Goal: Task Accomplishment & Management: Manage account settings

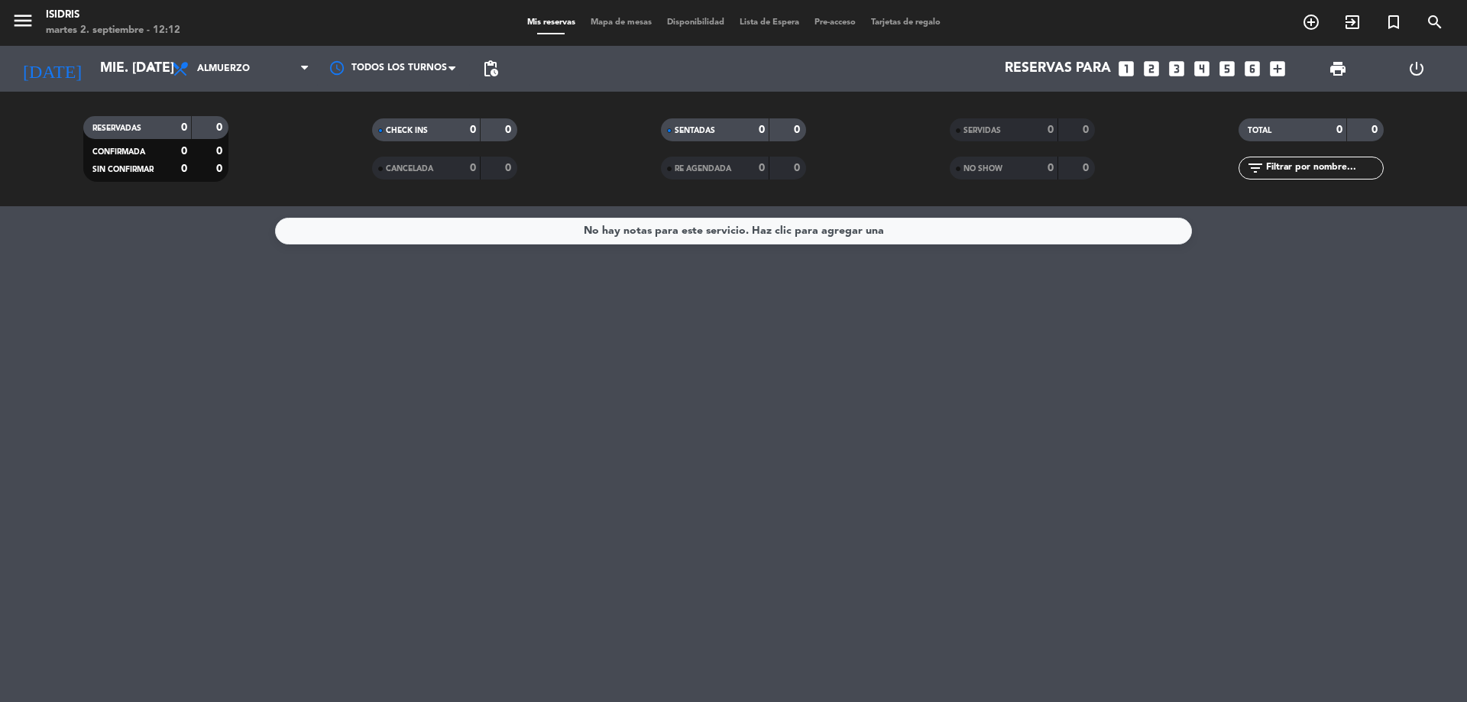
click at [44, 374] on div "No hay notas para este servicio. Haz clic para agregar una" at bounding box center [733, 454] width 1467 height 496
click at [96, 61] on input "mié. [DATE]" at bounding box center [180, 68] width 177 height 31
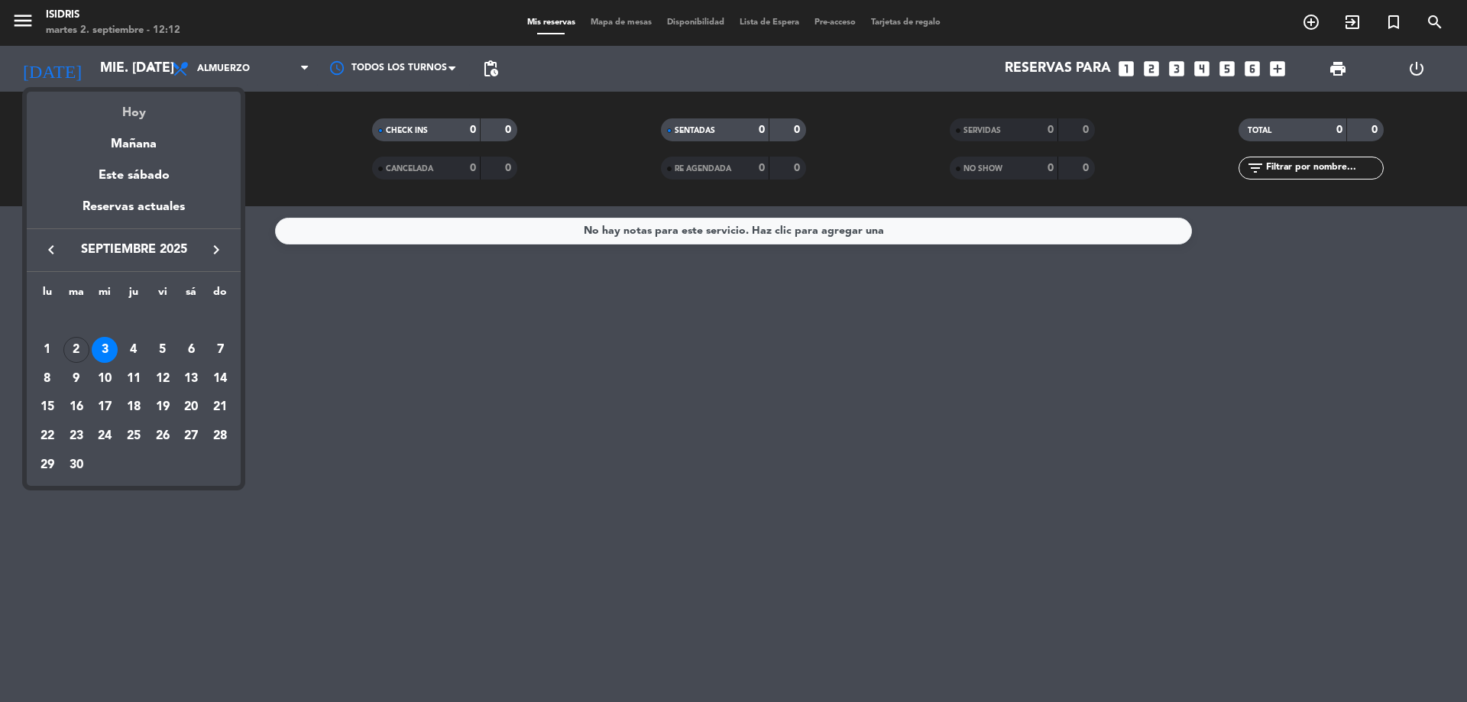
click at [119, 110] on div "Hoy" at bounding box center [134, 107] width 214 height 31
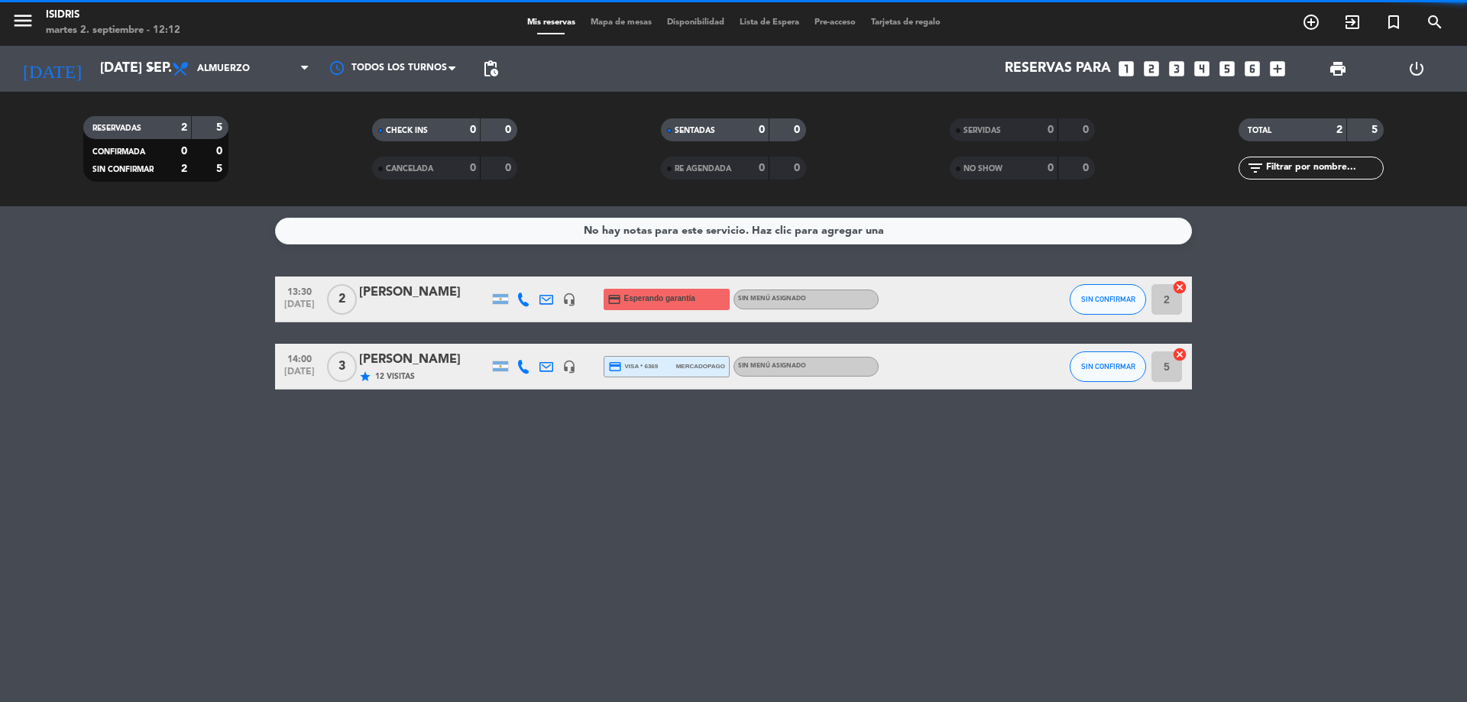
click at [0, 300] on bookings-row "13:30 [DATE] 2 [PERSON_NAME] headset_mic credit_card Esperando garantía Sin men…" at bounding box center [733, 333] width 1467 height 113
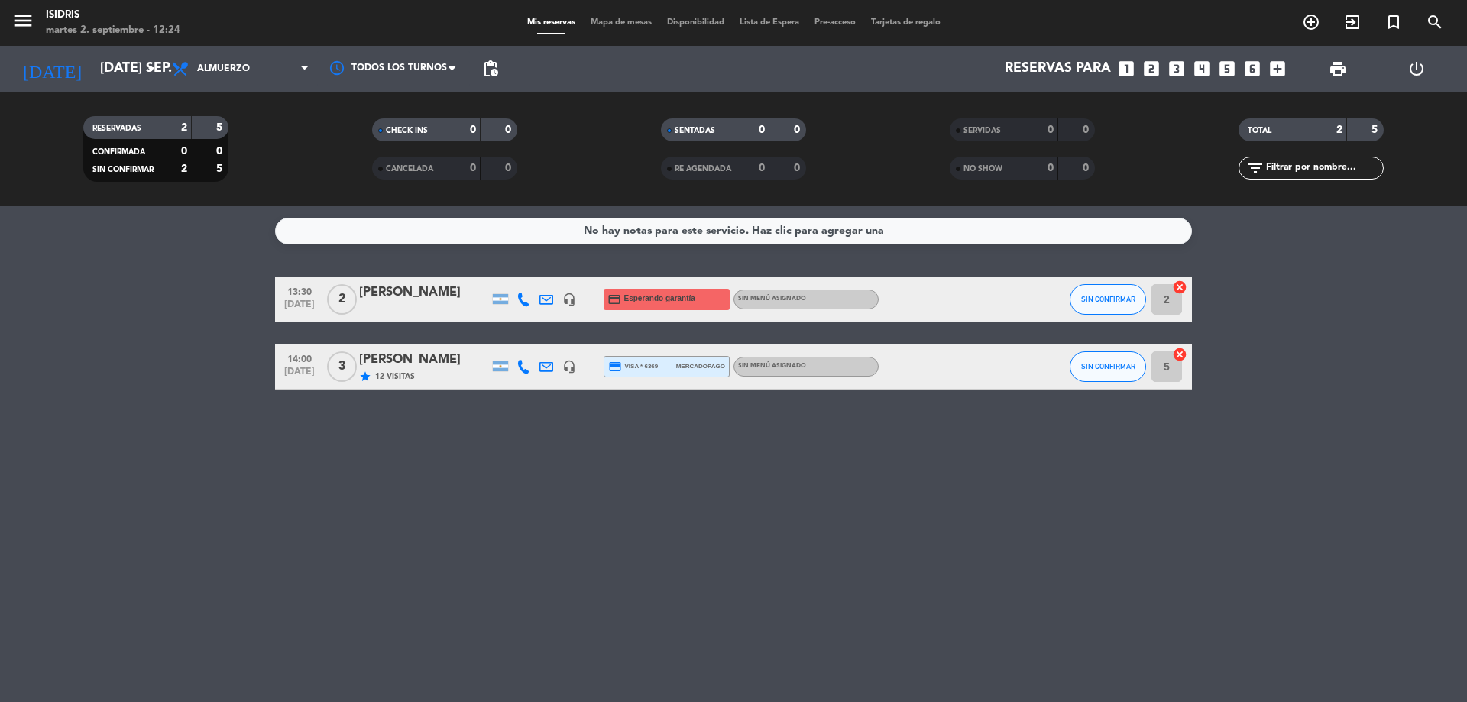
click at [173, 413] on div "No hay notas para este servicio. Haz clic para agregar una 13:30 [DATE] 2 [PERS…" at bounding box center [733, 454] width 1467 height 496
click at [91, 299] on bookings-row "13:30 [DATE] 2 [PERSON_NAME] headset_mic credit_card Esperando garantía Sin men…" at bounding box center [733, 333] width 1467 height 113
click at [142, 340] on bookings-row "13:30 [DATE] 2 [PERSON_NAME] headset_mic credit_card Esperando garantía Sin men…" at bounding box center [733, 333] width 1467 height 113
click at [227, 209] on div "No hay notas para este servicio. Haz clic para agregar una 13:30 [DATE] 2 [PERS…" at bounding box center [733, 454] width 1467 height 496
click at [112, 72] on input "[DATE] sep." at bounding box center [180, 68] width 177 height 31
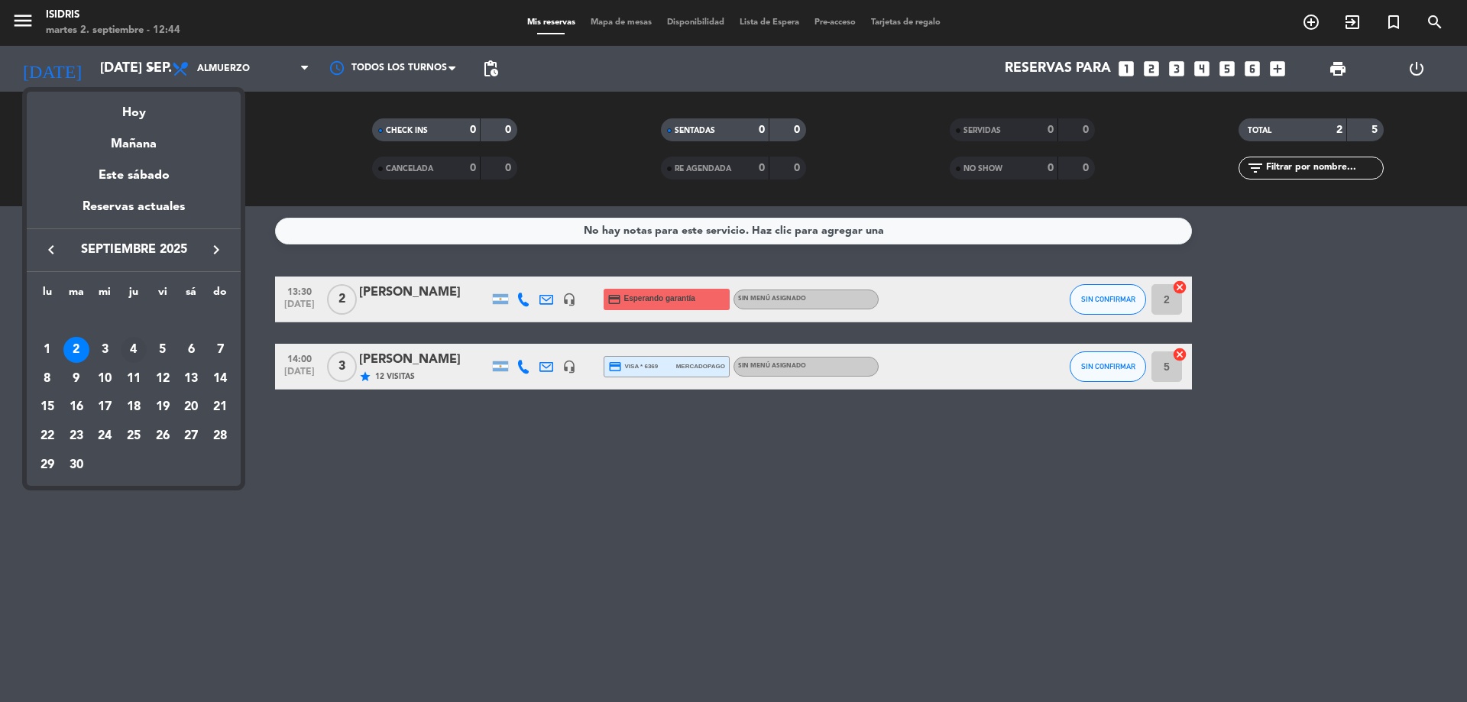
click at [135, 355] on div "4" at bounding box center [134, 350] width 26 height 26
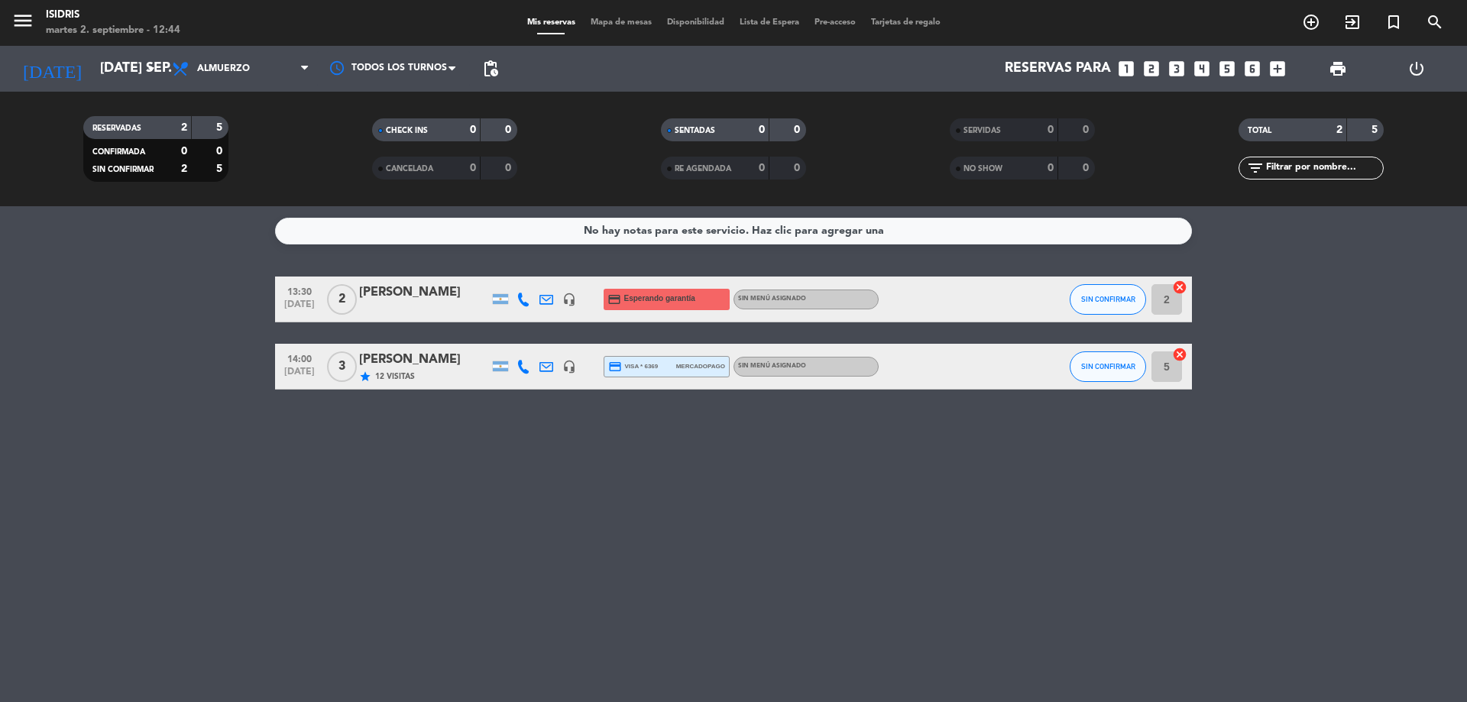
type input "[DEMOGRAPHIC_DATA] [DATE]"
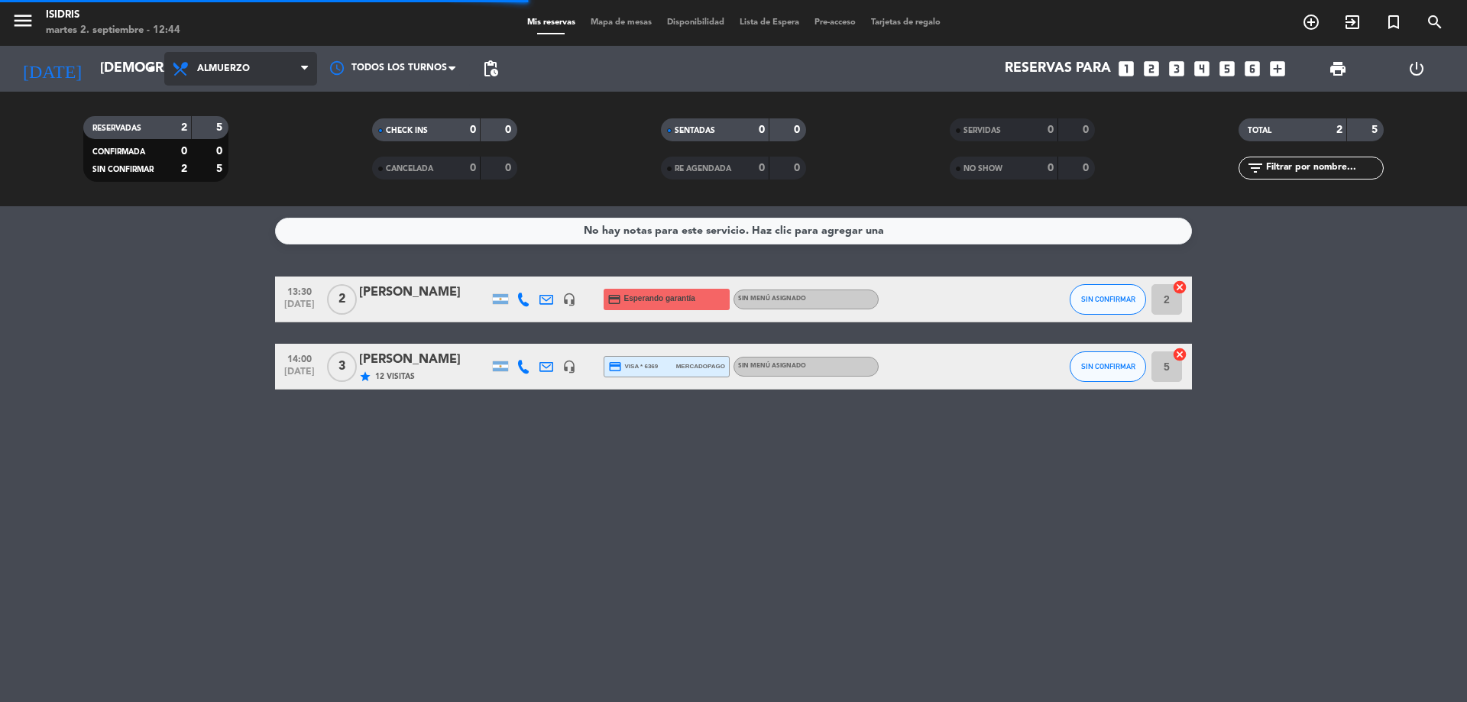
click at [258, 70] on span "Almuerzo" at bounding box center [240, 69] width 153 height 34
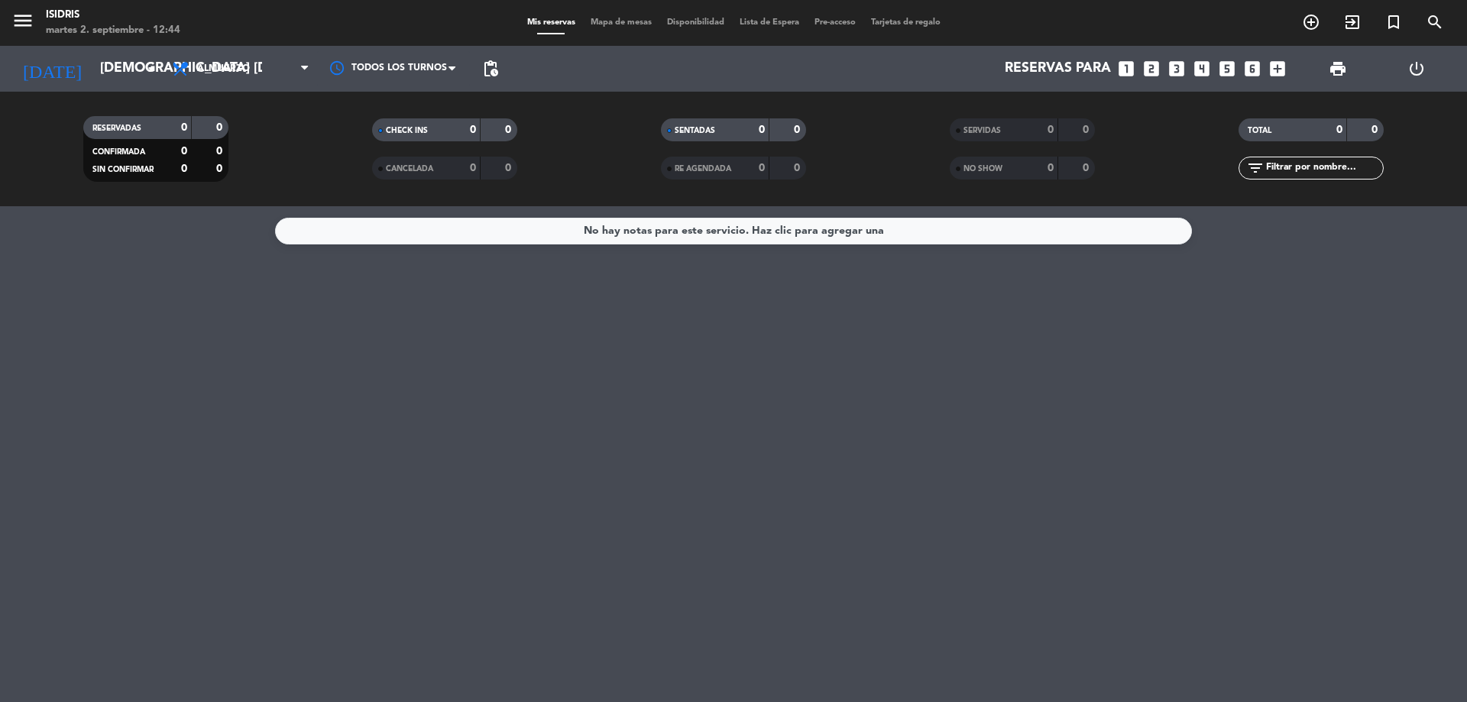
click at [258, 70] on span "Almuerzo" at bounding box center [240, 69] width 153 height 34
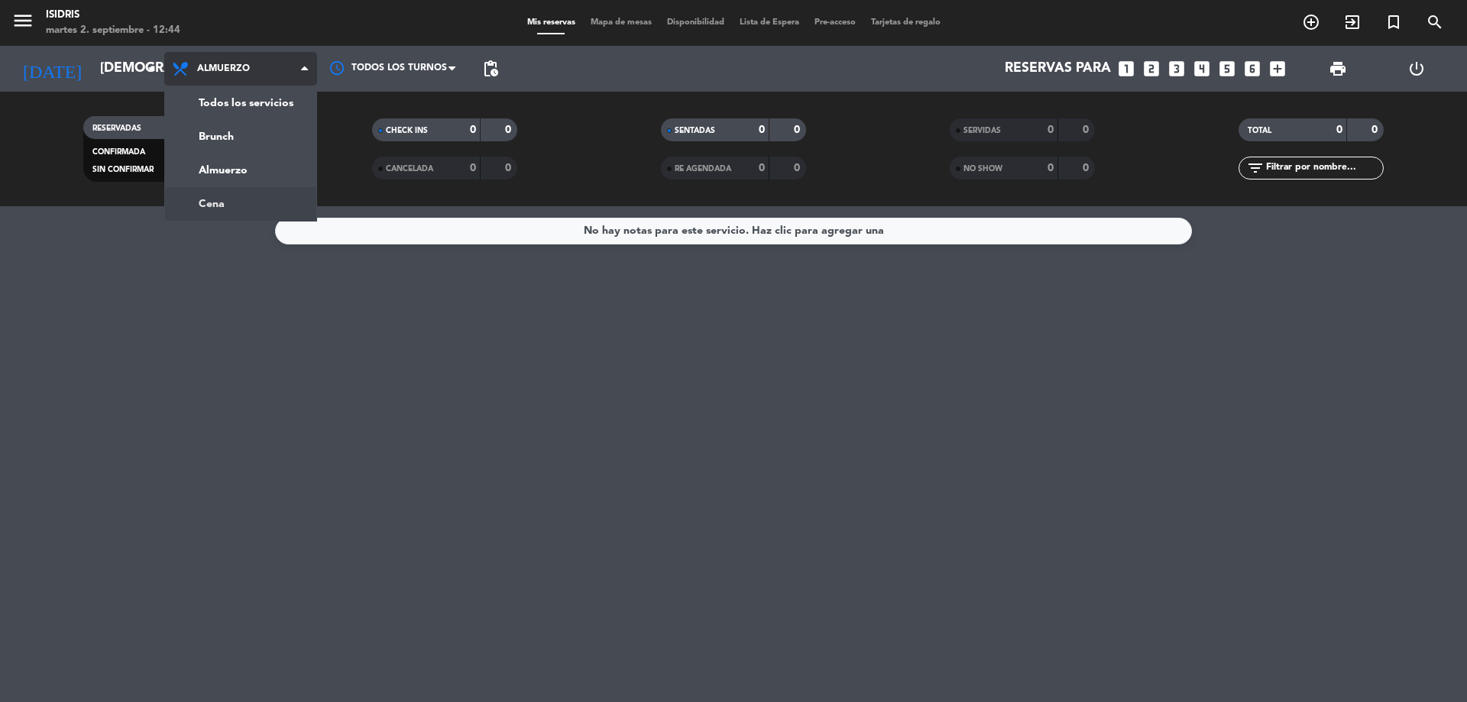
click at [236, 205] on div "menu isidris martes 2. septiembre - 12:44 Mis reservas Mapa de mesas Disponibil…" at bounding box center [733, 103] width 1467 height 206
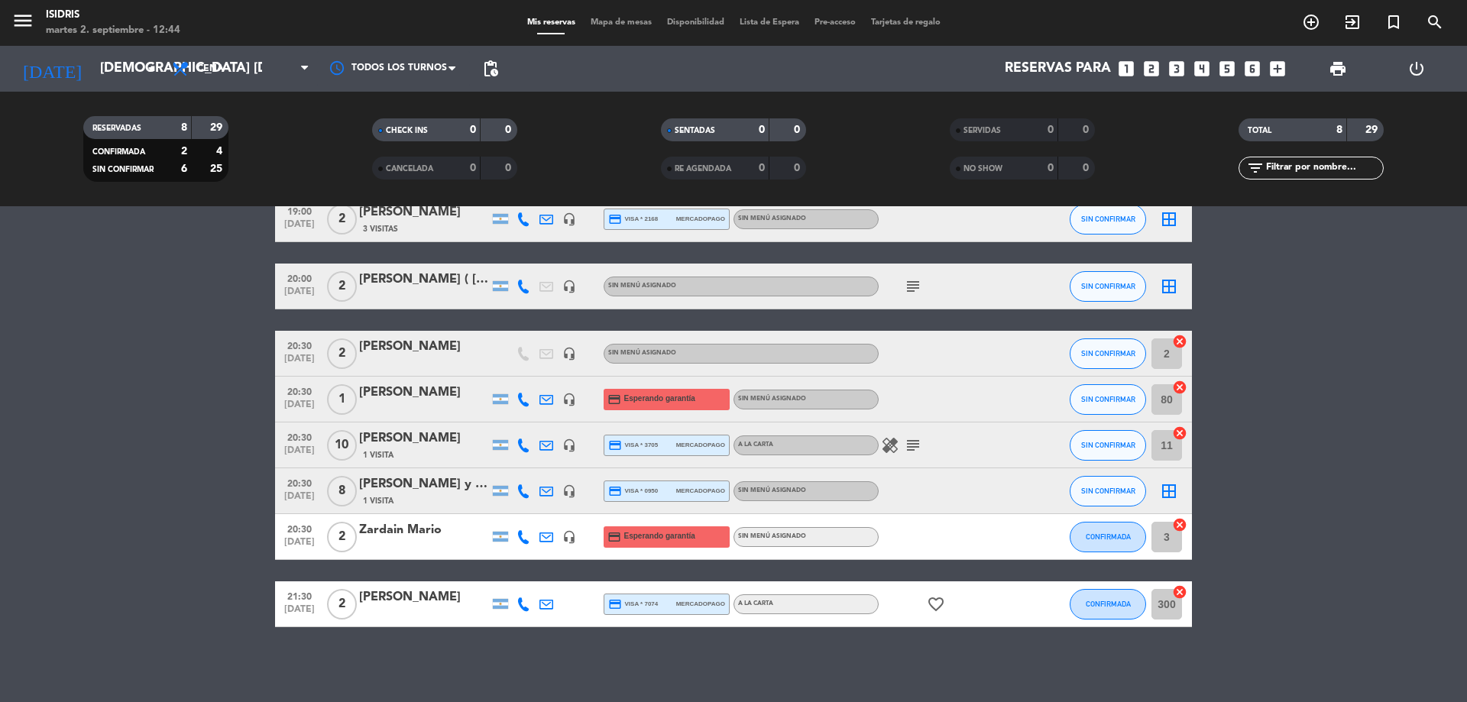
scroll to position [82, 0]
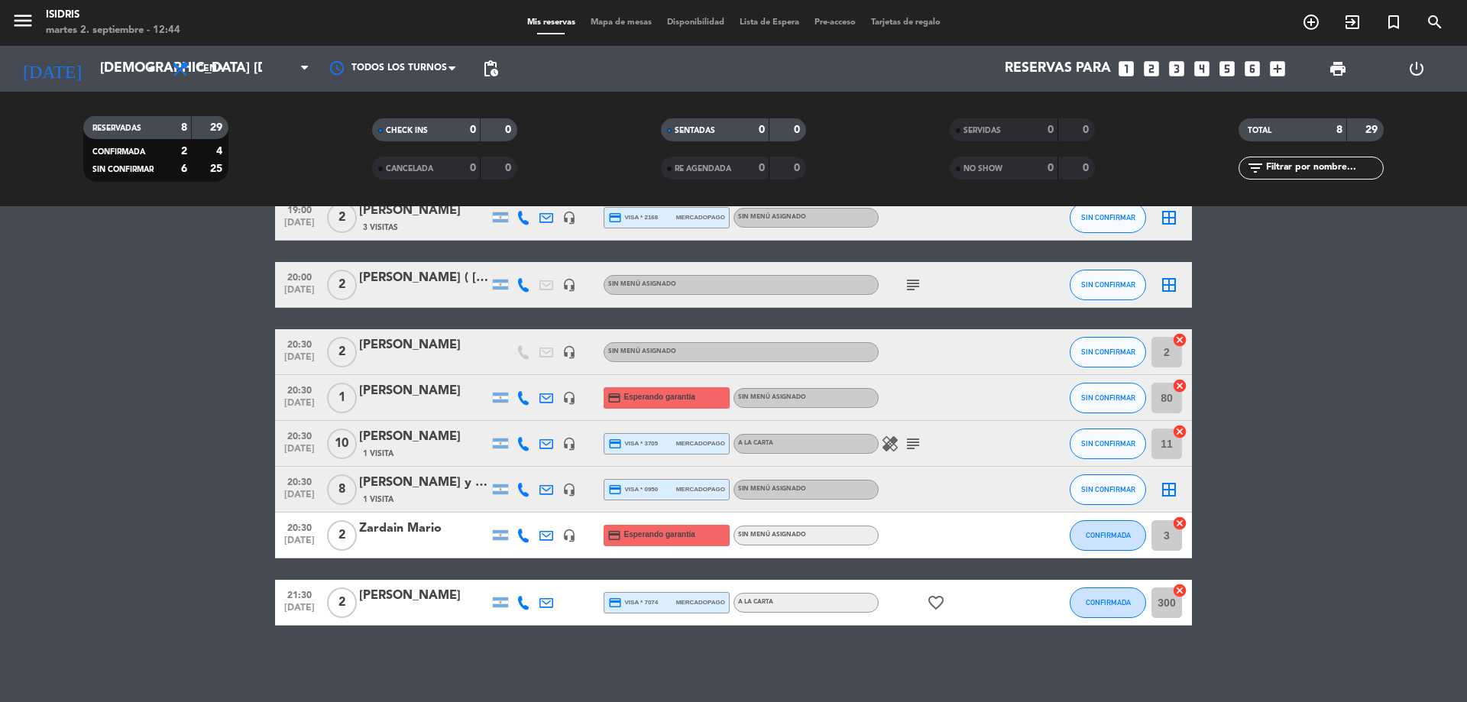
click at [908, 443] on icon "subject" at bounding box center [913, 444] width 18 height 18
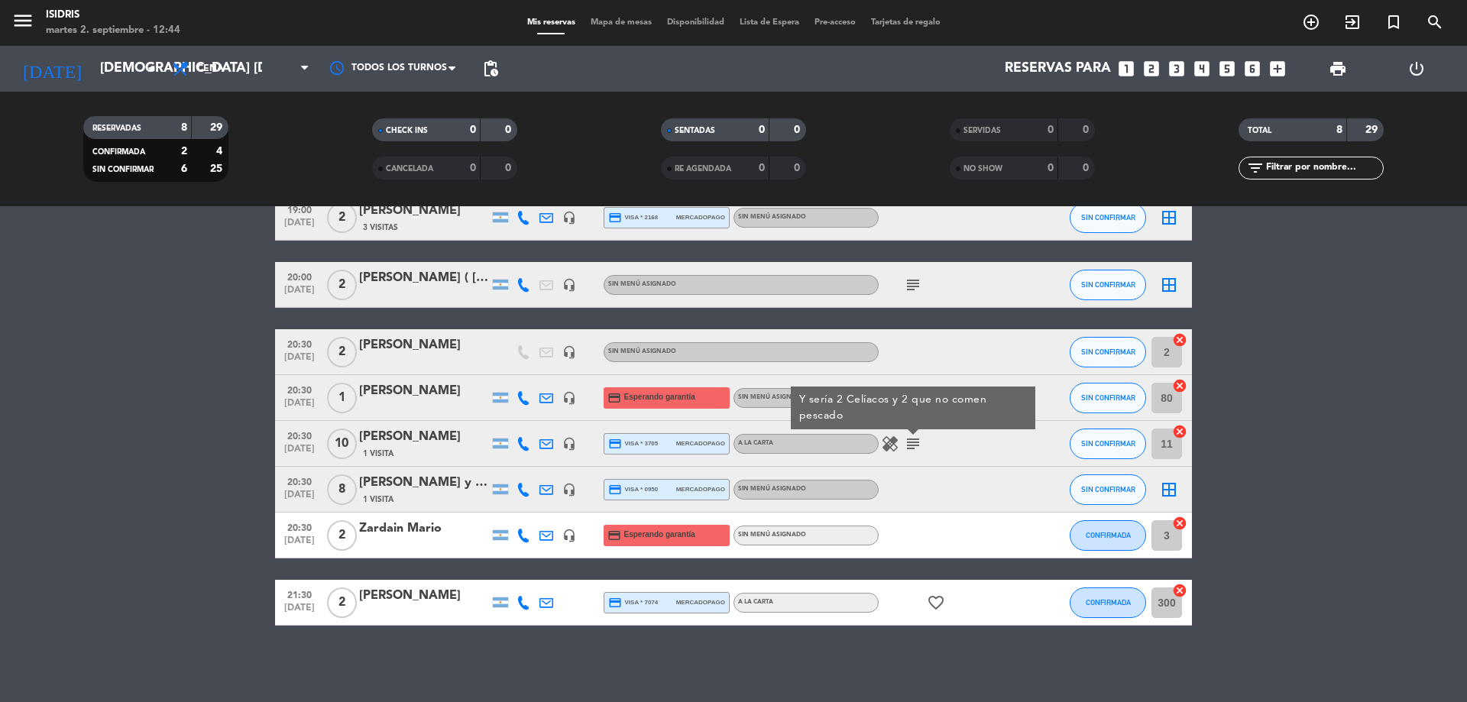
click at [400, 443] on div "[PERSON_NAME]" at bounding box center [424, 437] width 130 height 20
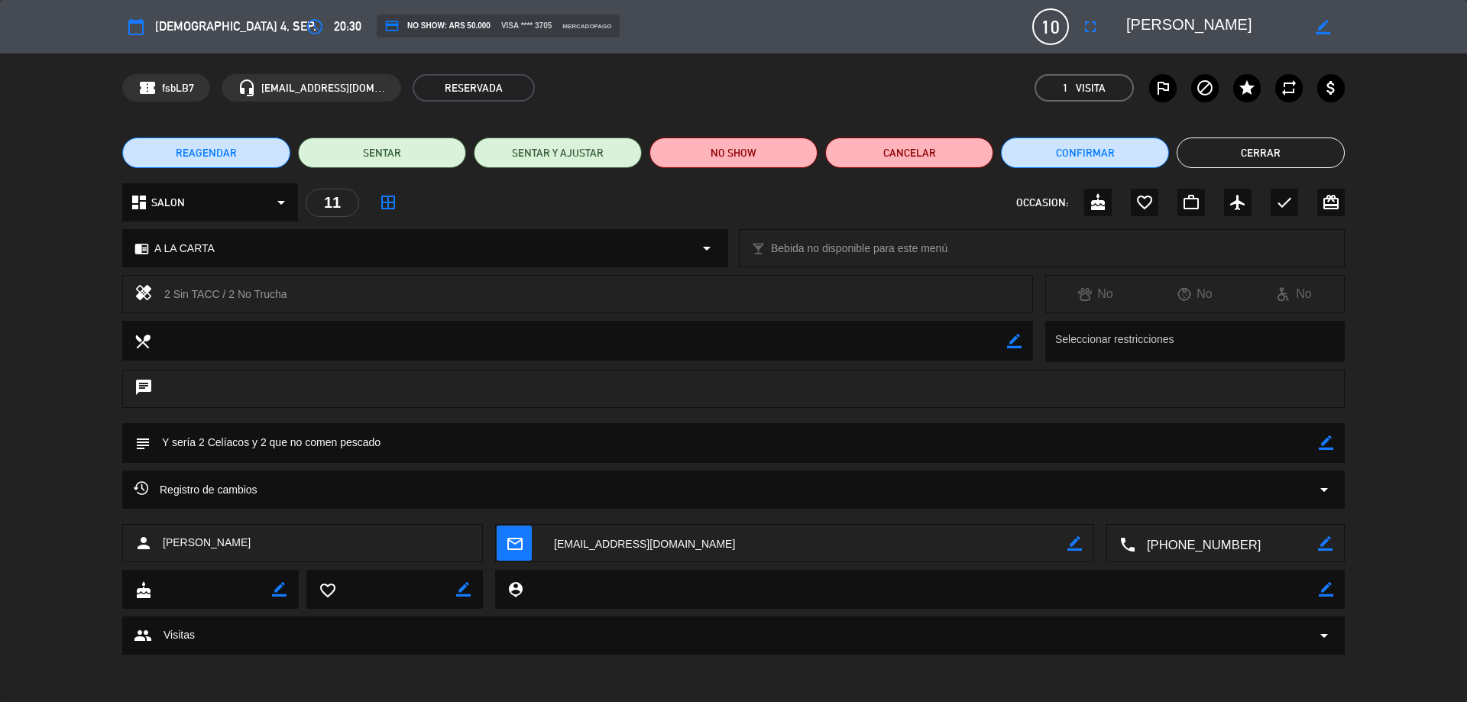
click at [232, 154] on span "REAGENDAR" at bounding box center [206, 153] width 61 height 16
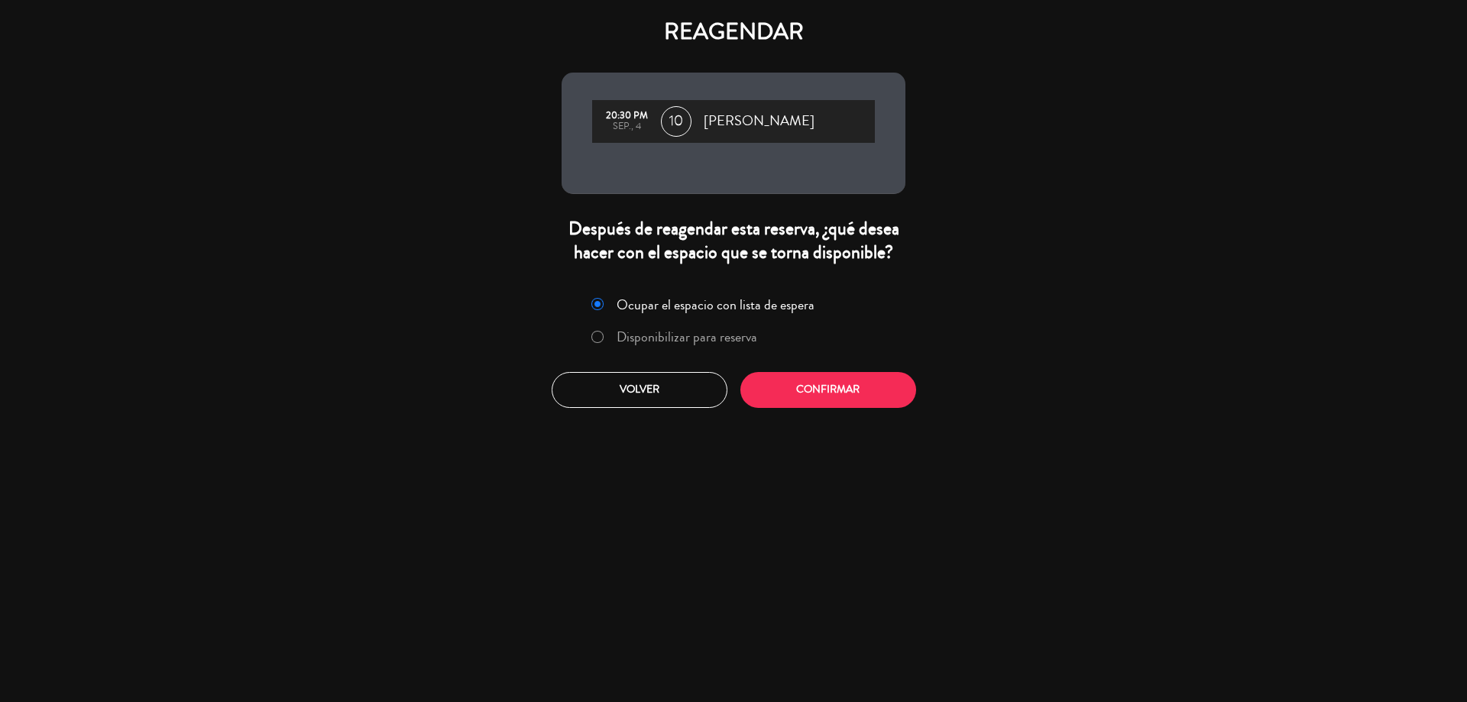
click at [818, 371] on div "Ocupar el espacio con lista de espera Disponibilizar para reserva Volver Confir…" at bounding box center [733, 349] width 367 height 138
click at [819, 387] on button "Confirmar" at bounding box center [829, 390] width 176 height 36
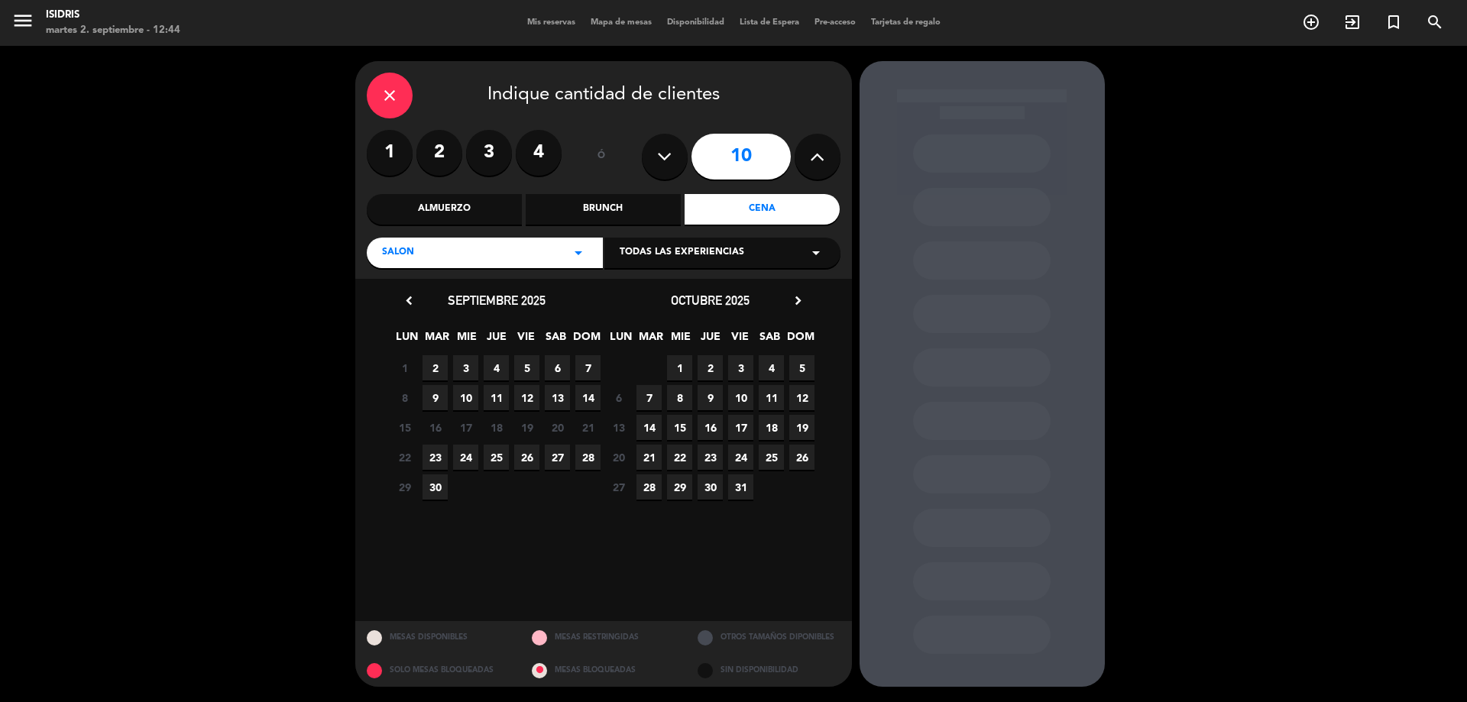
click at [526, 368] on span "5" at bounding box center [526, 367] width 25 height 25
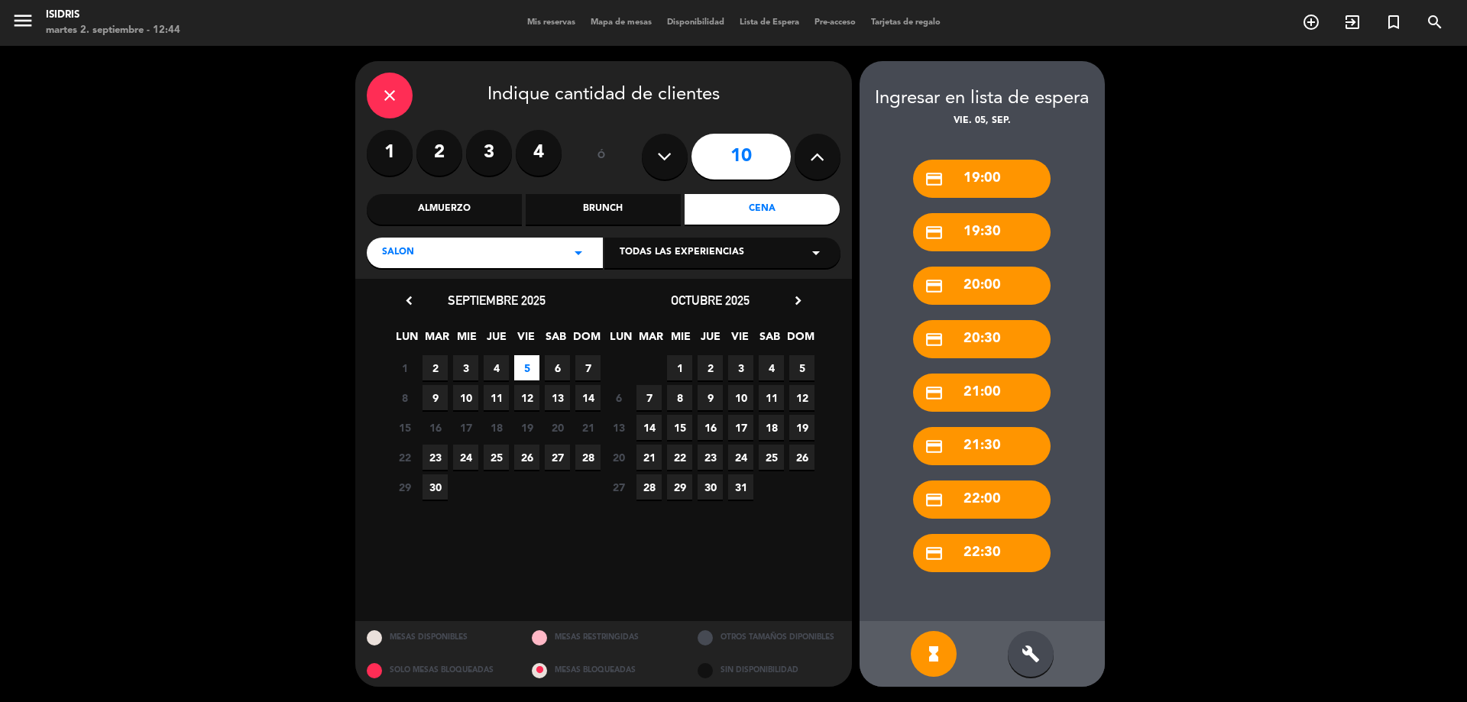
click at [982, 345] on div "credit_card 20:30" at bounding box center [982, 339] width 138 height 38
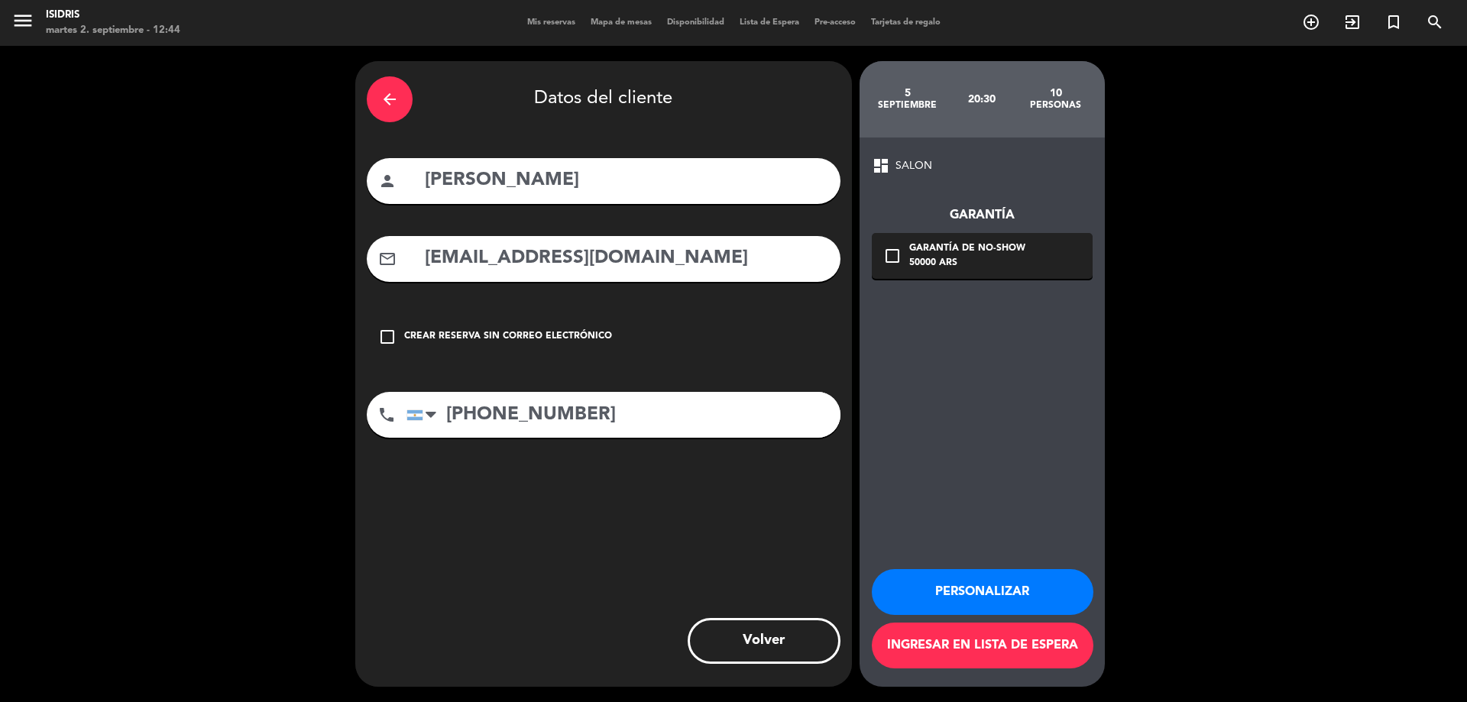
click at [971, 257] on div "50000 ARS" at bounding box center [967, 263] width 116 height 15
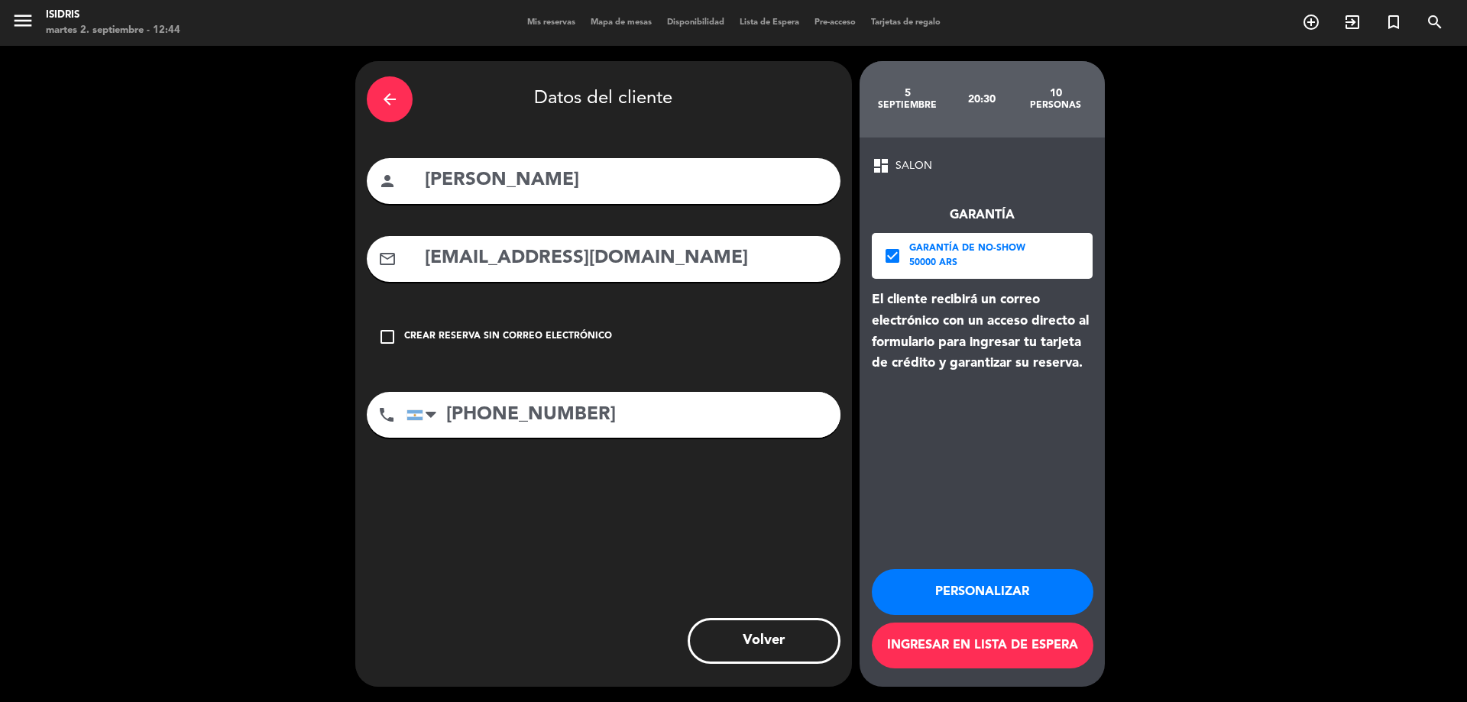
click at [1022, 646] on button "Ingresar en lista de espera" at bounding box center [983, 646] width 222 height 46
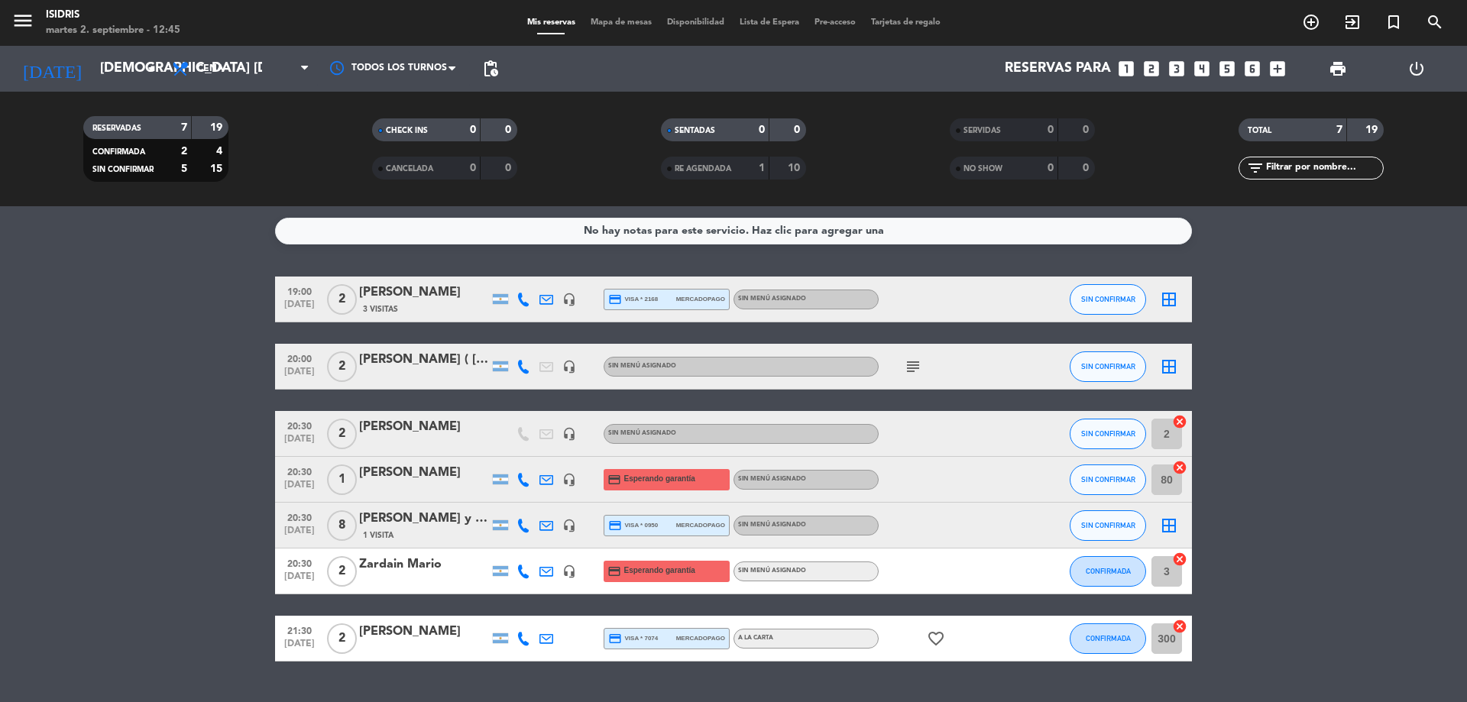
click at [786, 21] on span "Lista de Espera" at bounding box center [769, 22] width 75 height 8
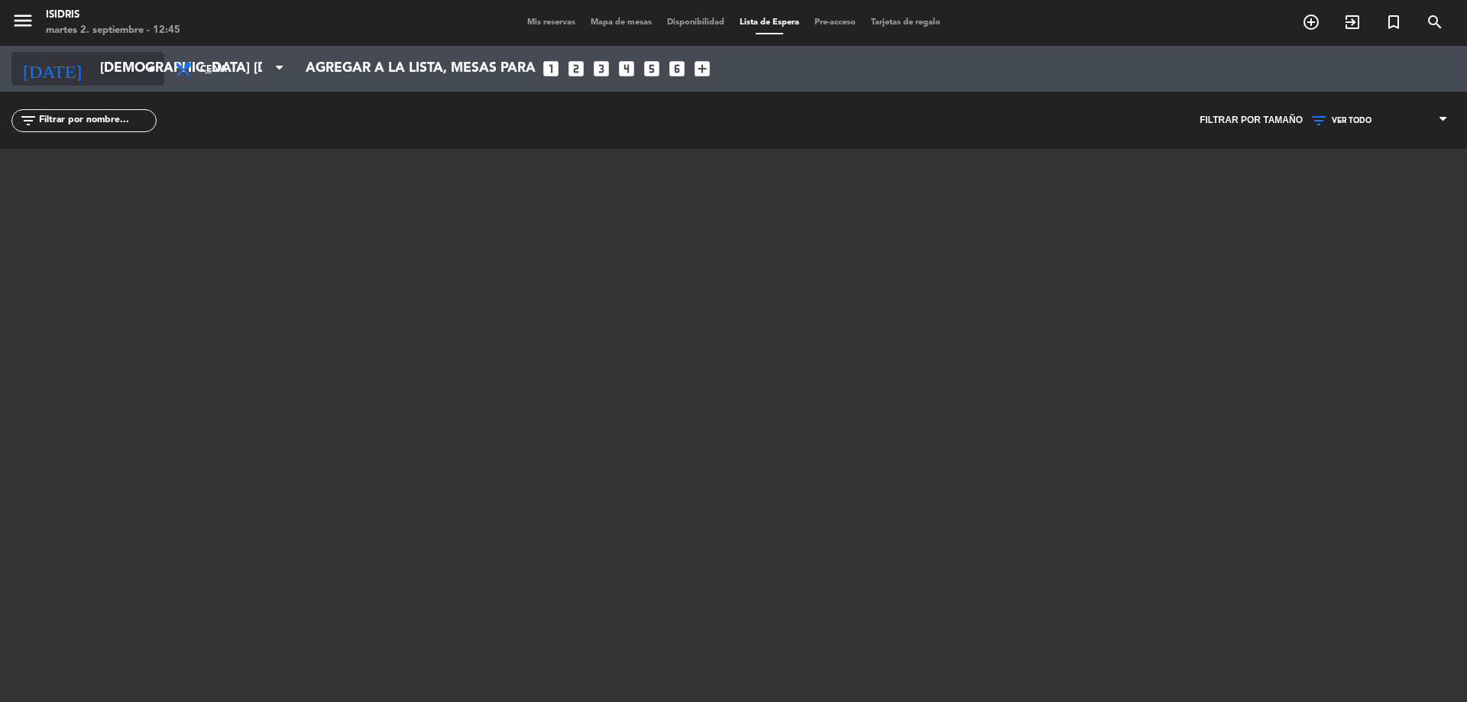
click at [141, 69] on input "[DEMOGRAPHIC_DATA] [DATE]" at bounding box center [180, 68] width 177 height 31
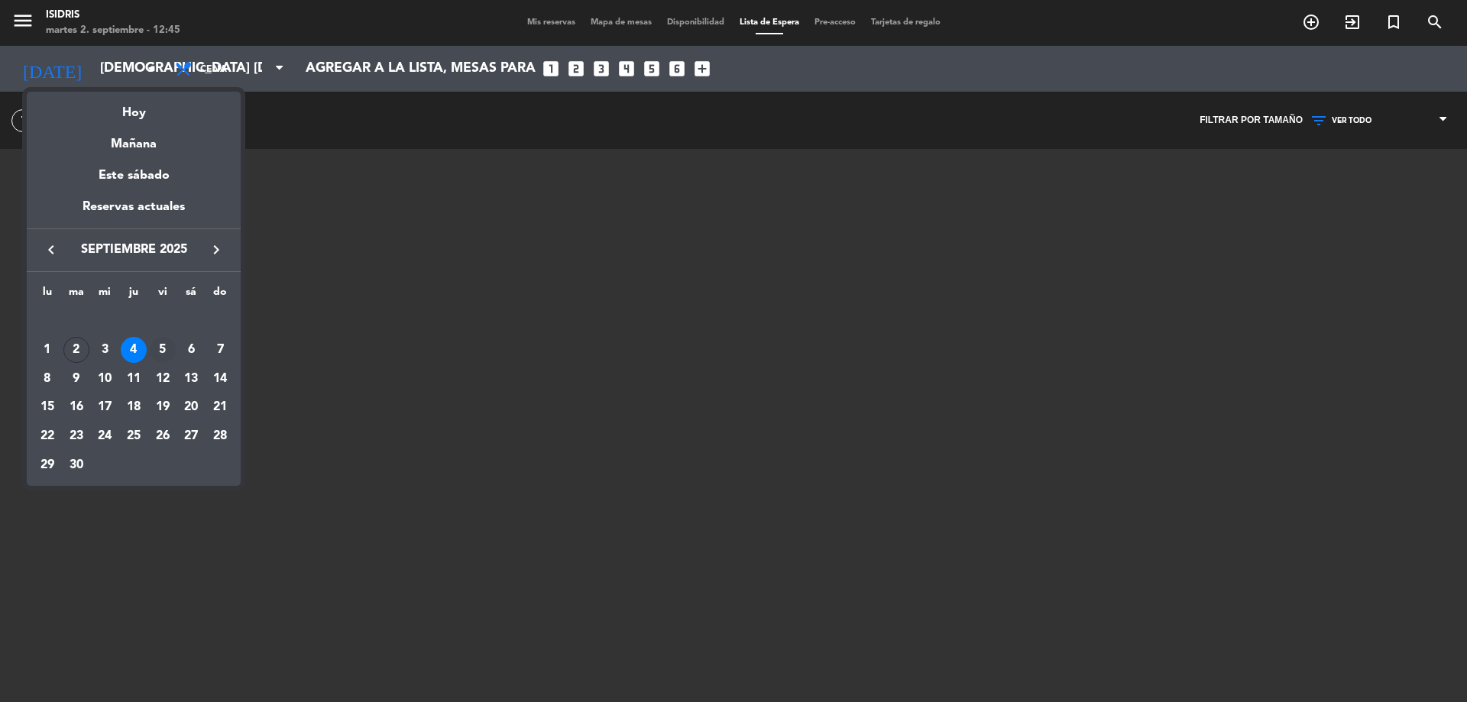
click at [155, 347] on div "5" at bounding box center [163, 350] width 26 height 26
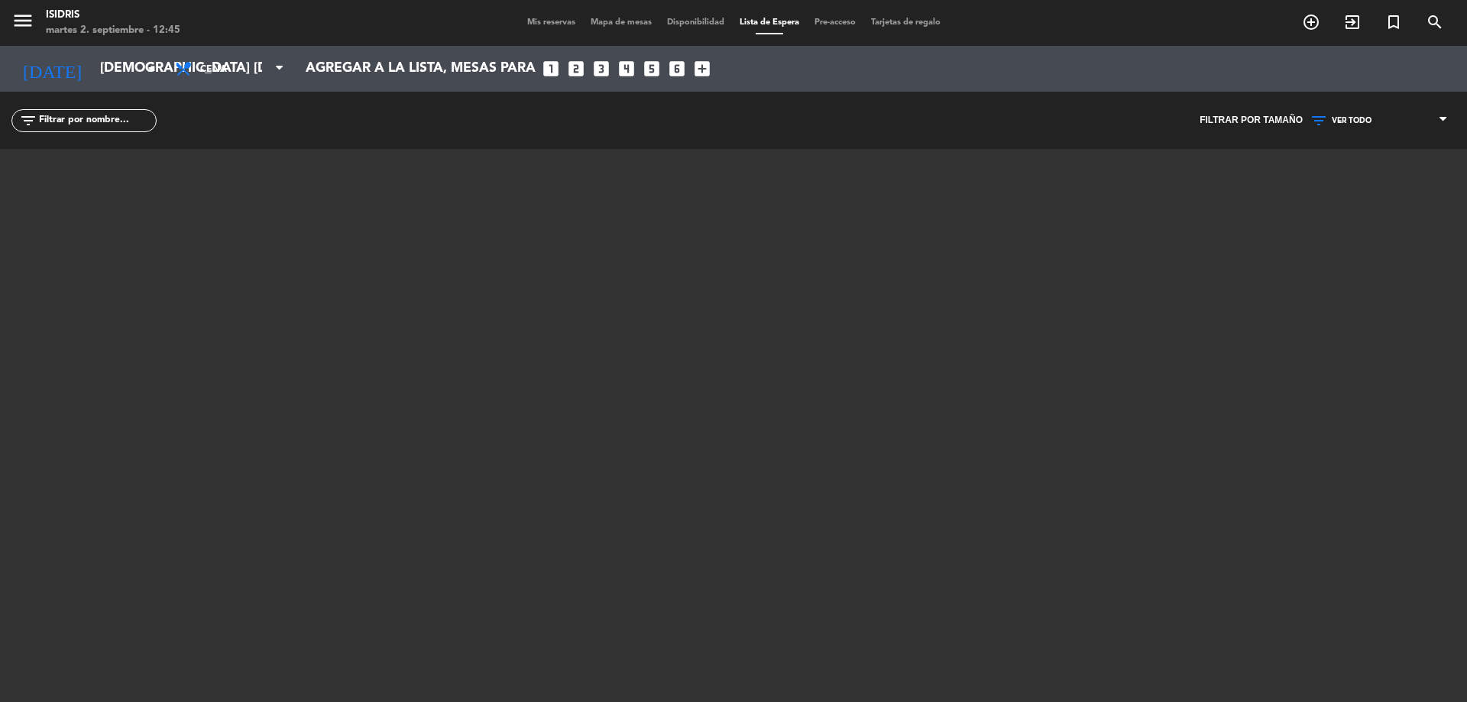
type input "vie. [DATE]"
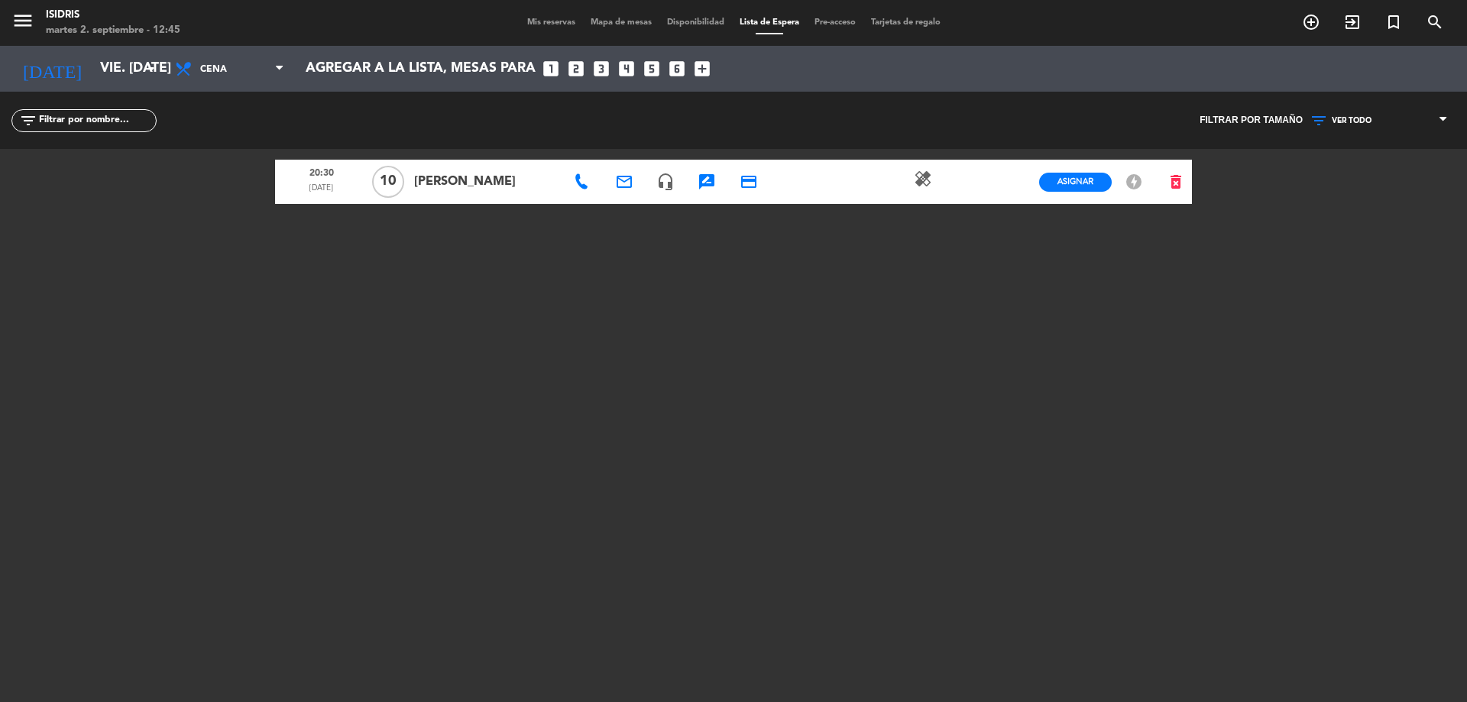
click at [1130, 182] on icon "offline_bolt" at bounding box center [1134, 182] width 18 height 18
click at [1094, 183] on button "Asignar" at bounding box center [1075, 182] width 73 height 19
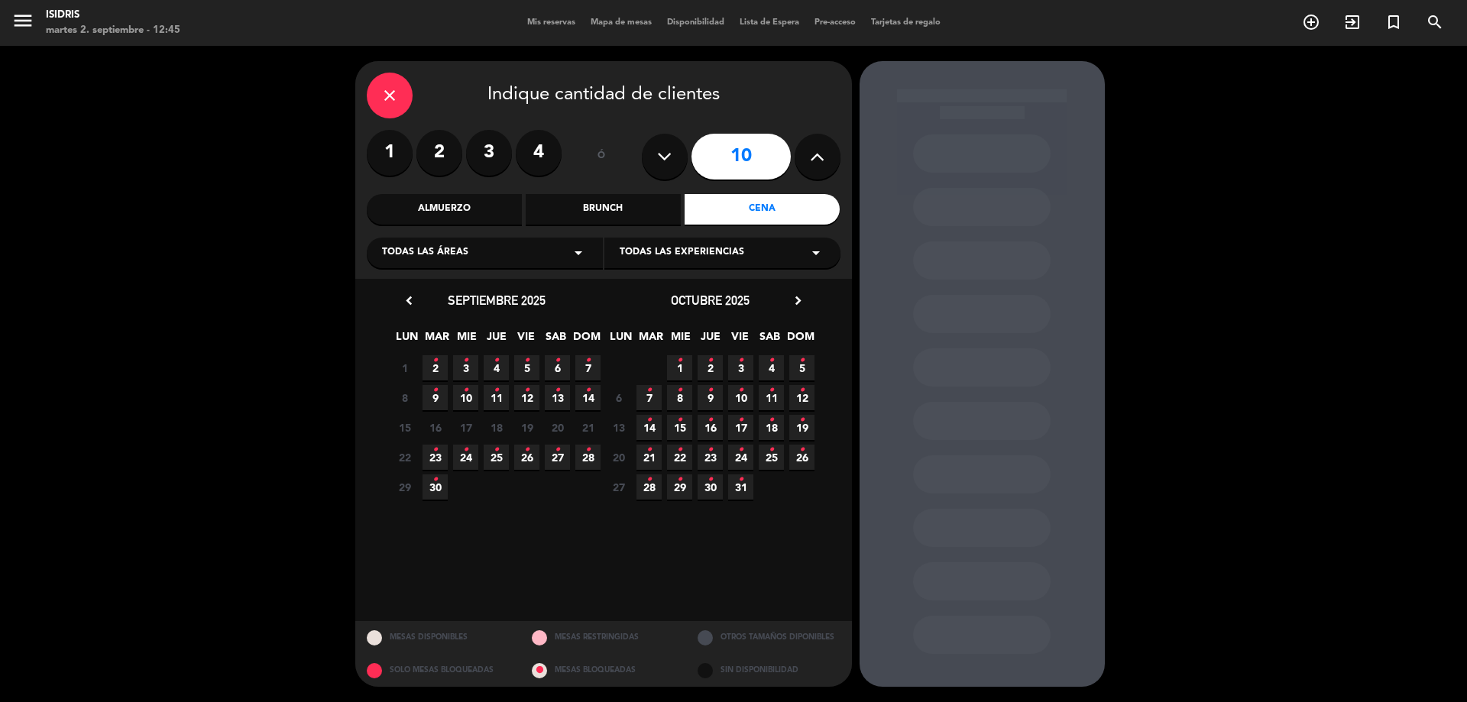
click at [526, 368] on icon "•" at bounding box center [526, 360] width 5 height 24
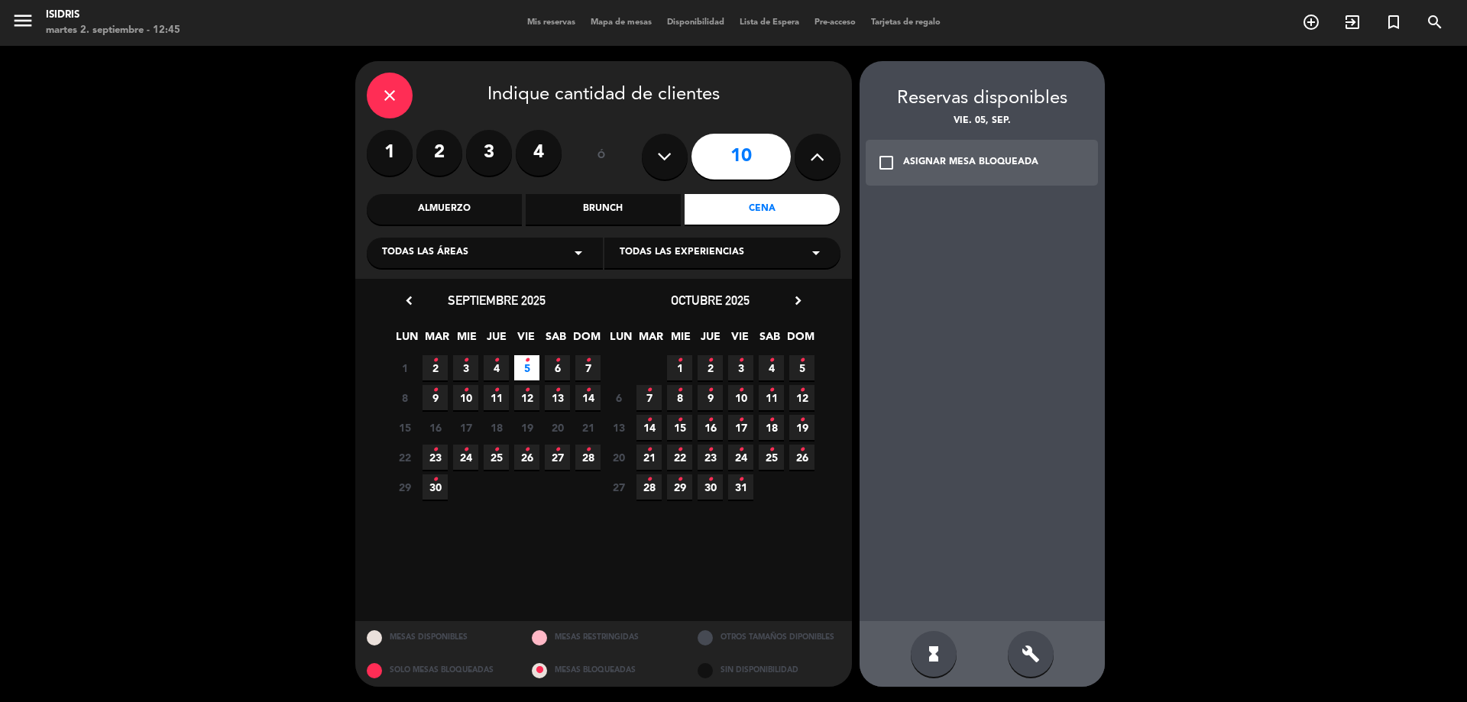
click at [987, 161] on div "ASIGNAR MESA BLOQUEADA" at bounding box center [970, 162] width 135 height 15
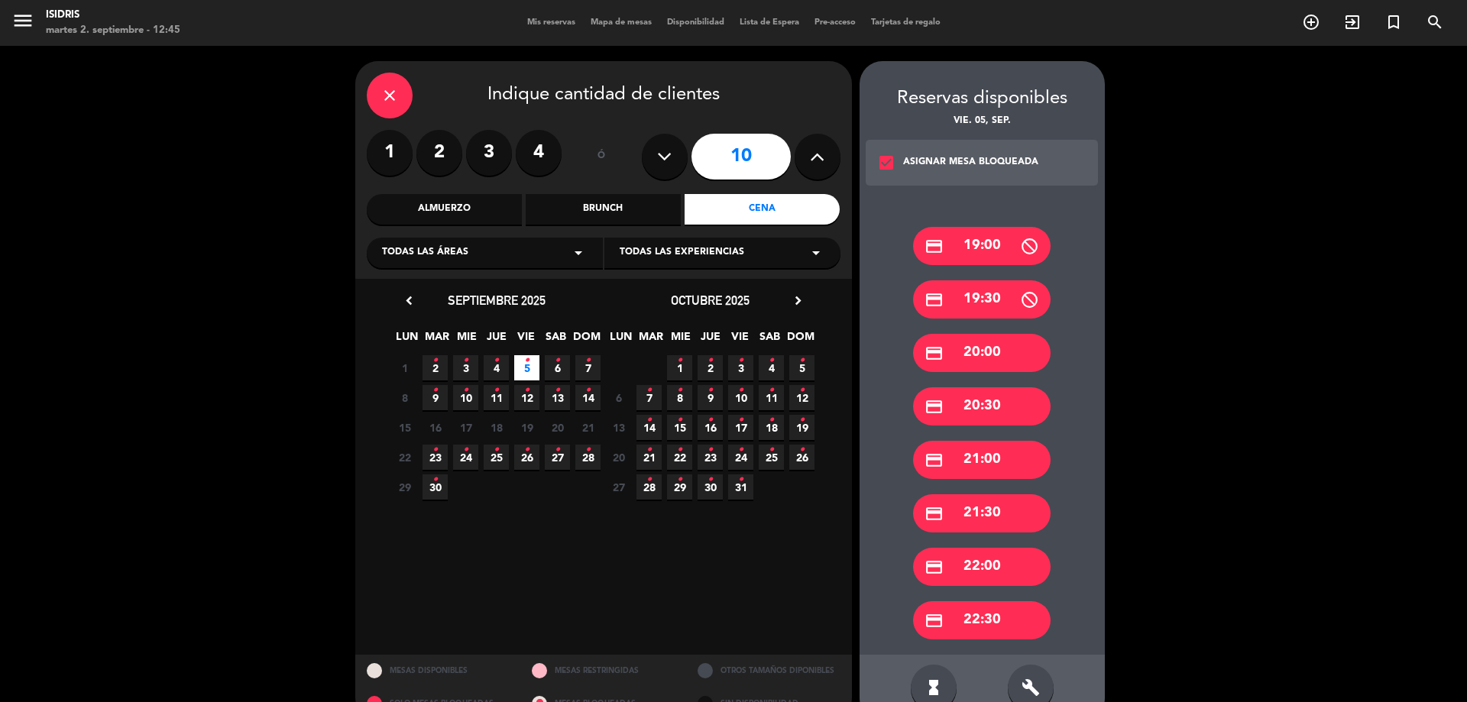
scroll to position [34, 0]
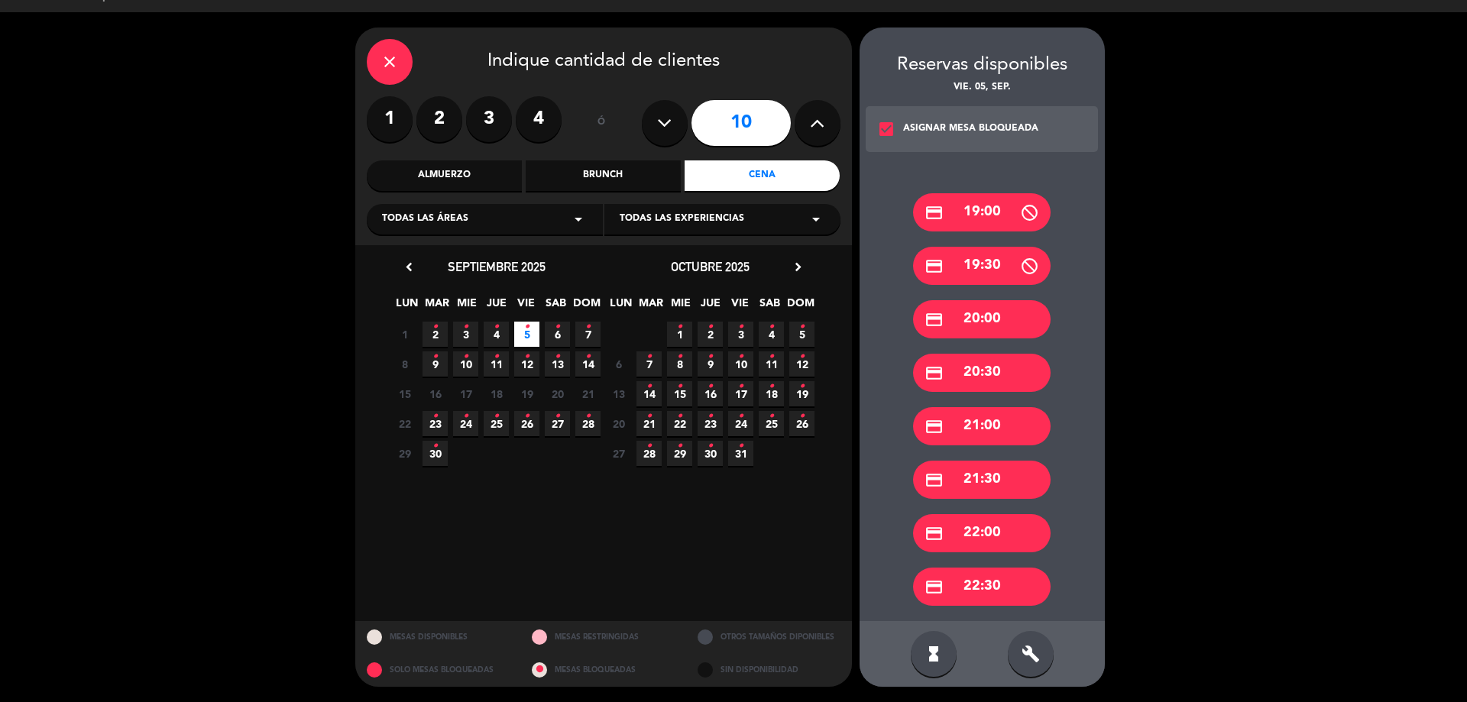
click at [968, 365] on div "credit_card 20:30" at bounding box center [982, 373] width 138 height 38
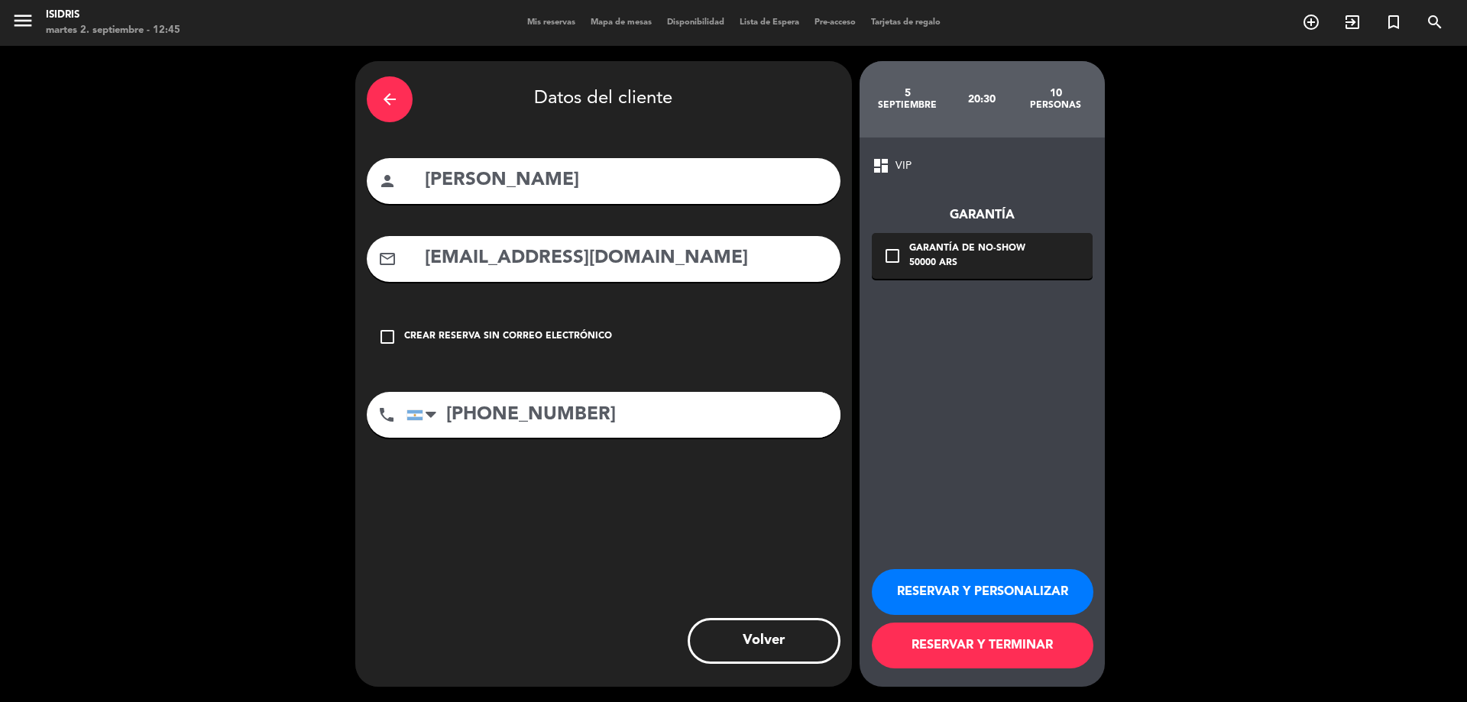
click at [967, 257] on div "50000 ARS" at bounding box center [967, 263] width 116 height 15
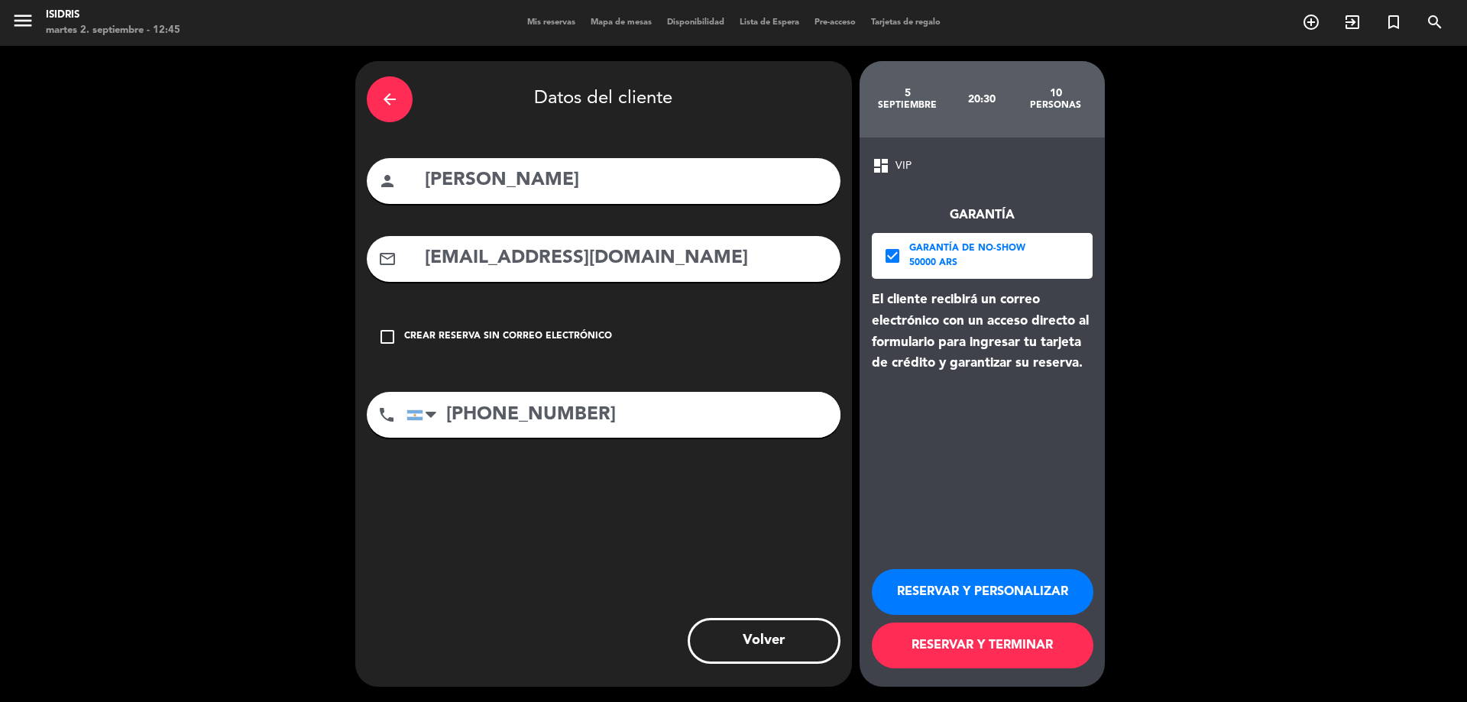
click at [982, 660] on button "RESERVAR Y TERMINAR" at bounding box center [983, 646] width 222 height 46
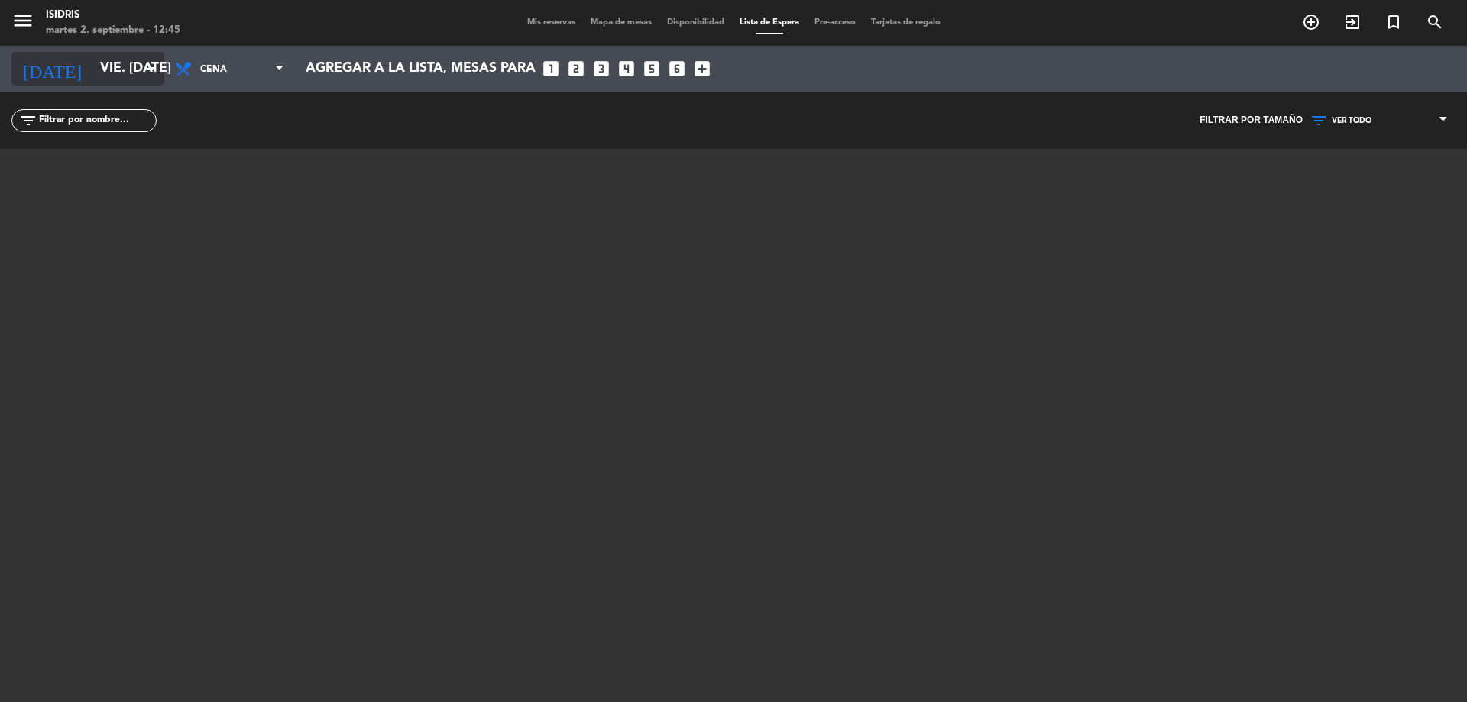
click at [100, 57] on input "vie. [DATE]" at bounding box center [180, 68] width 177 height 31
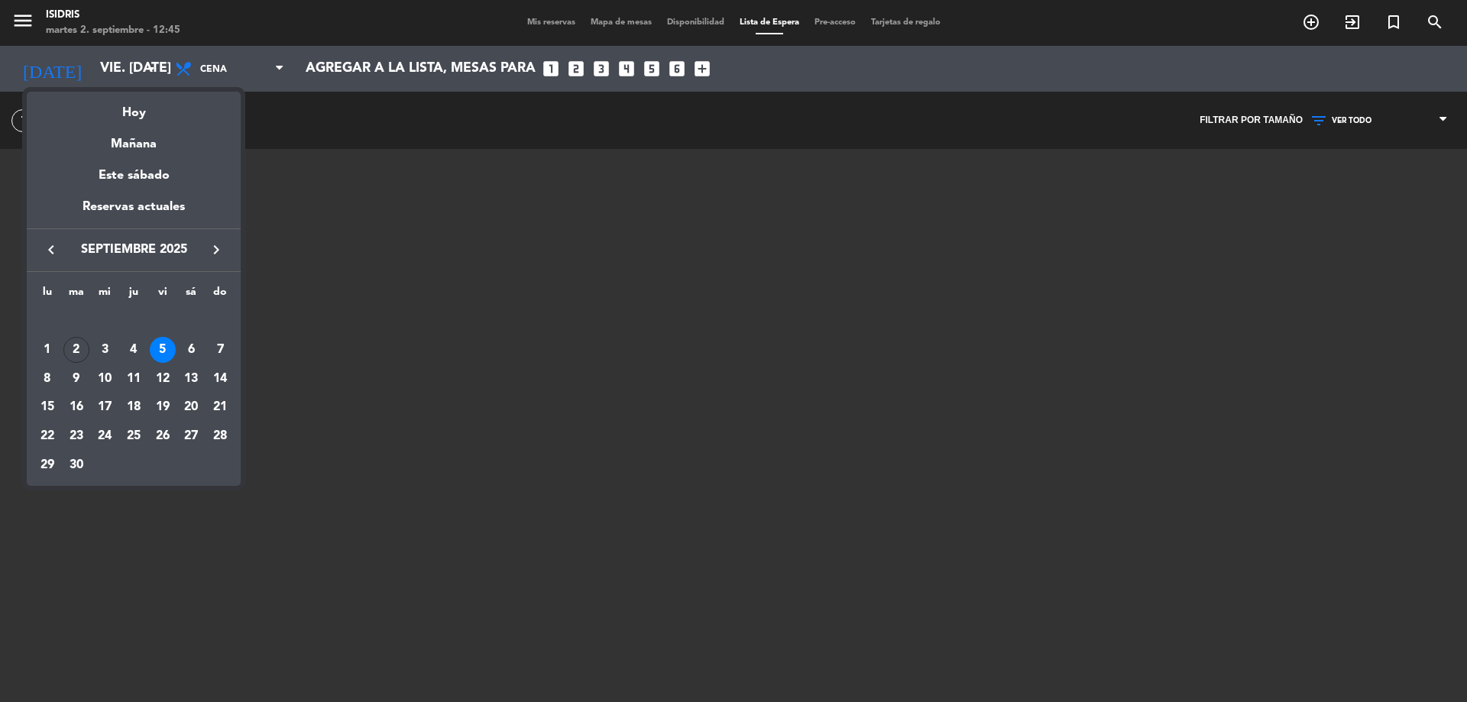
click at [494, 35] on div at bounding box center [733, 351] width 1467 height 702
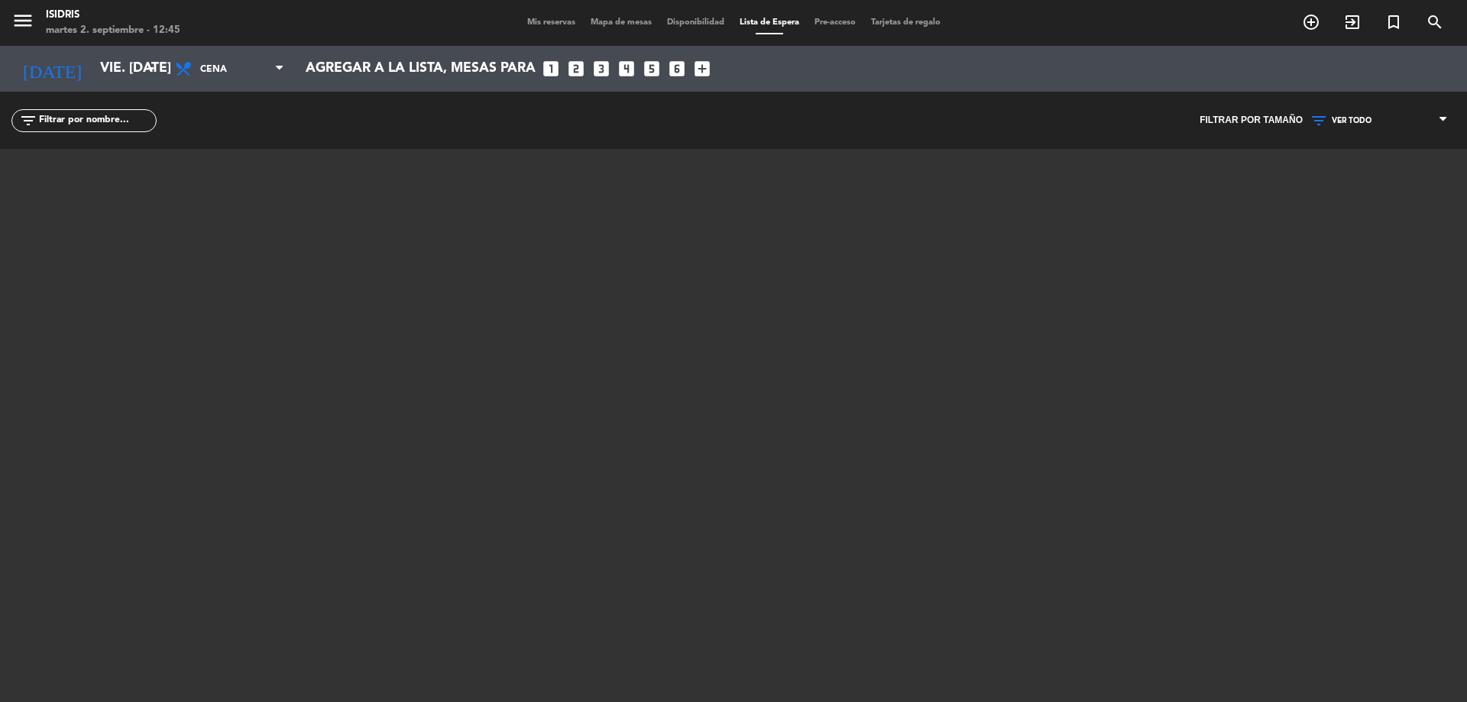
click at [545, 26] on span "Mis reservas" at bounding box center [551, 22] width 63 height 8
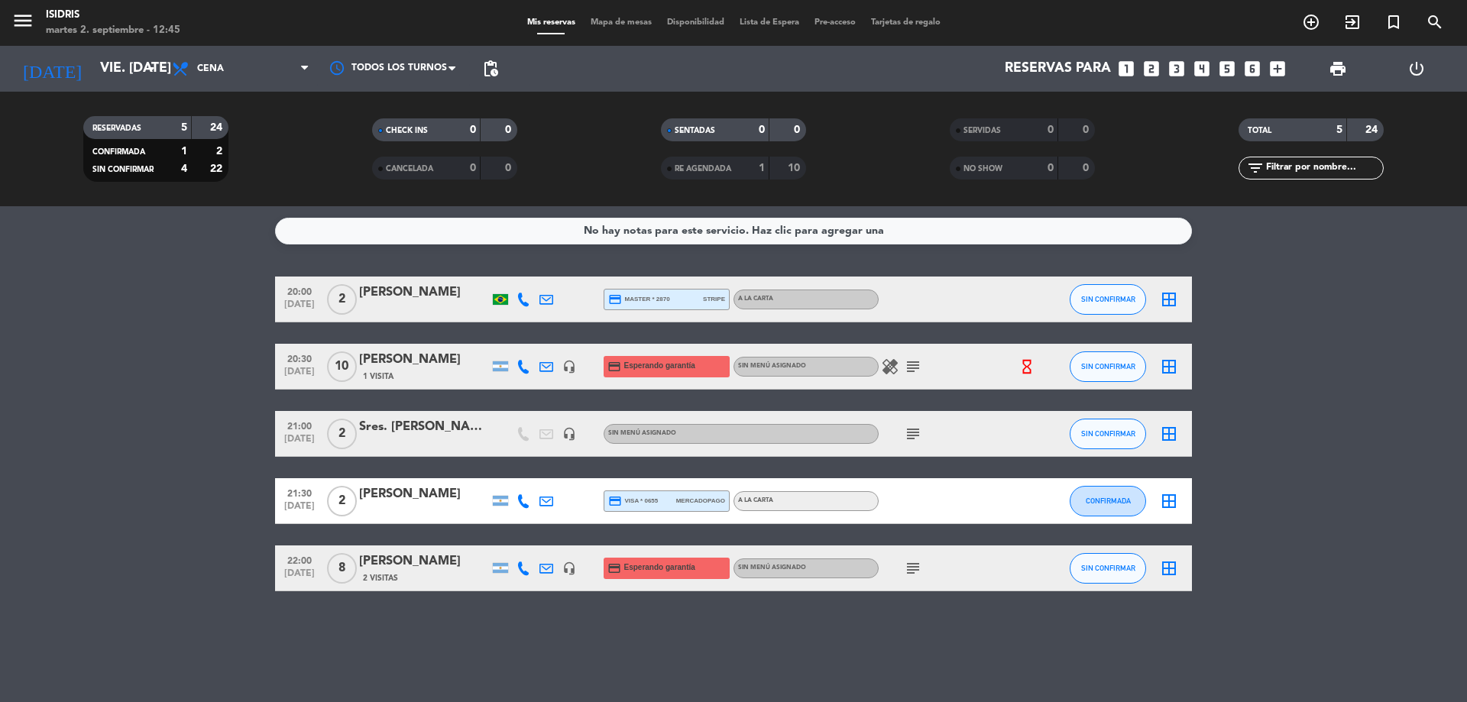
click at [176, 440] on bookings-row "20:00 [DATE] 2 [PERSON_NAME] credit_card master * 2870 stripe A LA CARTA SIN CO…" at bounding box center [733, 434] width 1467 height 315
click at [1024, 360] on icon "hourglass_empty" at bounding box center [1027, 366] width 17 height 17
click at [136, 395] on bookings-row "20:00 [DATE] 2 [PERSON_NAME] credit_card master * 2870 stripe A LA CARTA SIN CO…" at bounding box center [733, 434] width 1467 height 315
click at [136, 64] on input "vie. [DATE]" at bounding box center [180, 68] width 177 height 31
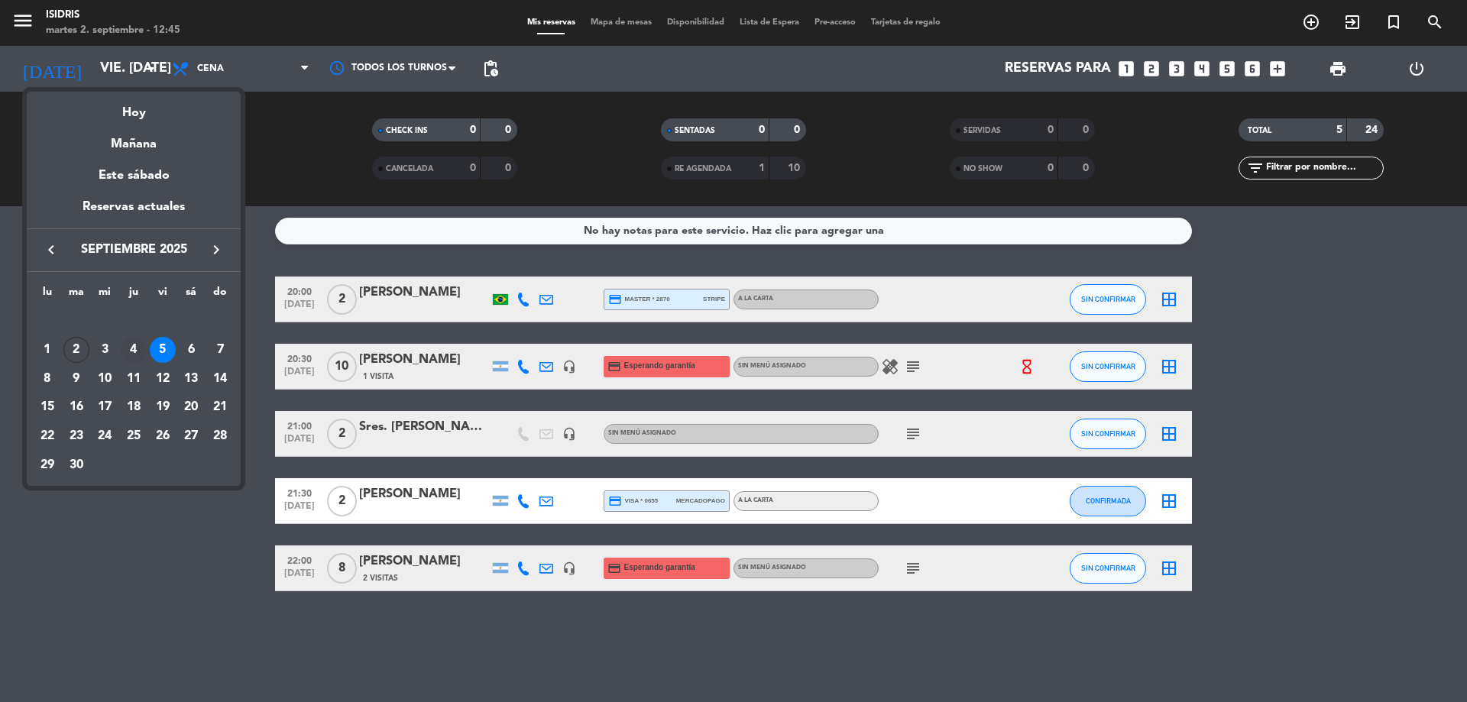
click at [134, 345] on div "4" at bounding box center [134, 350] width 26 height 26
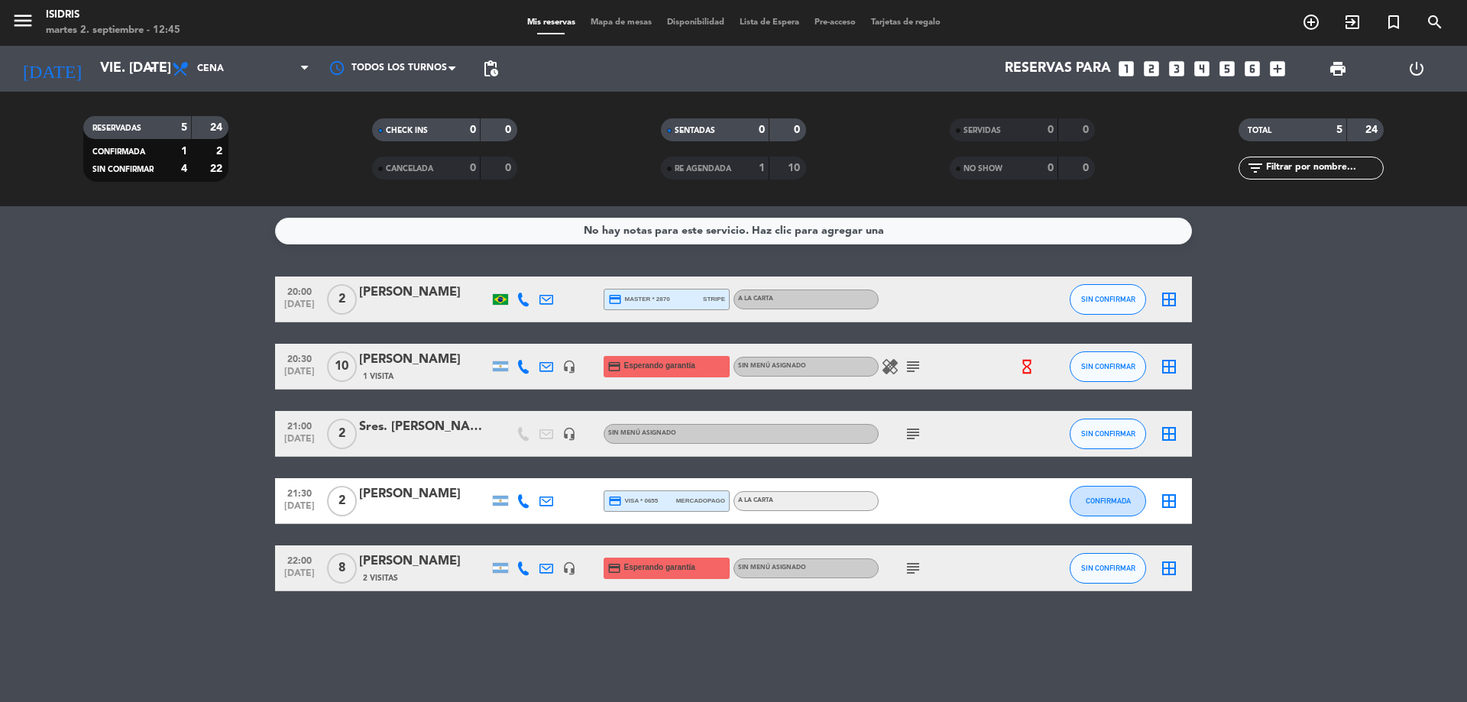
type input "[DEMOGRAPHIC_DATA] [DATE]"
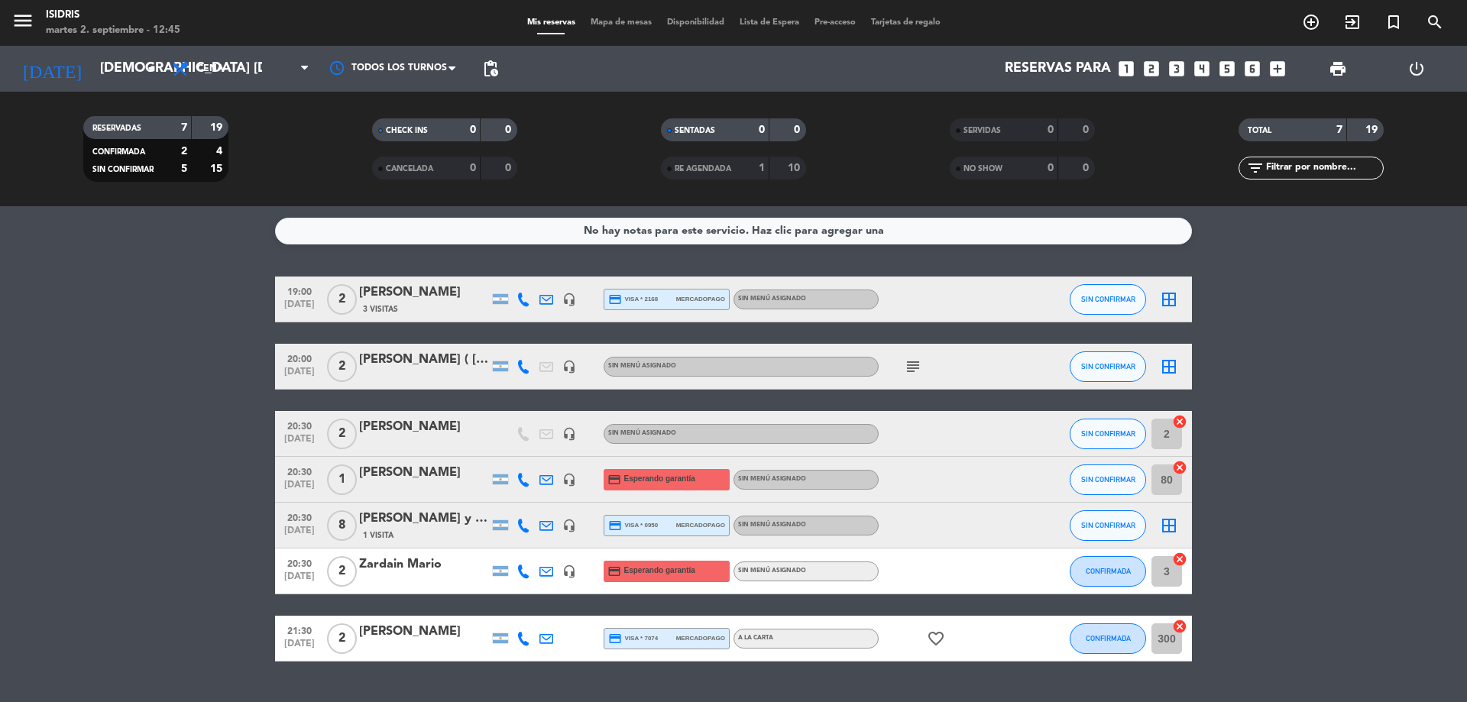
click at [638, 21] on span "Mapa de mesas" at bounding box center [621, 22] width 76 height 8
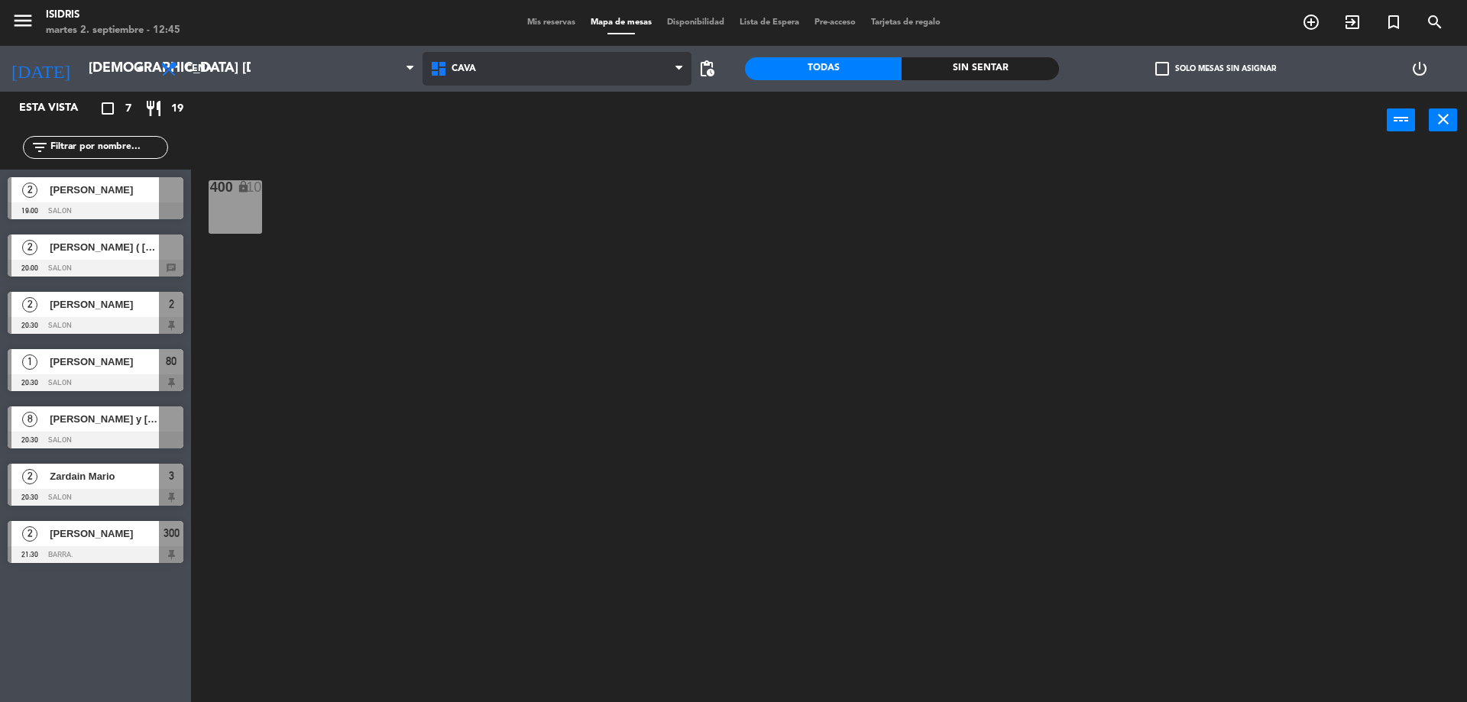
click at [481, 68] on span "CAVA" at bounding box center [558, 69] width 270 height 34
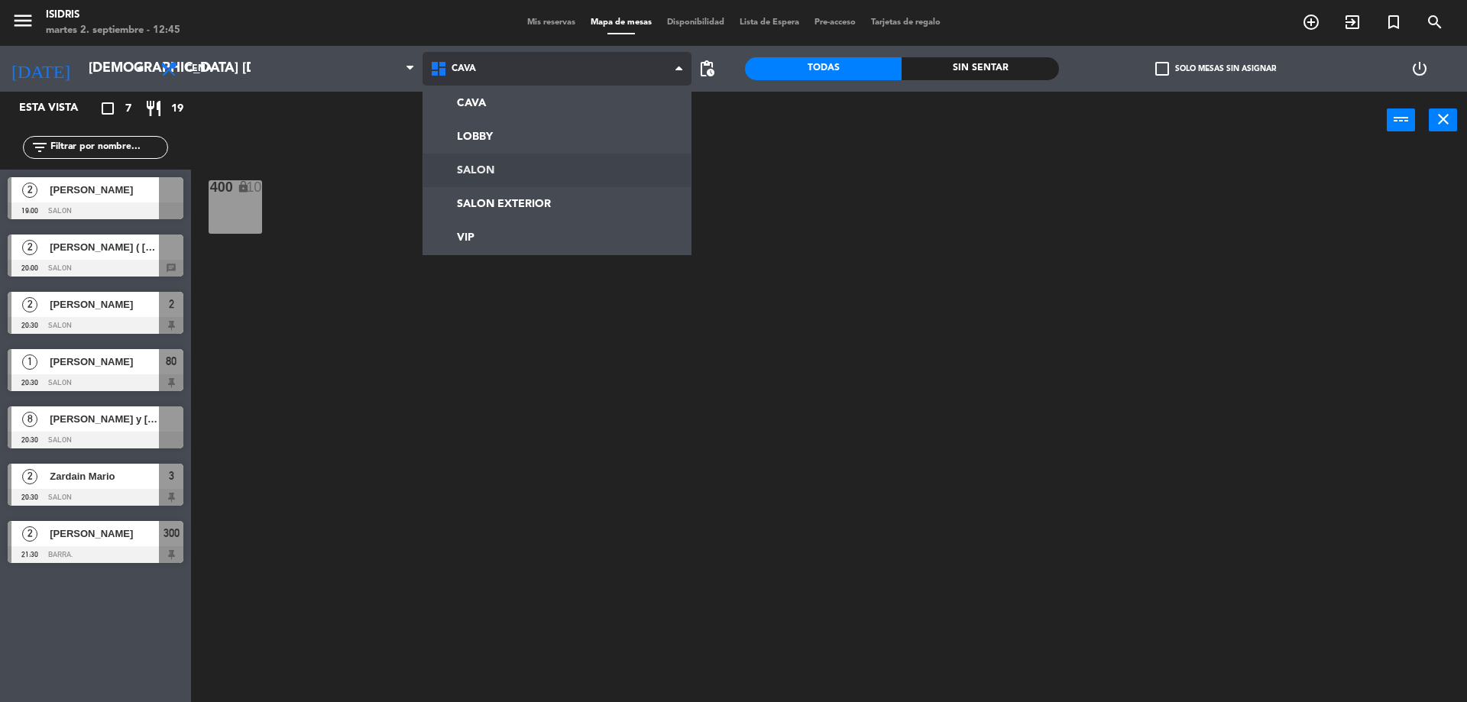
click at [465, 174] on ng-component "menu isidris martes 2. septiembre - 12:45 Mis reservas Mapa de mesas Disponibil…" at bounding box center [733, 353] width 1467 height 706
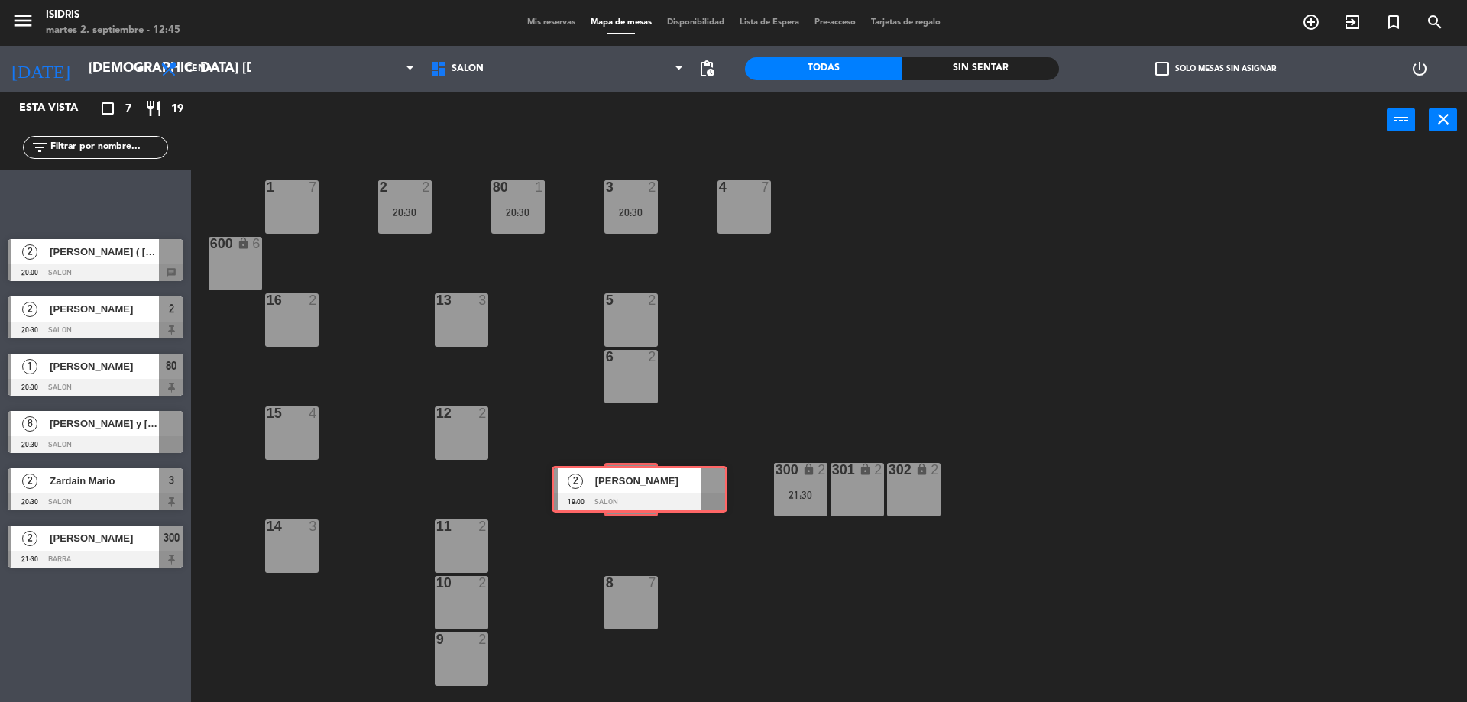
drag, startPoint x: 91, startPoint y: 200, endPoint x: 635, endPoint y: 489, distance: 616.0
click at [635, 489] on div "Esta vista crop_square 7 restaurant 19 filter_list 2 [PERSON_NAME] 19:00 SALON …" at bounding box center [733, 399] width 1467 height 614
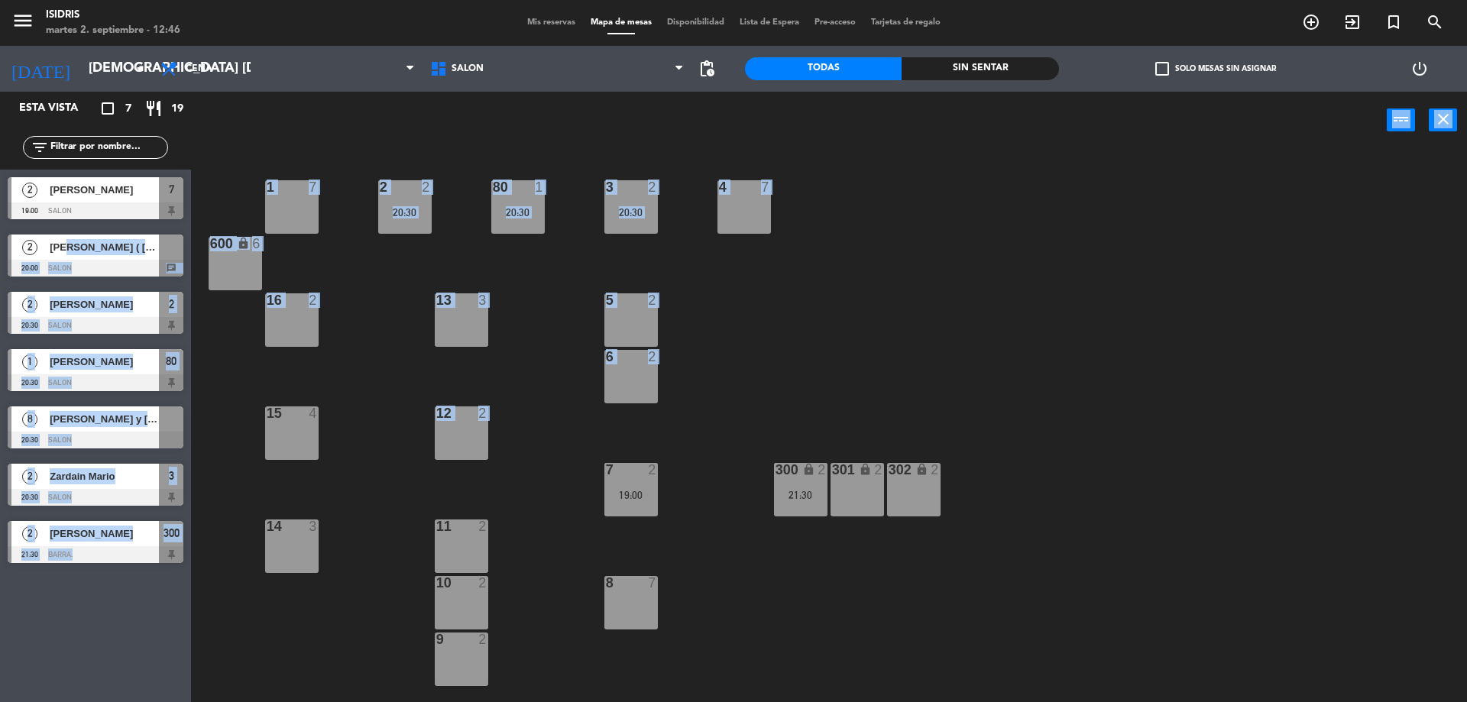
drag, startPoint x: 59, startPoint y: 254, endPoint x: 424, endPoint y: 454, distance: 416.6
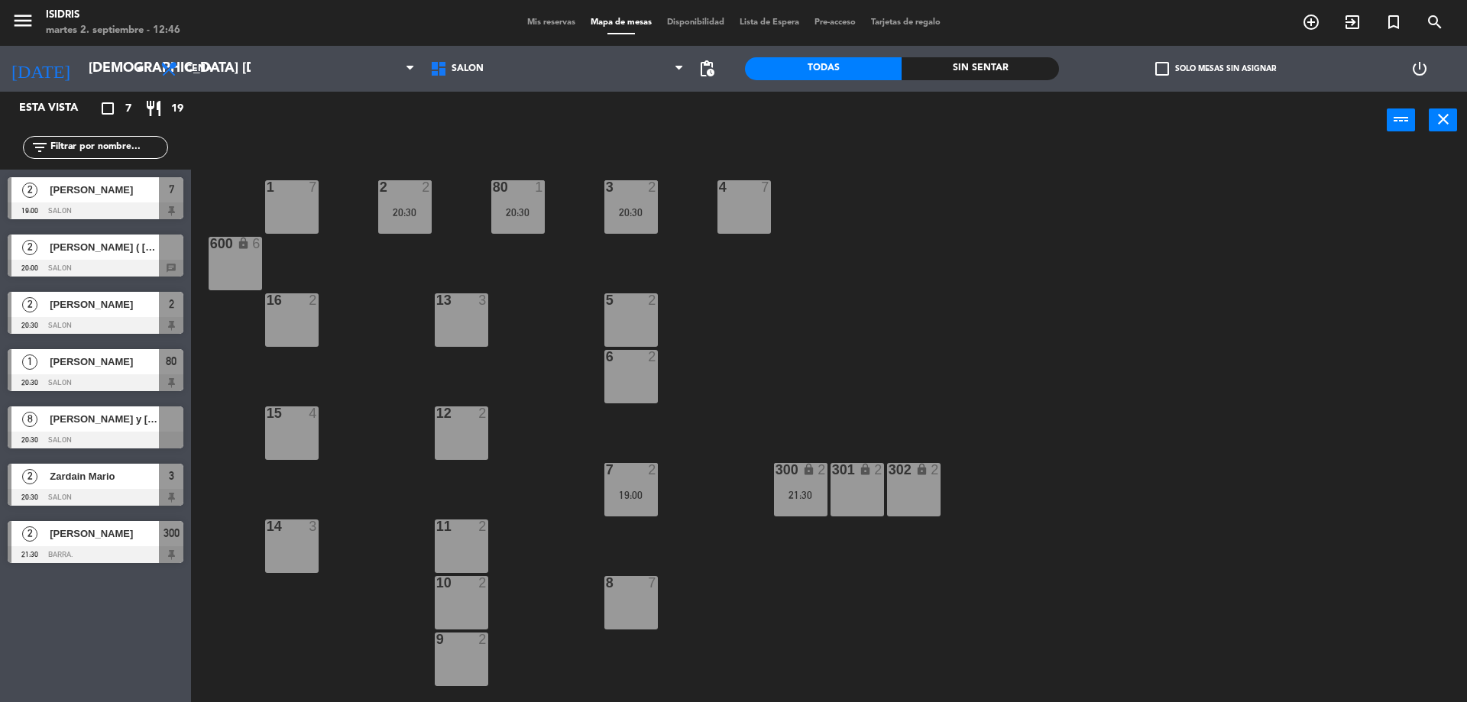
click at [416, 510] on div "1 7 2 2 20:30 3 2 20:30 4 7 80 1 20:30 600 lock 6 5 2 13 3 16 2 6 2 12 2 15 4 7…" at bounding box center [837, 429] width 1262 height 553
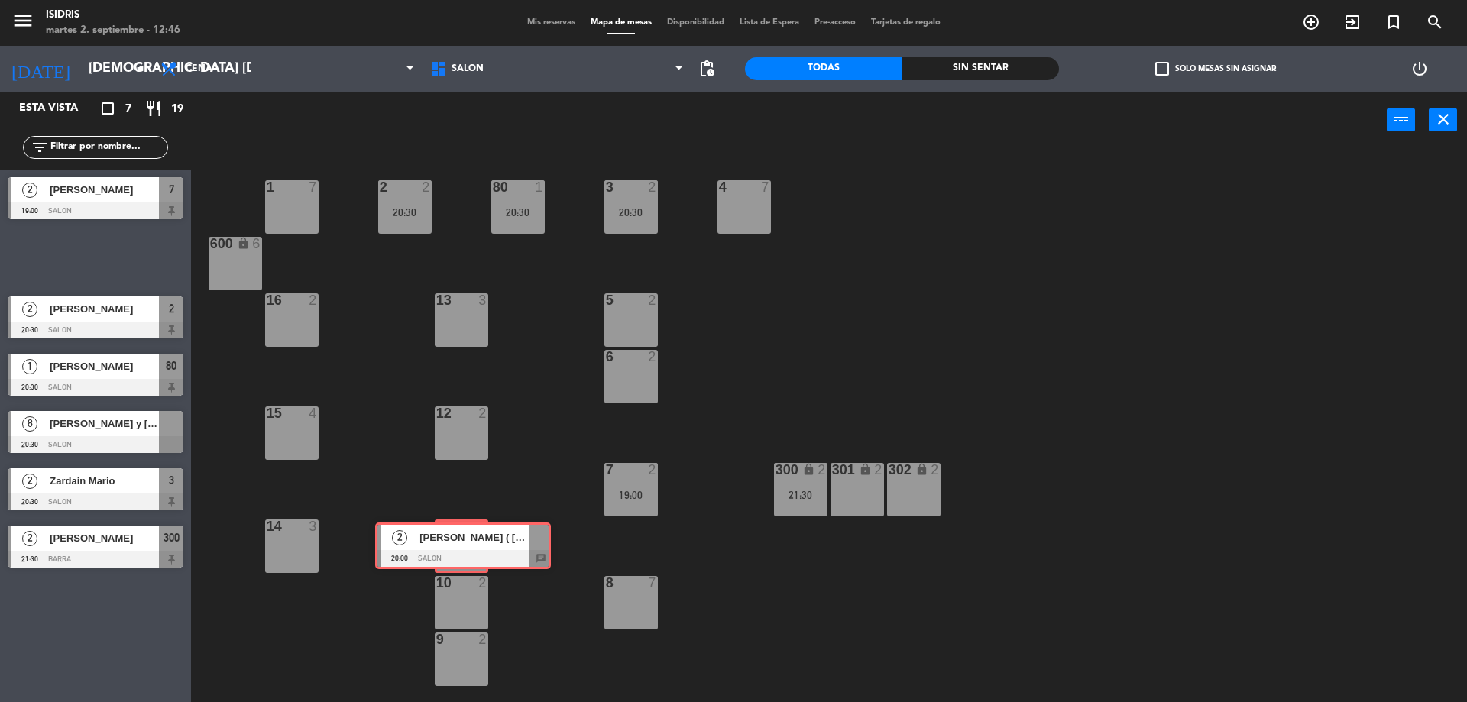
drag, startPoint x: 96, startPoint y: 246, endPoint x: 463, endPoint y: 534, distance: 467.0
click at [463, 534] on div "Esta vista crop_square 7 restaurant 19 filter_list 2 [PERSON_NAME] 19:00 SALON …" at bounding box center [733, 399] width 1467 height 614
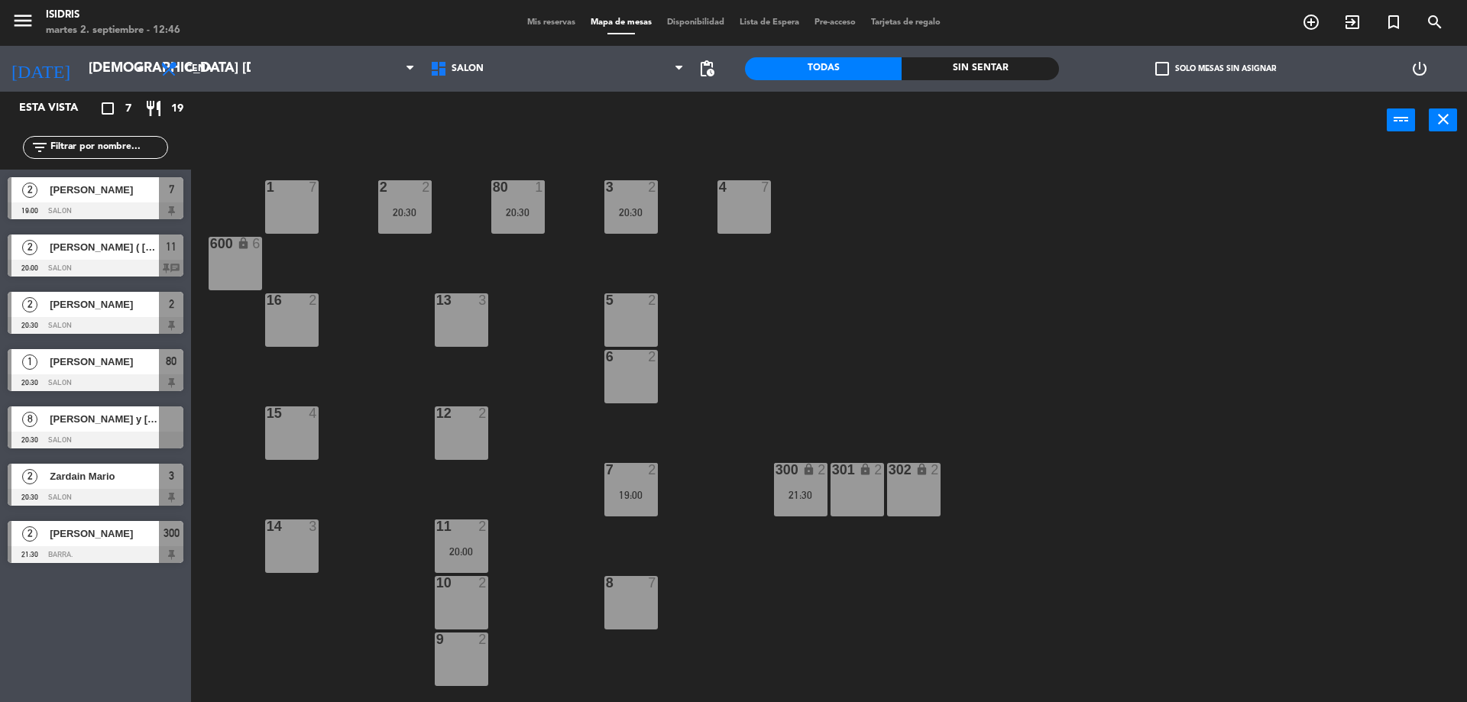
click at [76, 420] on span "[PERSON_NAME] y [PERSON_NAME]" at bounding box center [104, 419] width 109 height 16
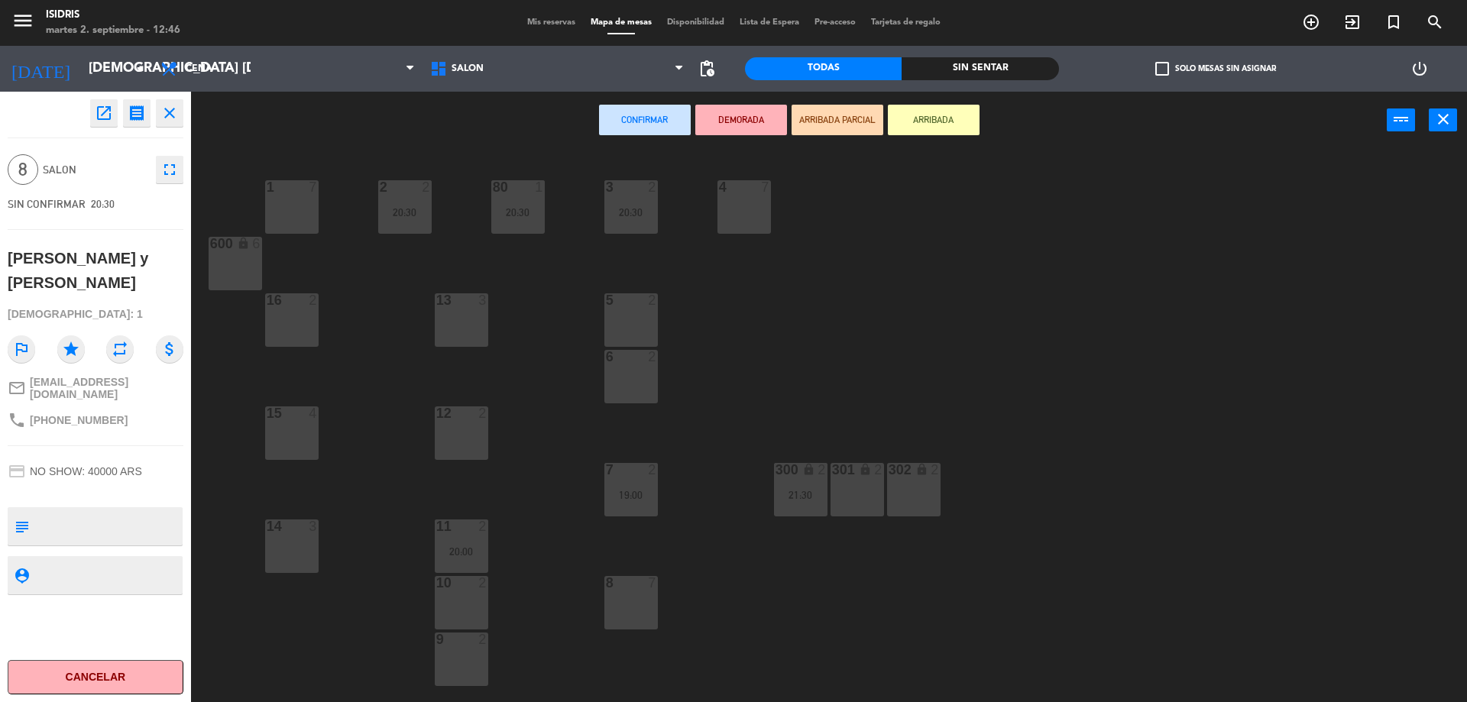
click at [448, 327] on div "13 3" at bounding box center [461, 319] width 53 height 53
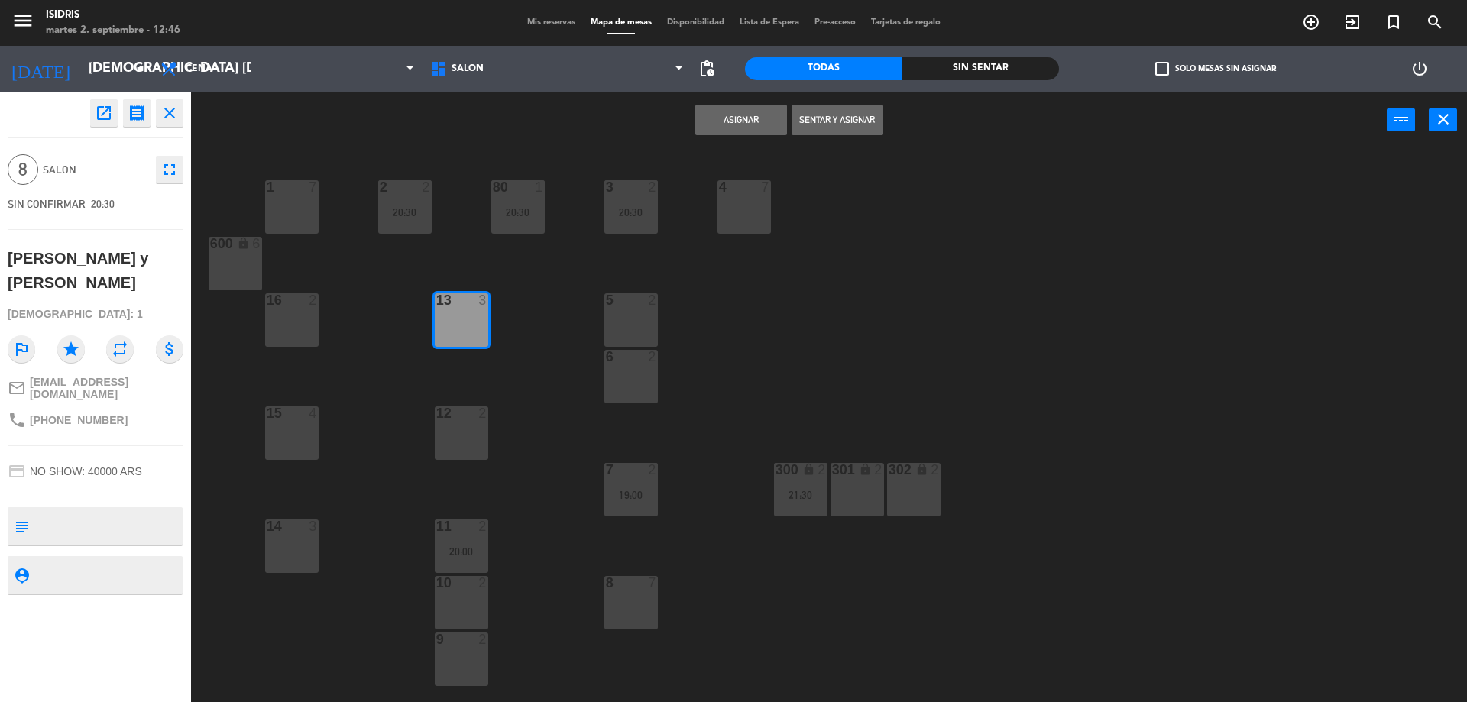
click at [473, 431] on div "12 2" at bounding box center [461, 433] width 53 height 53
click at [750, 115] on button "Asignar" at bounding box center [741, 120] width 92 height 31
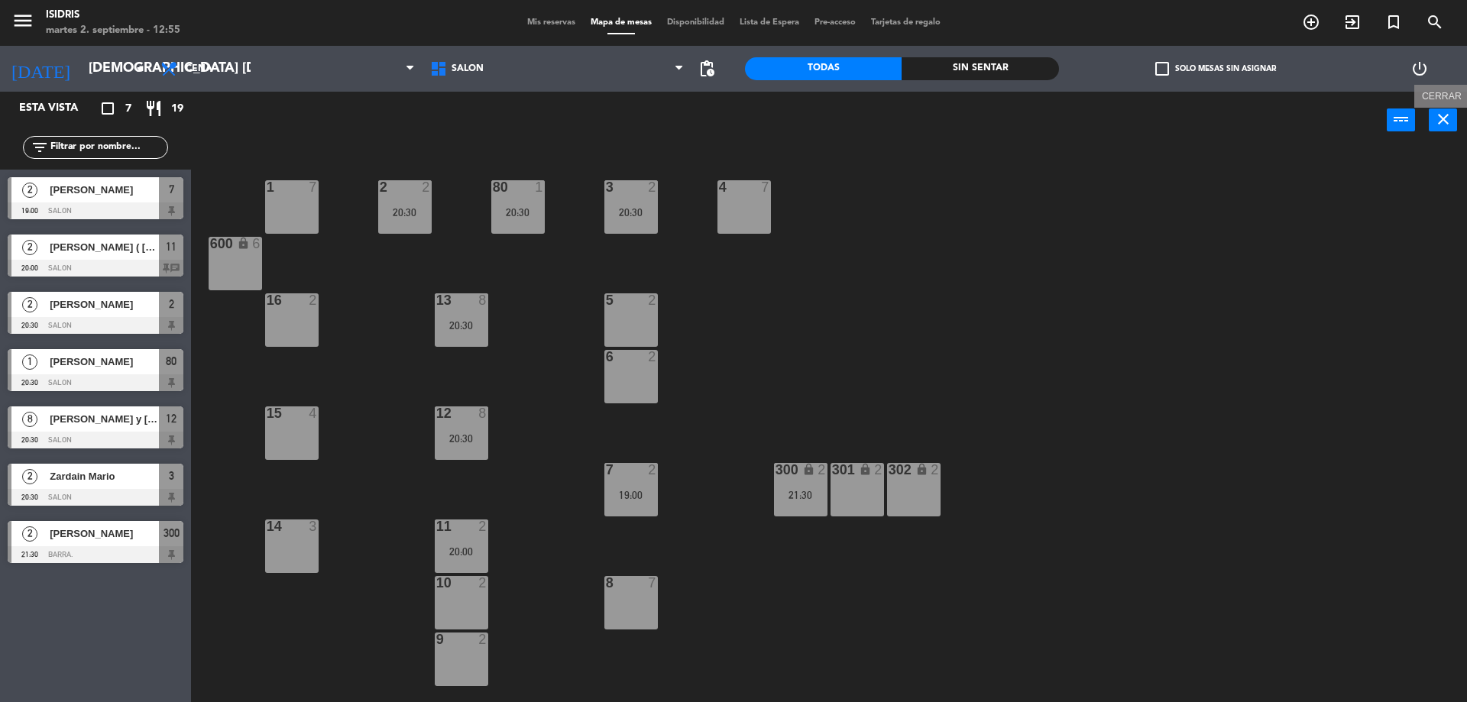
click at [1445, 119] on icon "close" at bounding box center [1443, 119] width 18 height 18
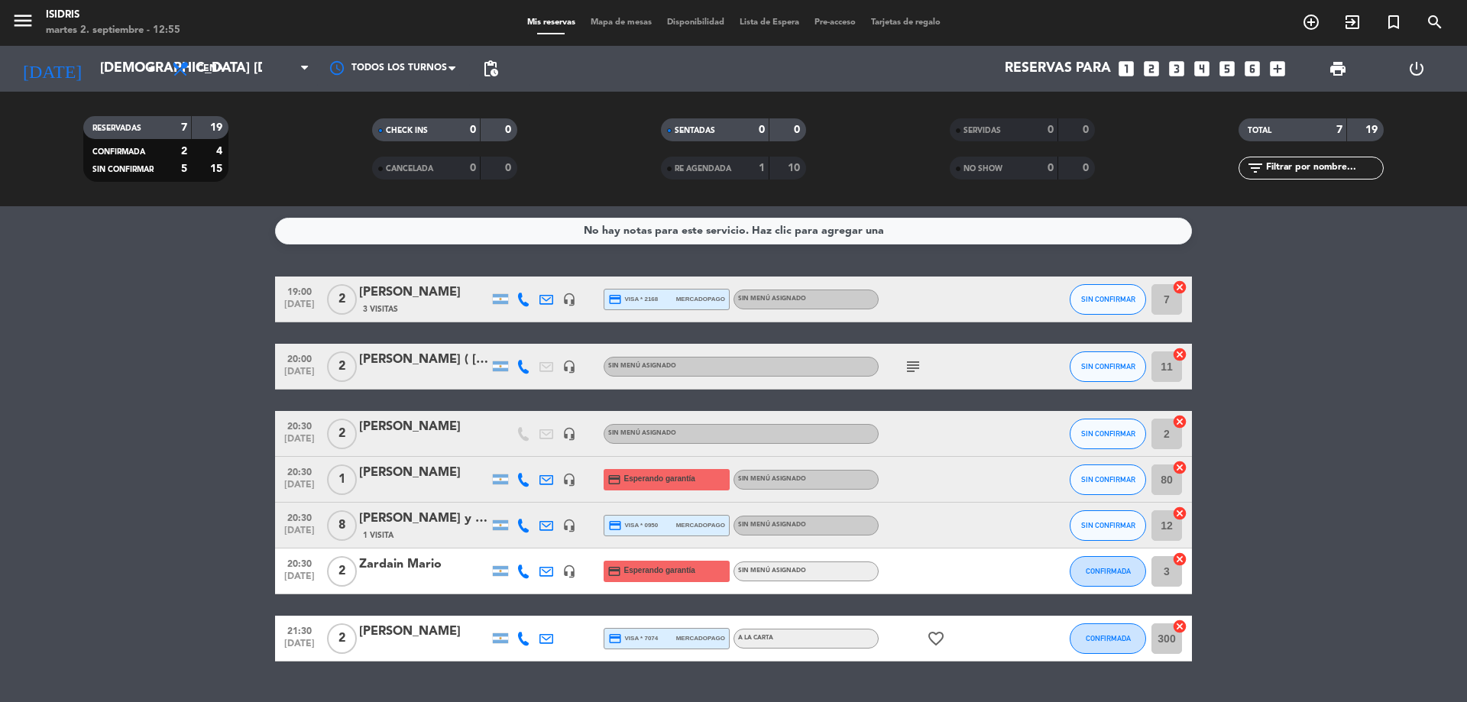
click at [1152, 70] on icon "looks_two" at bounding box center [1152, 69] width 20 height 20
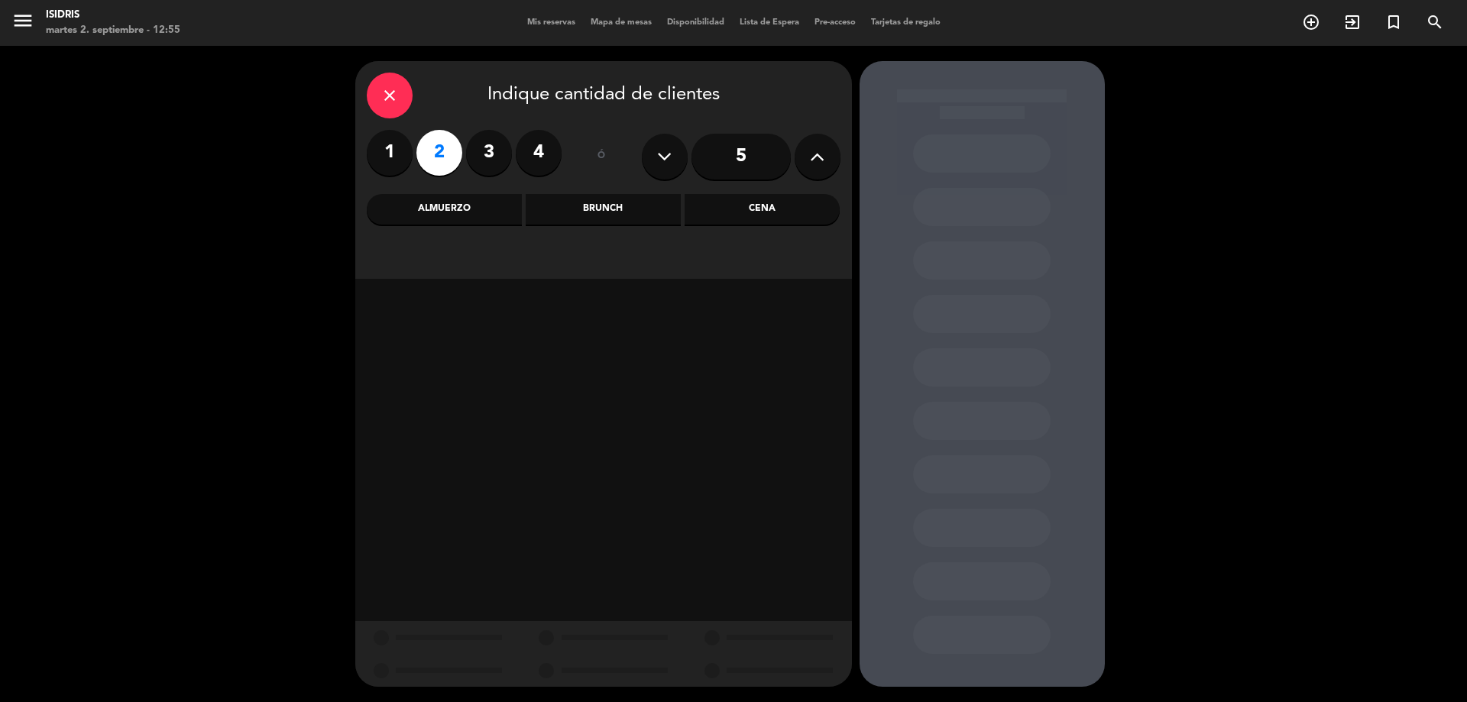
drag, startPoint x: 804, startPoint y: 214, endPoint x: 770, endPoint y: 220, distance: 34.9
click at [805, 213] on div "Cena" at bounding box center [762, 209] width 155 height 31
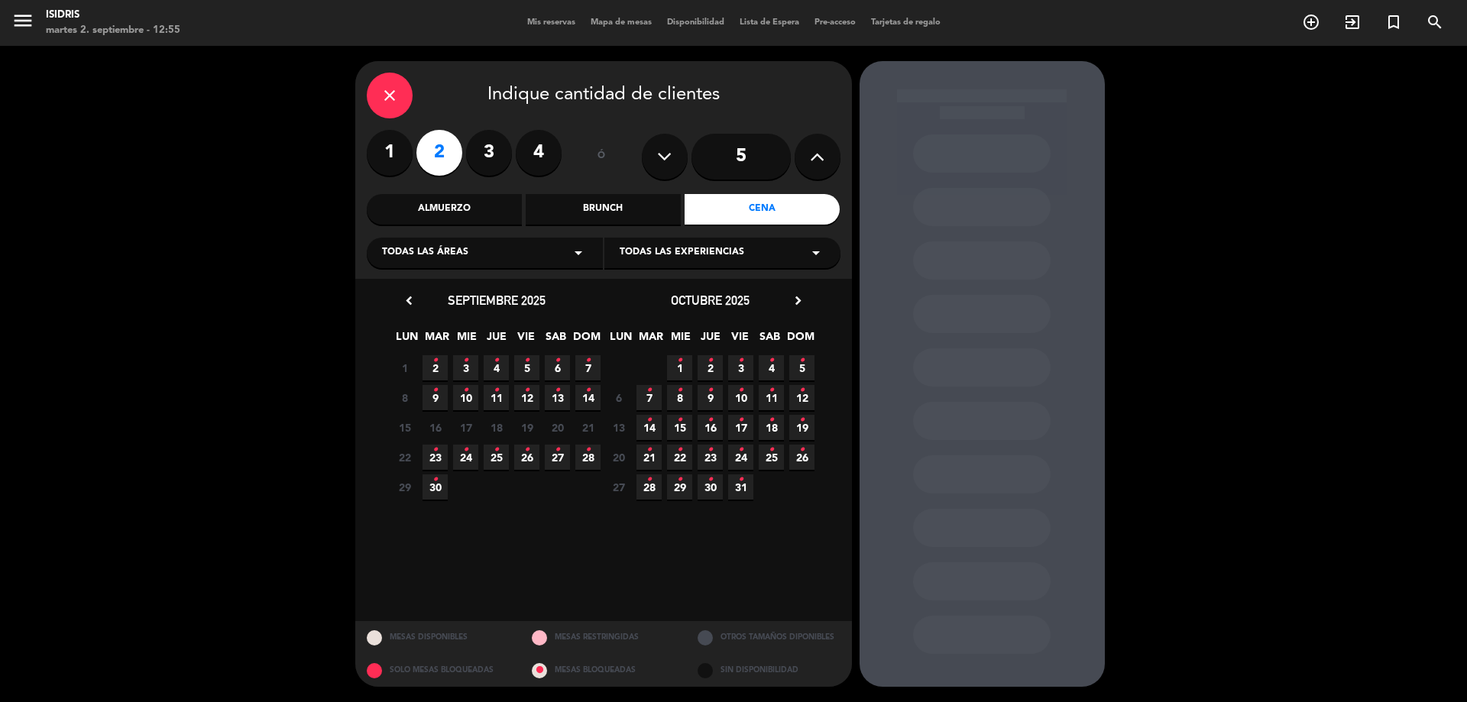
click at [496, 362] on icon "•" at bounding box center [496, 360] width 5 height 24
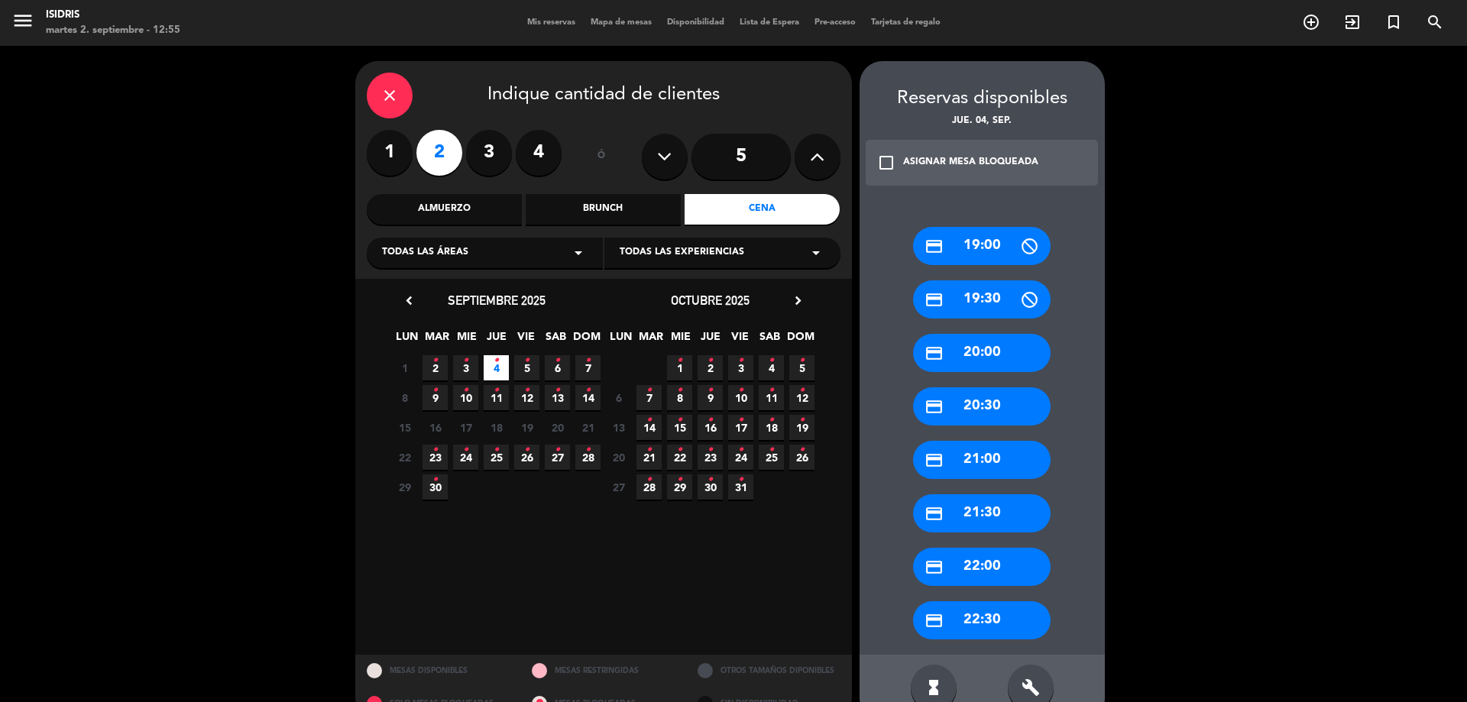
click at [955, 394] on div "credit_card 20:30" at bounding box center [982, 406] width 138 height 38
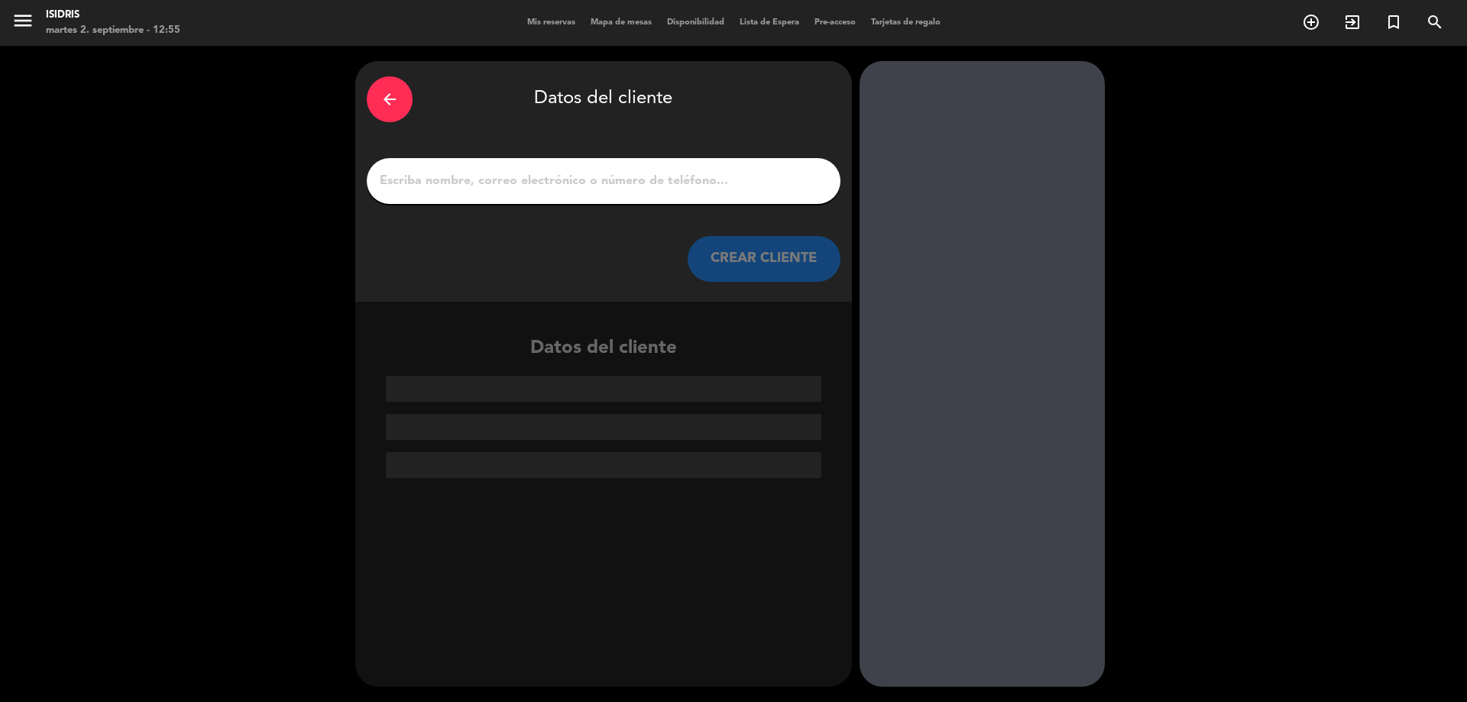
click at [580, 190] on input "1" at bounding box center [603, 180] width 451 height 21
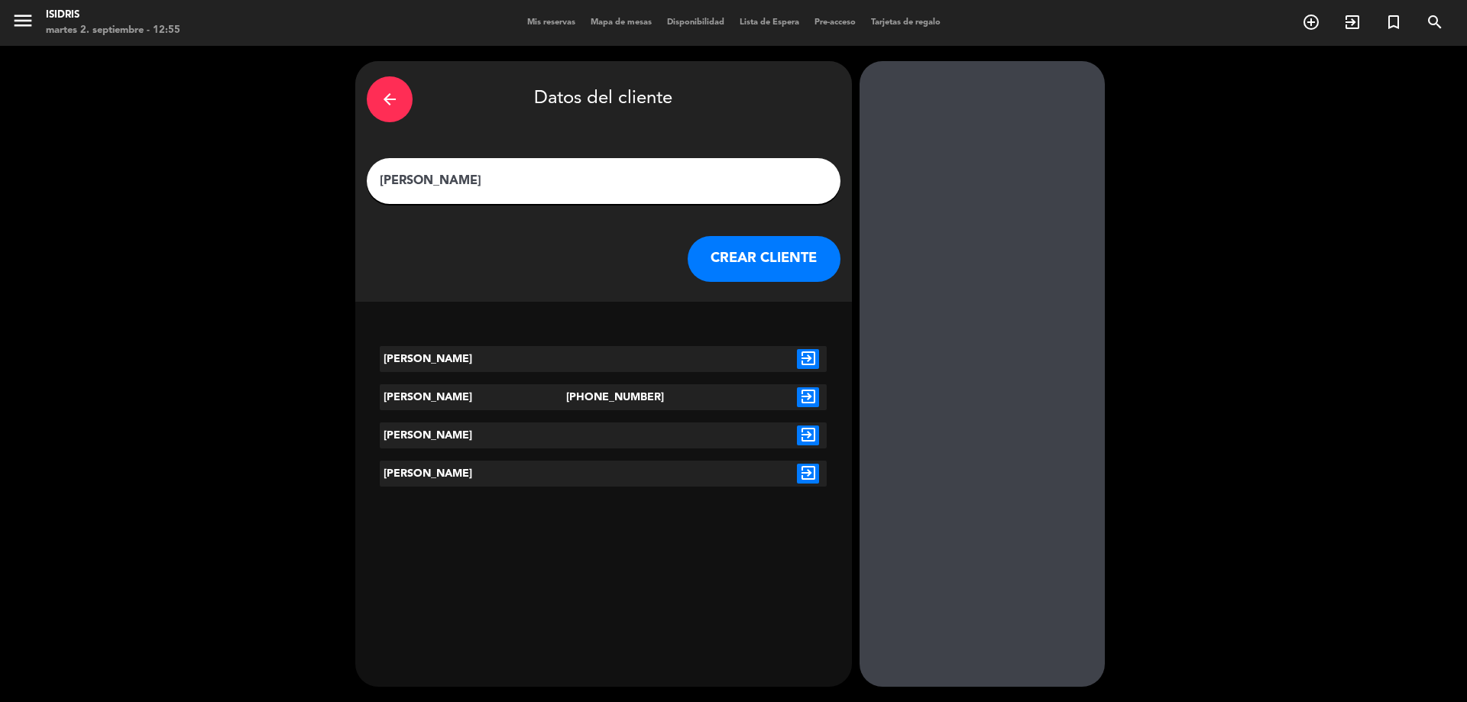
type input "[PERSON_NAME]"
click at [808, 436] on icon "exit_to_app" at bounding box center [808, 436] width 22 height 20
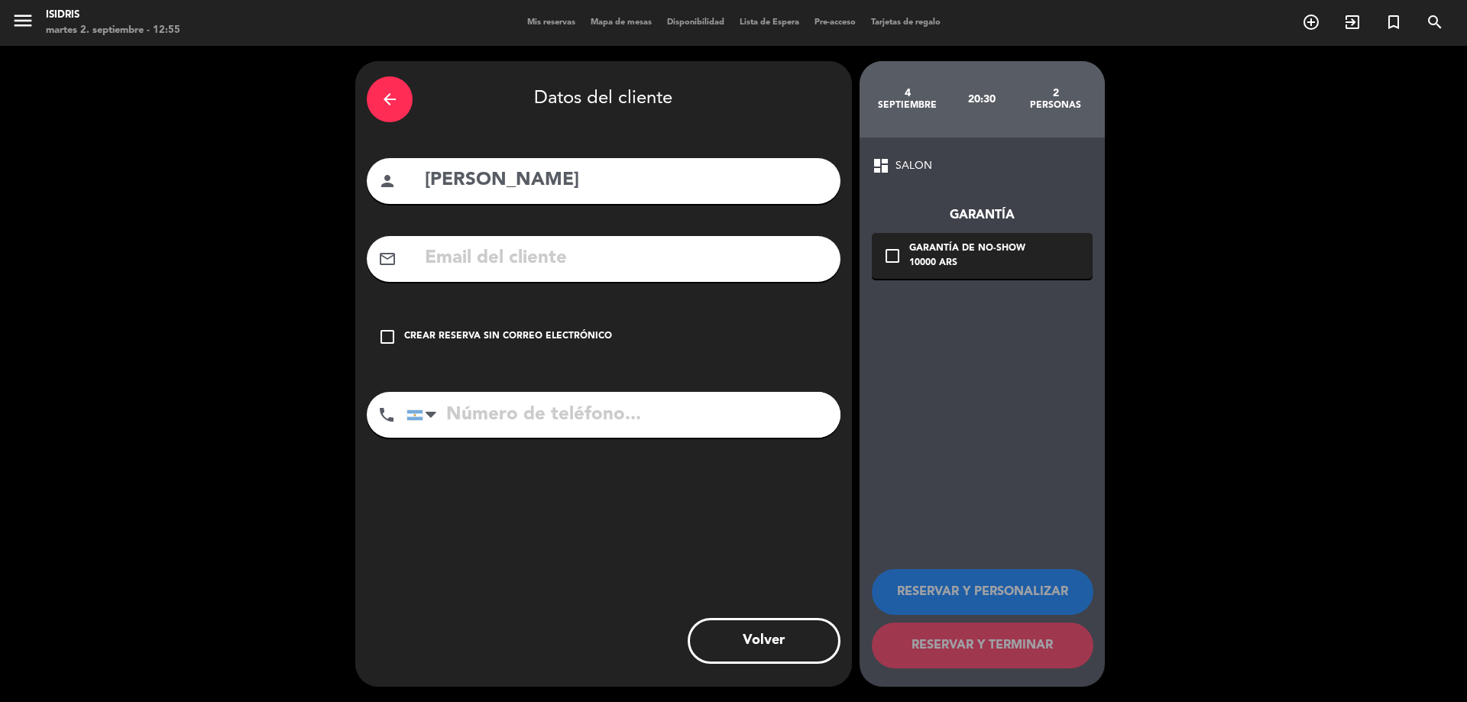
click at [518, 331] on div "Crear reserva sin correo electrónico" at bounding box center [508, 336] width 208 height 15
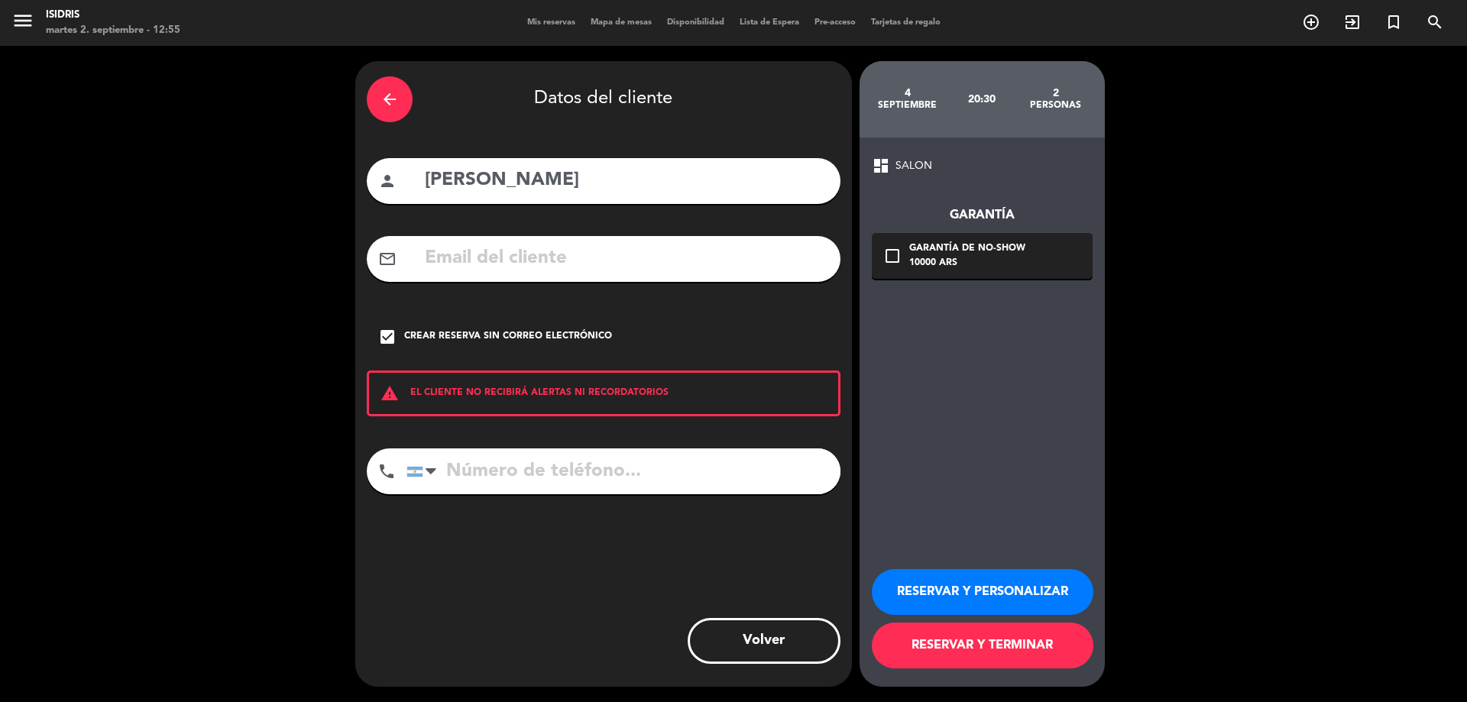
click at [972, 595] on button "RESERVAR Y PERSONALIZAR" at bounding box center [983, 592] width 222 height 46
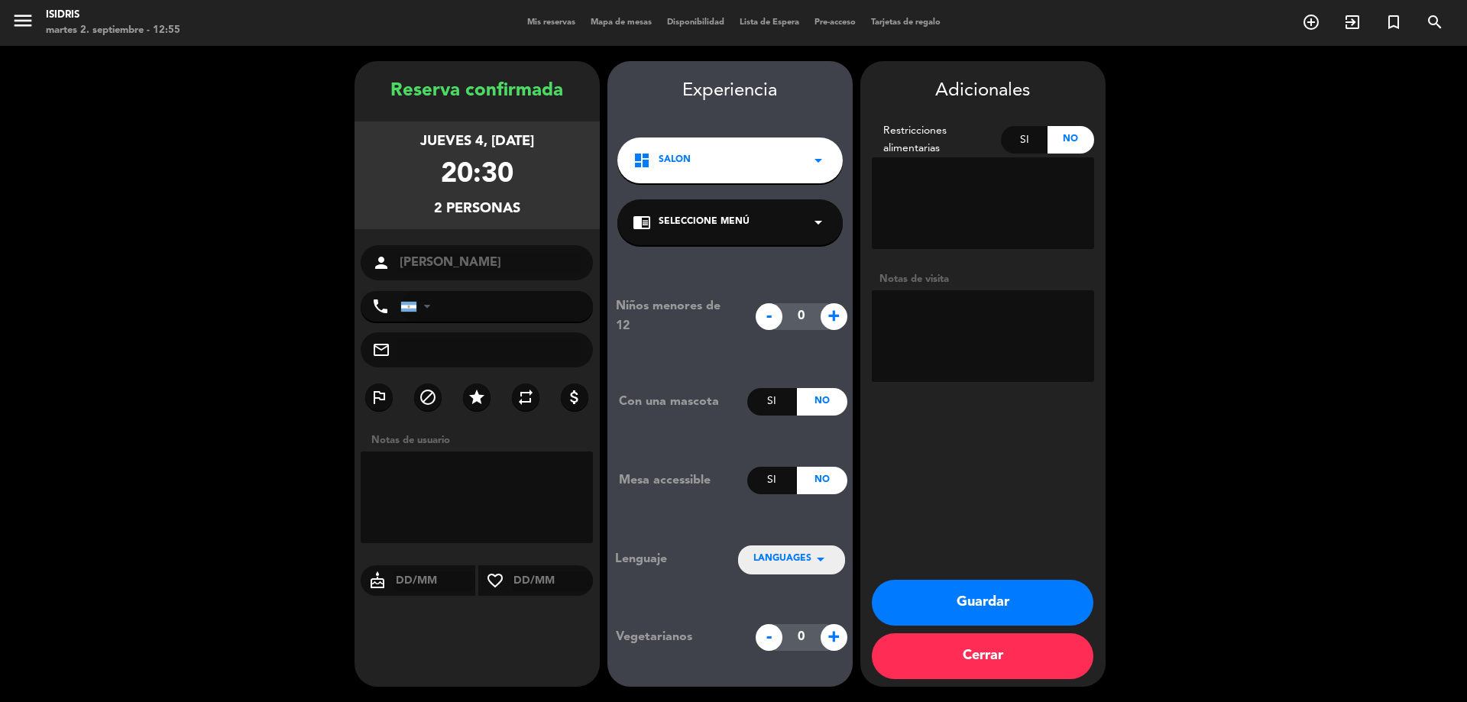
click at [994, 331] on textarea at bounding box center [983, 336] width 222 height 92
click at [891, 312] on textarea at bounding box center [983, 336] width 222 height 92
type textarea "CENA SIN CARGO"
click at [1003, 597] on button "Guardar" at bounding box center [983, 603] width 222 height 46
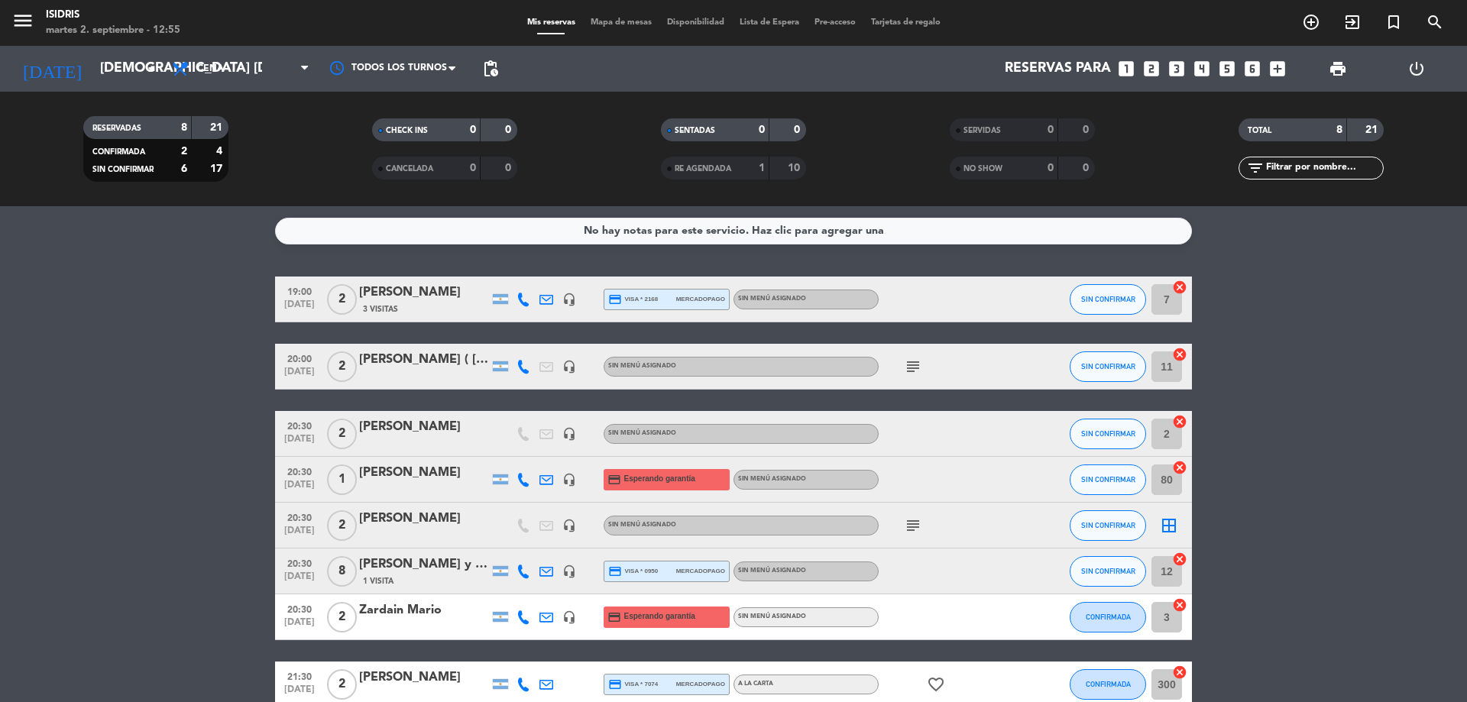
click at [12, 475] on bookings-row "19:00 [DATE] 2 [PERSON_NAME] 3 Visitas headset_mic credit_card visa * 2168 merc…" at bounding box center [733, 492] width 1467 height 431
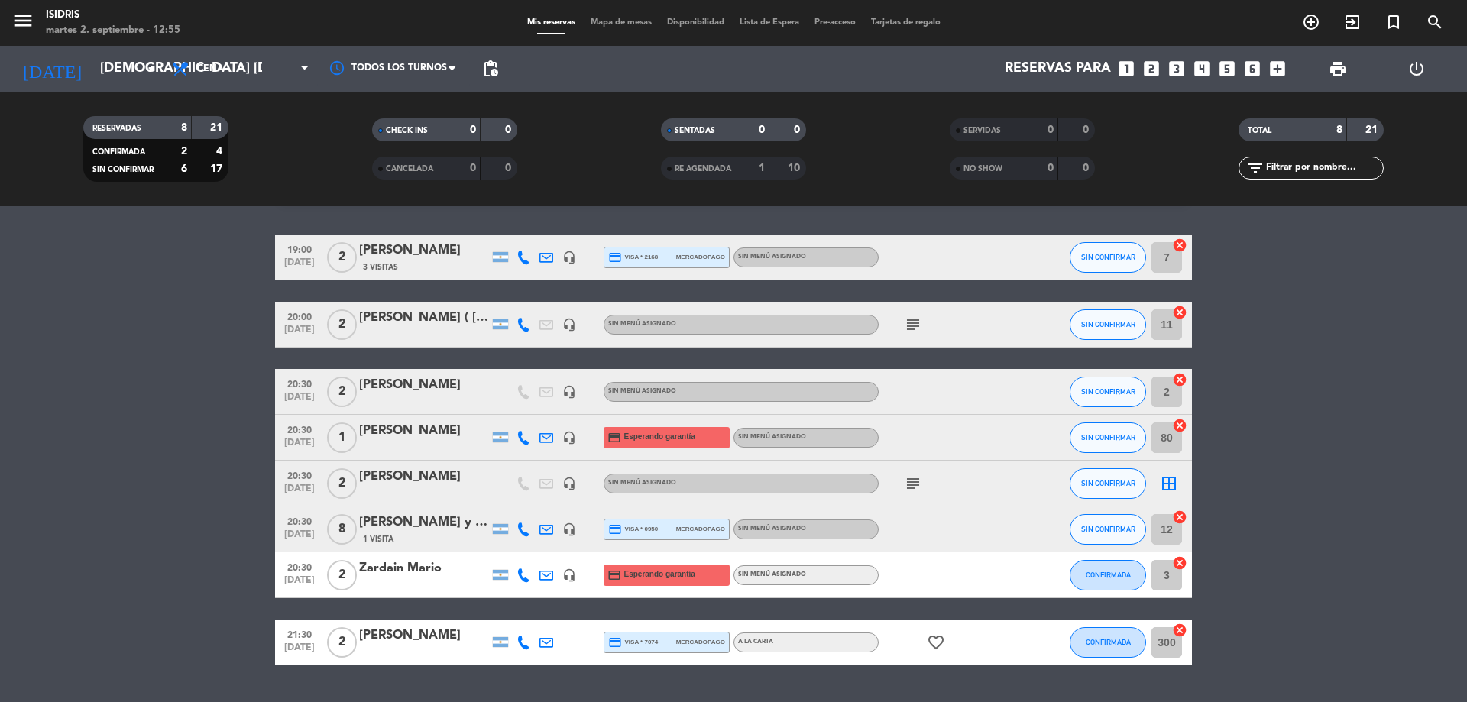
scroll to position [82, 0]
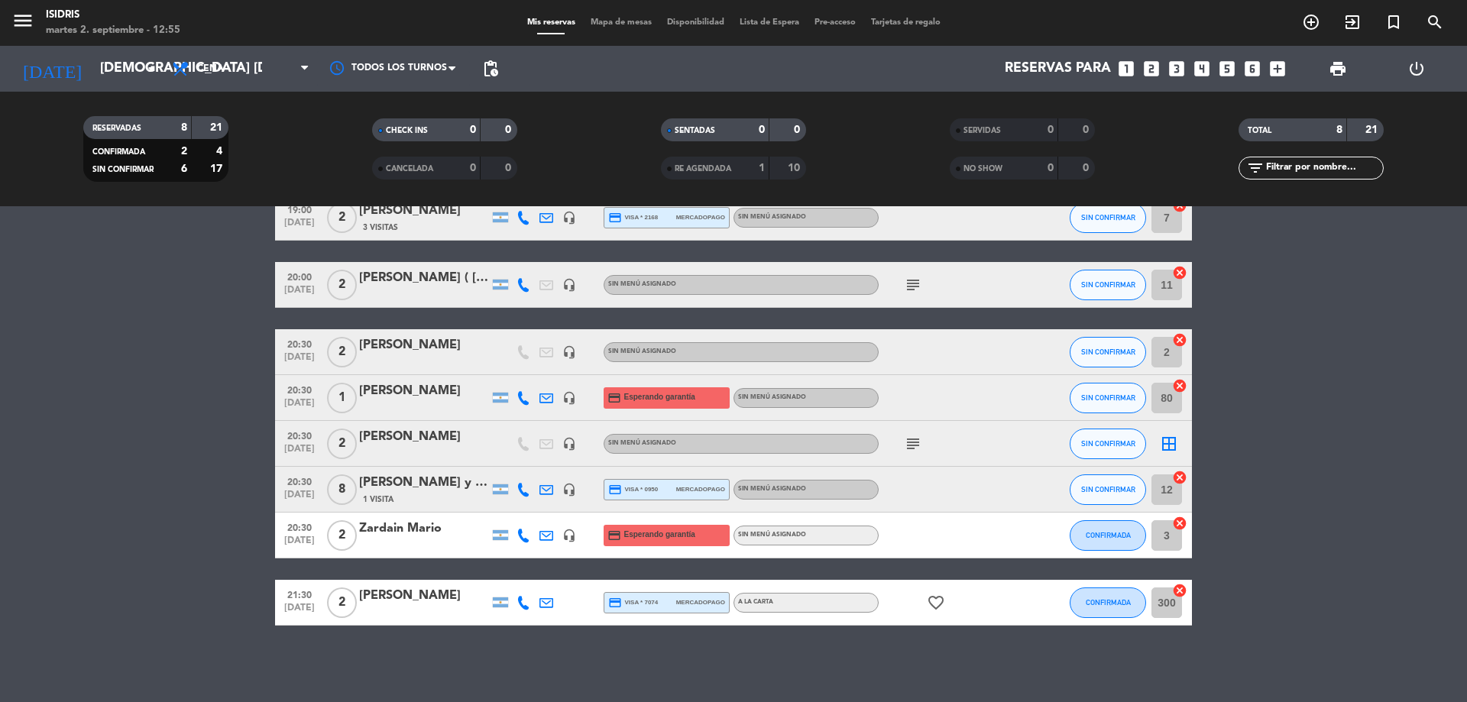
click at [627, 21] on span "Mapa de mesas" at bounding box center [621, 22] width 76 height 8
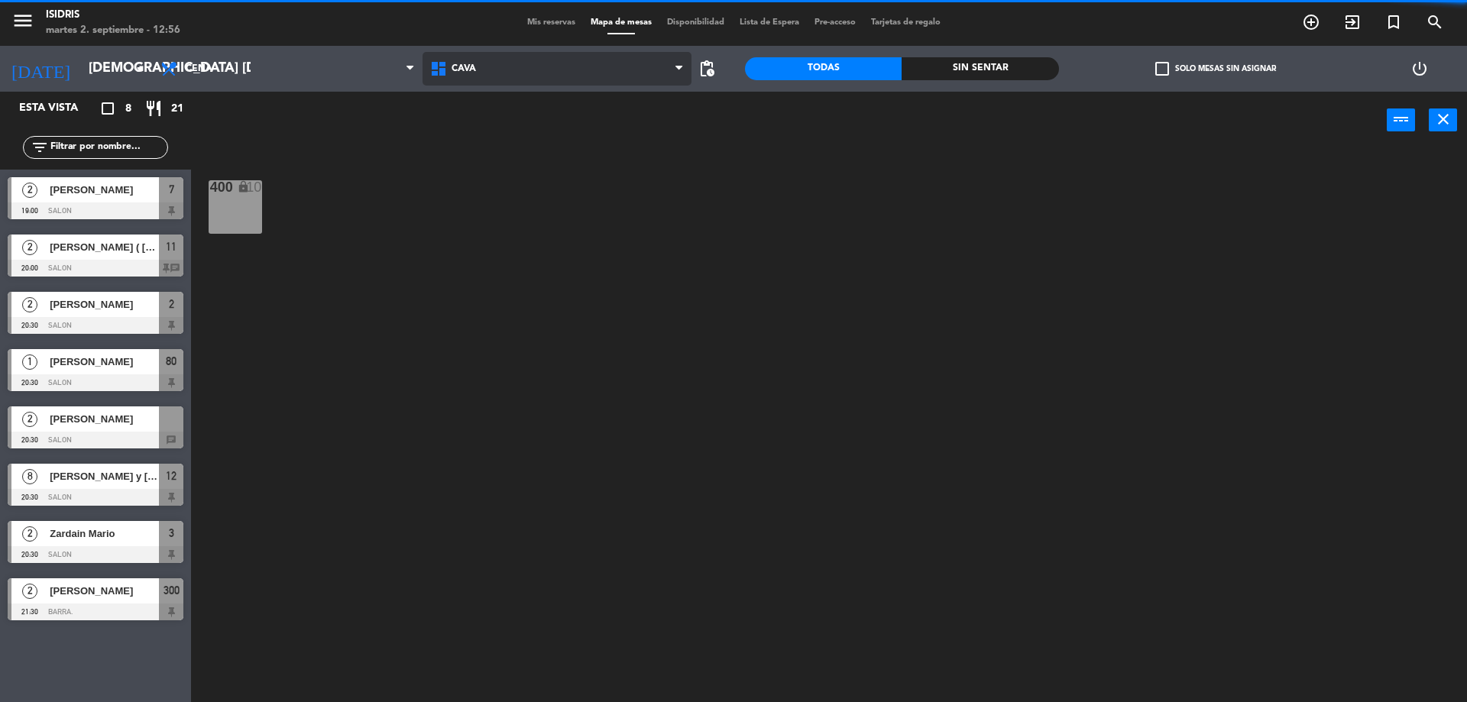
click at [459, 57] on span "CAVA" at bounding box center [558, 69] width 270 height 34
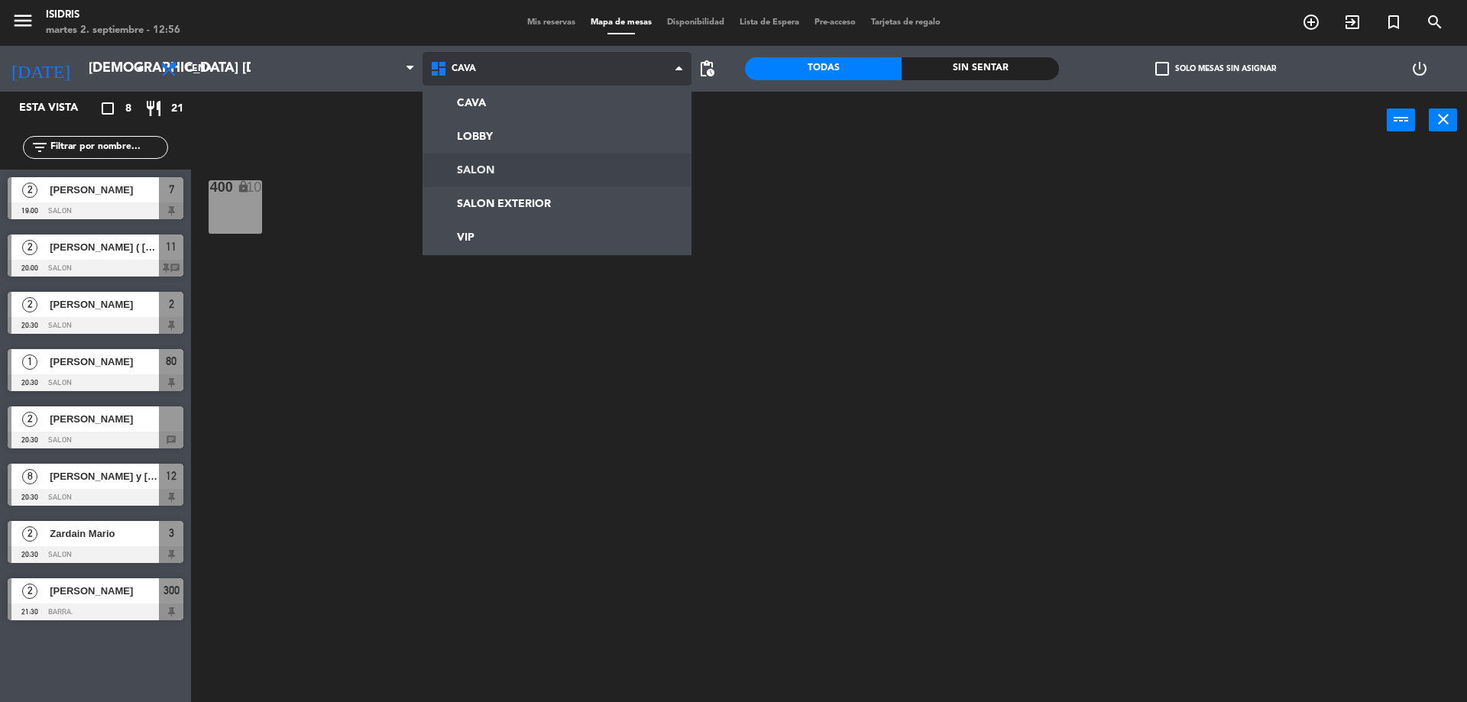
click at [484, 173] on ng-component "menu isidris martes 2. septiembre - 12:56 Mis reservas Mapa de mesas Disponibil…" at bounding box center [733, 353] width 1467 height 706
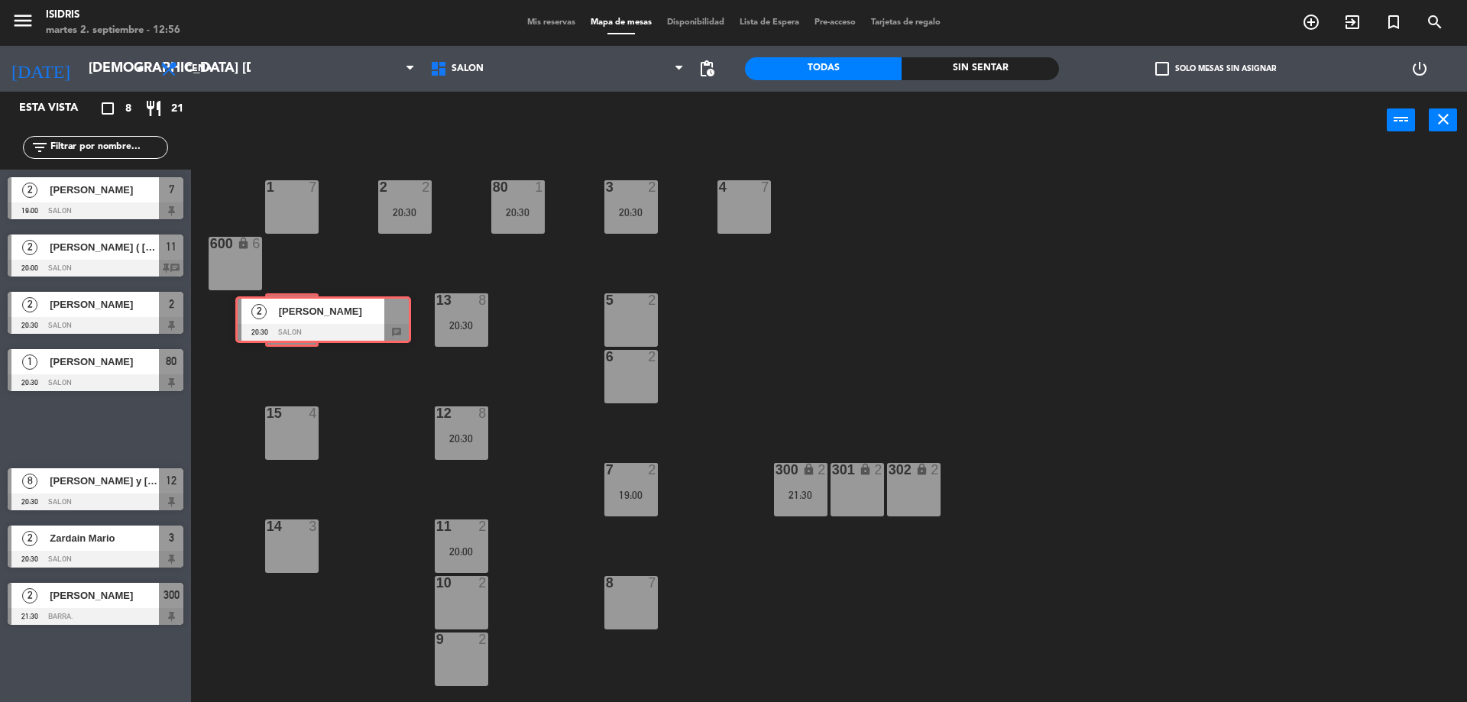
drag, startPoint x: 60, startPoint y: 419, endPoint x: 287, endPoint y: 309, distance: 252.9
click at [287, 309] on div "Esta vista crop_square 8 restaurant 21 filter_list 2 [PERSON_NAME] 19:00 SALON …" at bounding box center [733, 399] width 1467 height 614
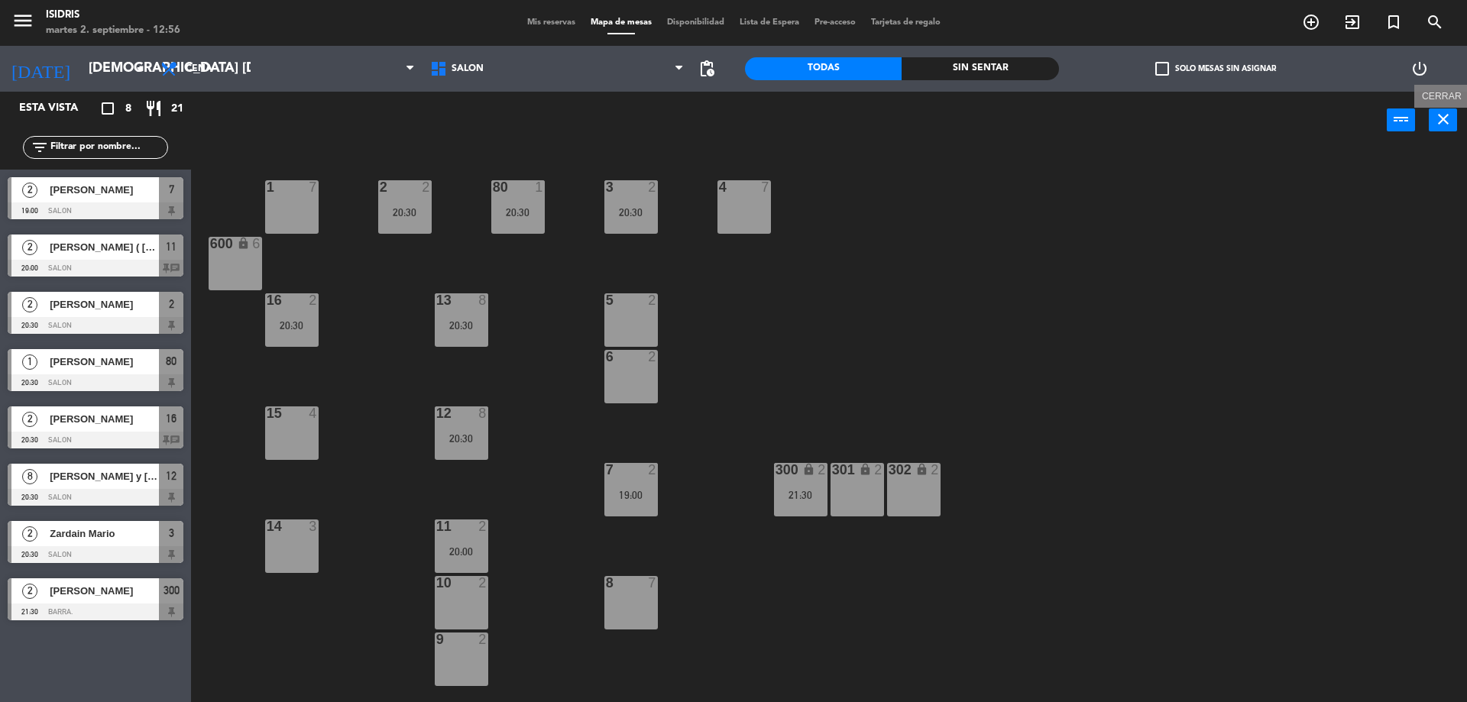
click at [1434, 111] on icon "close" at bounding box center [1443, 119] width 18 height 18
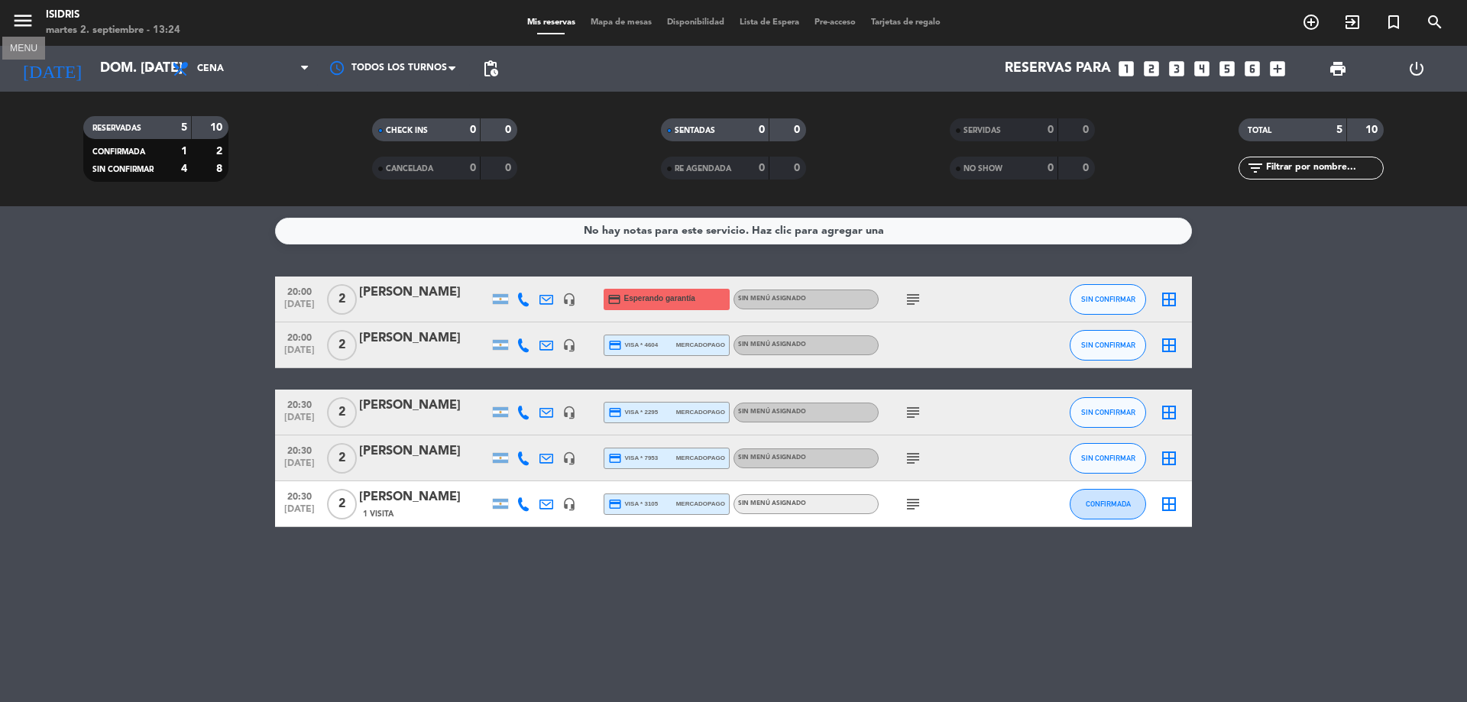
click at [15, 12] on icon "menu" at bounding box center [22, 20] width 23 height 23
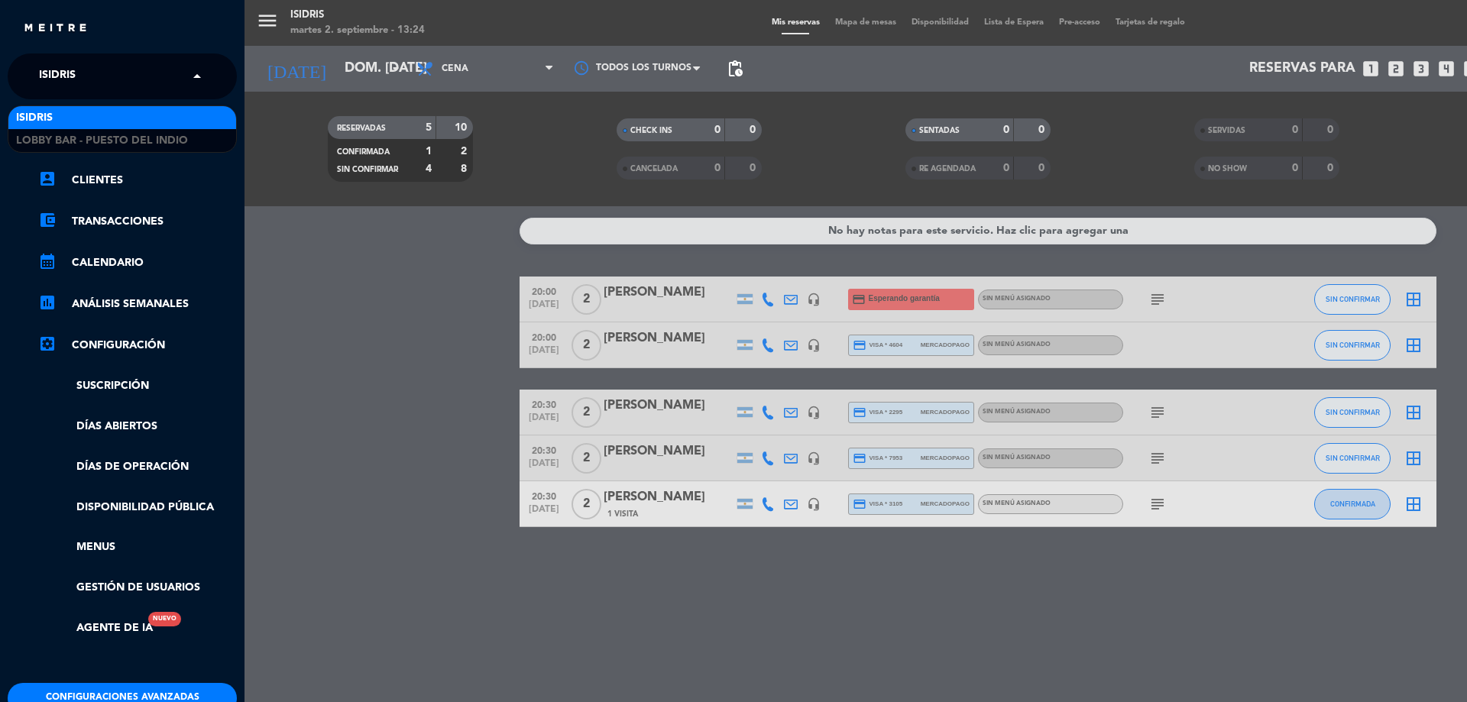
click at [57, 73] on span "isidris" at bounding box center [57, 76] width 37 height 32
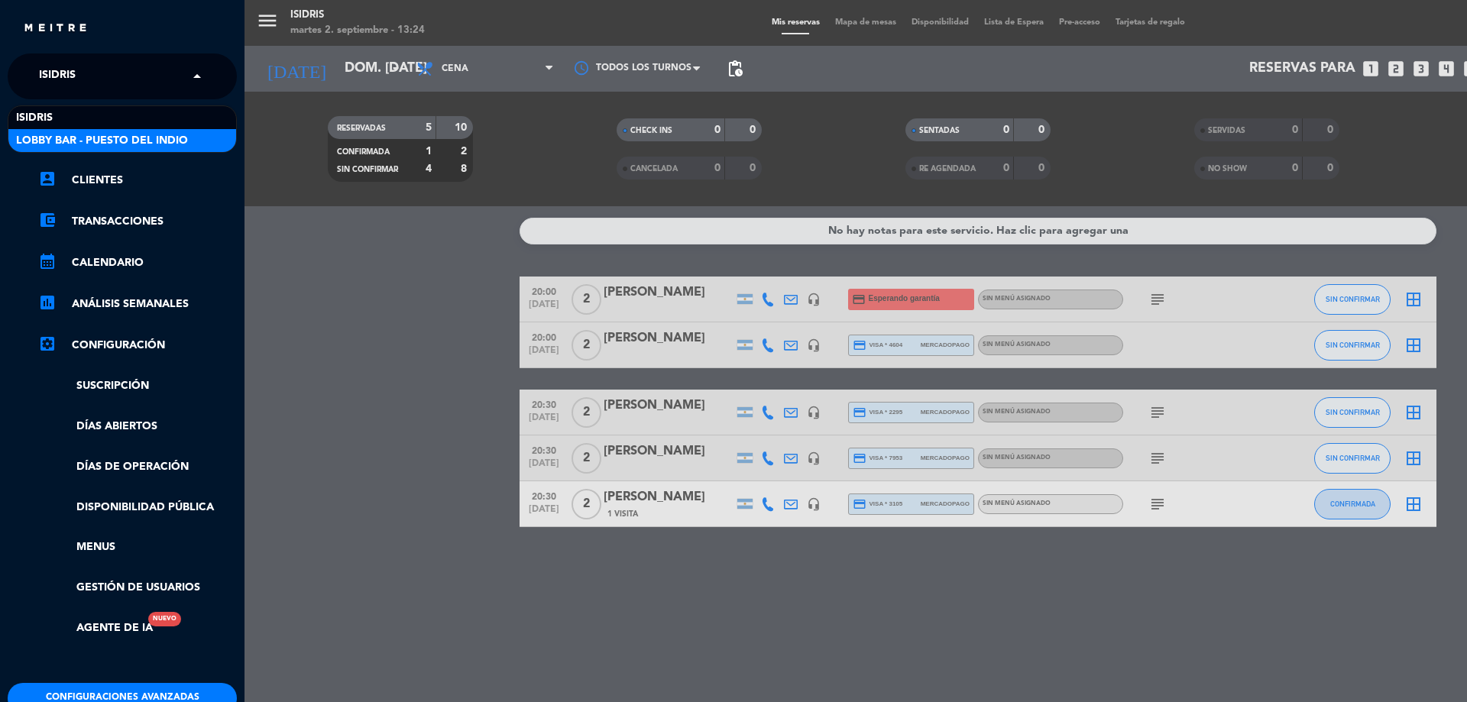
click at [80, 140] on span "Lobby Bar - Puesto del Indio" at bounding box center [102, 141] width 172 height 18
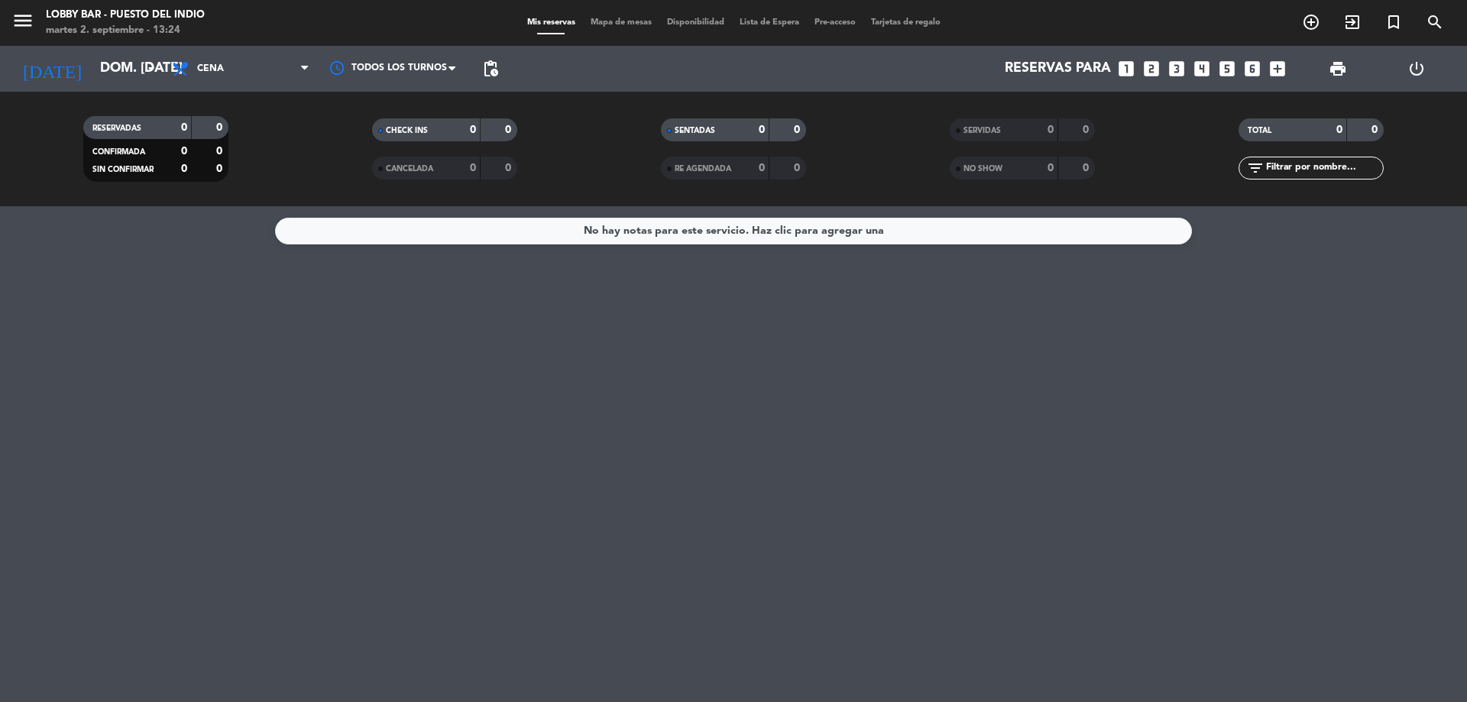
click at [1153, 65] on icon "looks_two" at bounding box center [1152, 69] width 20 height 20
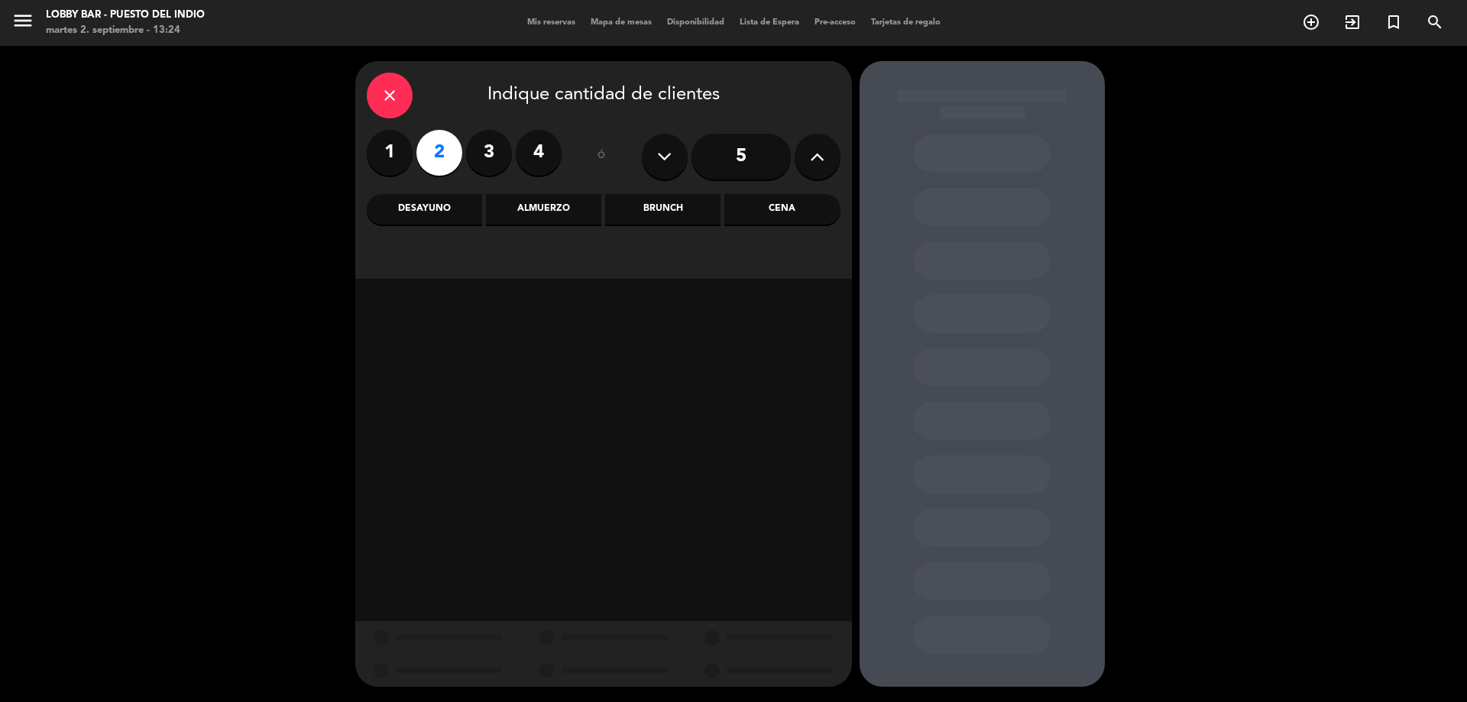
click at [679, 199] on div "Brunch" at bounding box center [662, 209] width 115 height 31
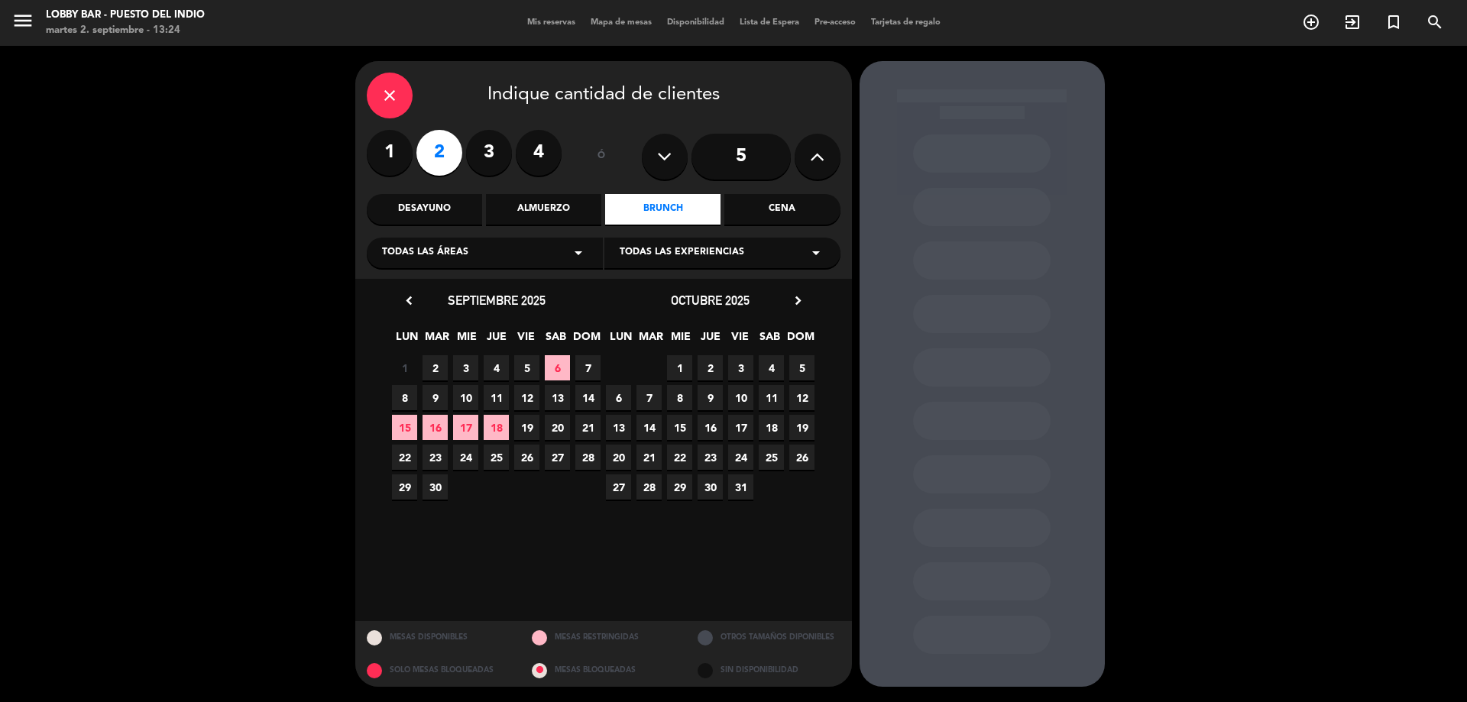
click at [564, 366] on span "6" at bounding box center [557, 367] width 25 height 25
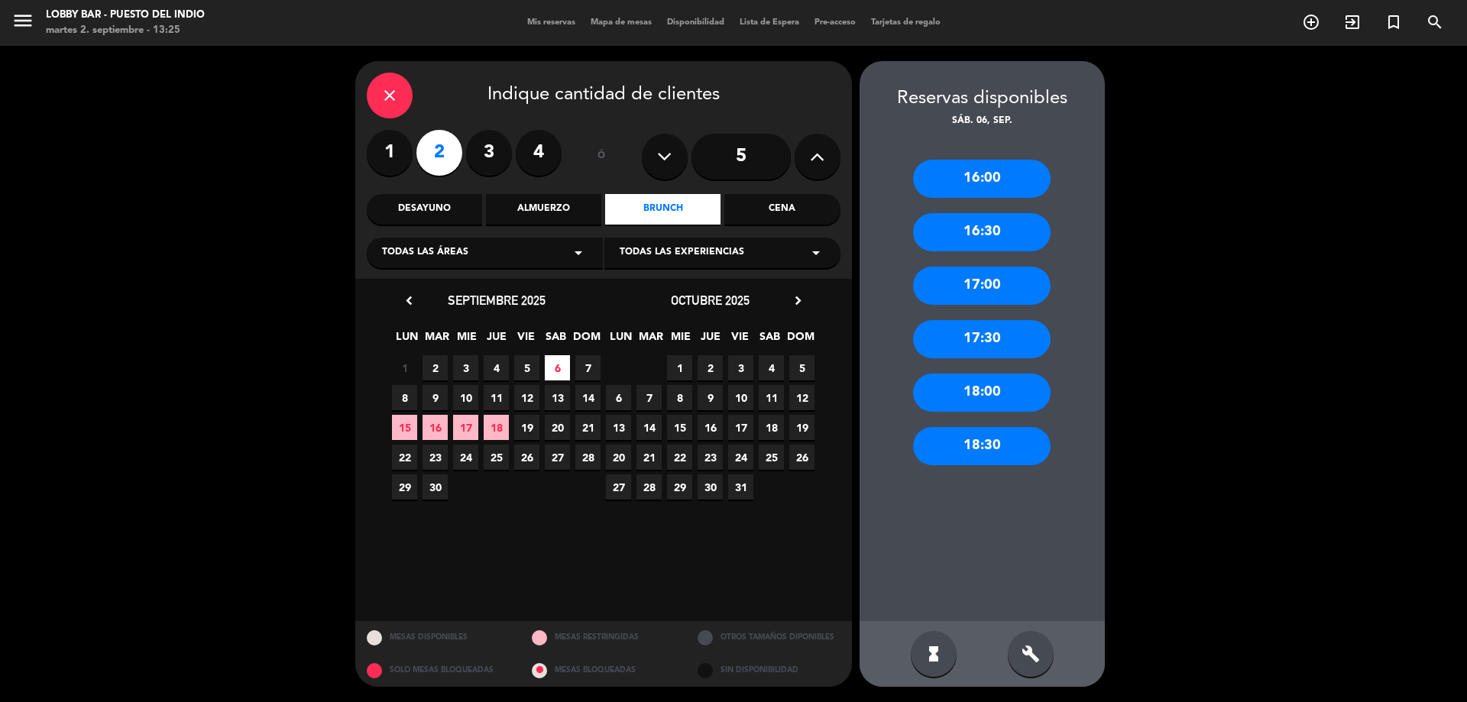
click at [1000, 402] on div "18:00" at bounding box center [982, 393] width 138 height 38
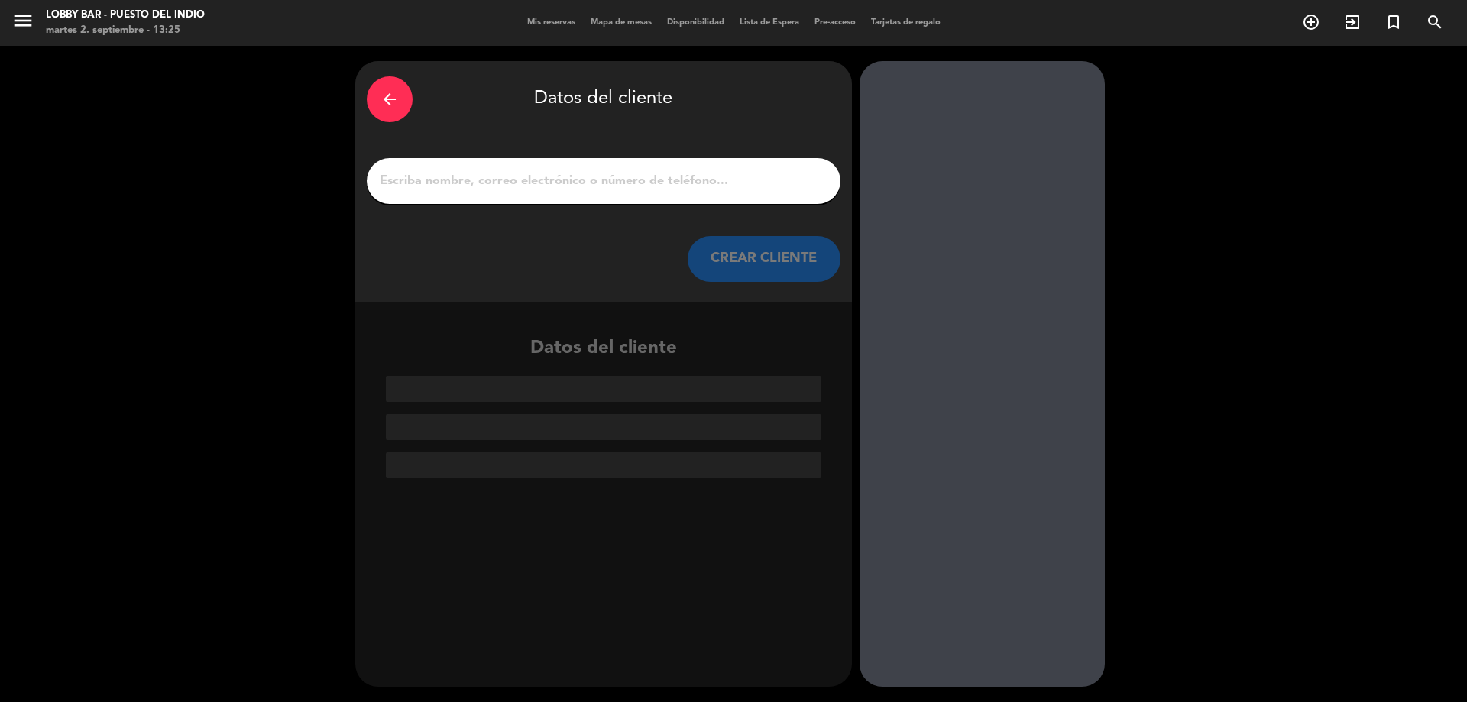
click at [563, 186] on input "1" at bounding box center [603, 180] width 451 height 21
paste input "Mirtha Liliana Sguazzini"
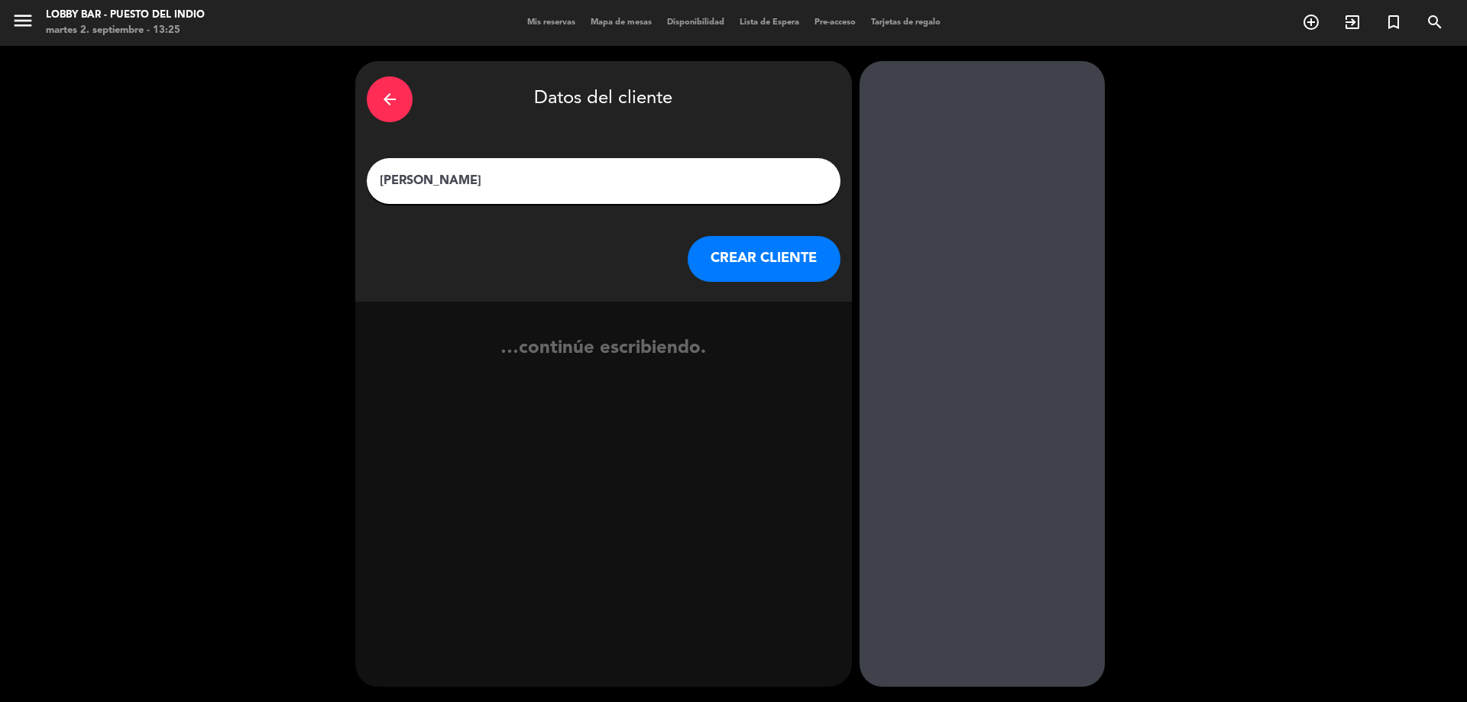
type input "Mirtha Liliana Sguazzini"
click at [754, 259] on button "CREAR CLIENTE" at bounding box center [764, 259] width 153 height 46
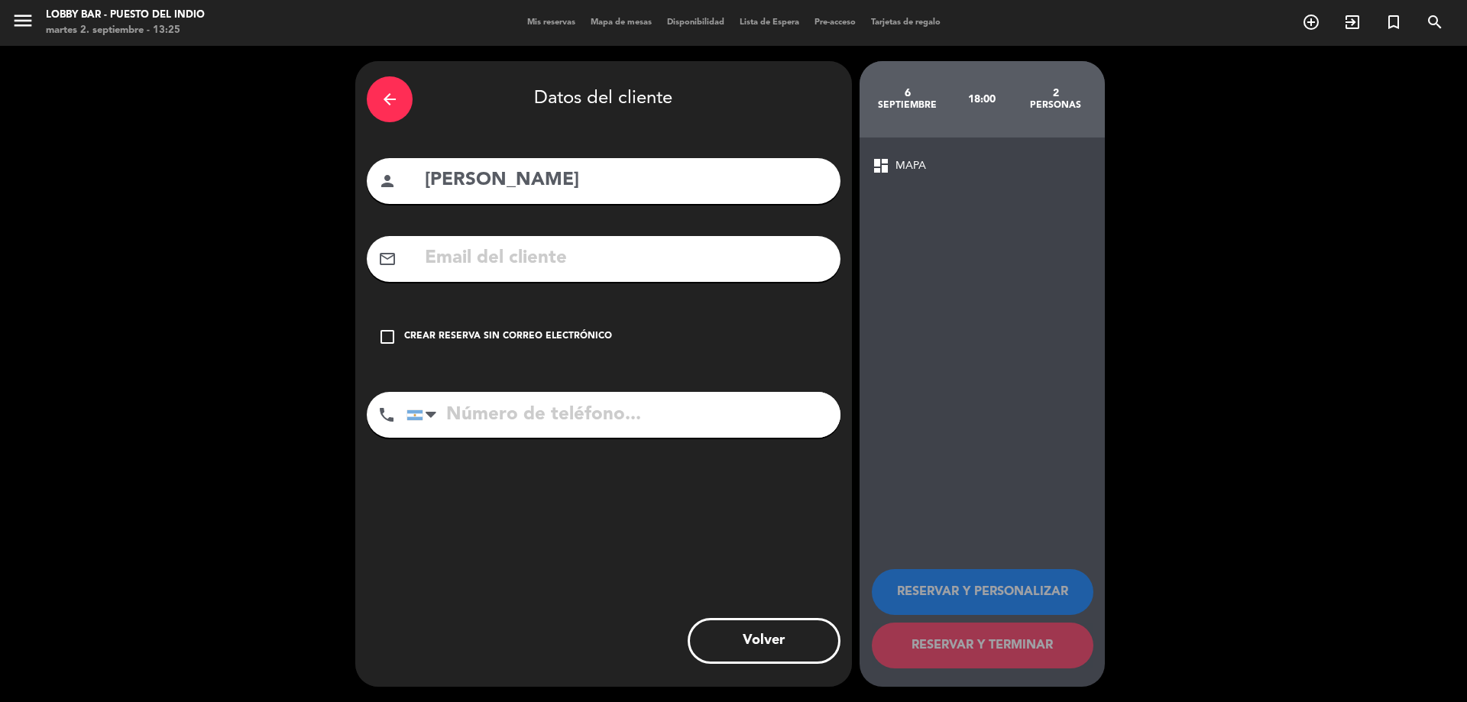
click at [517, 270] on input "text" at bounding box center [626, 258] width 406 height 31
paste input "milis_be@hotmail.com"
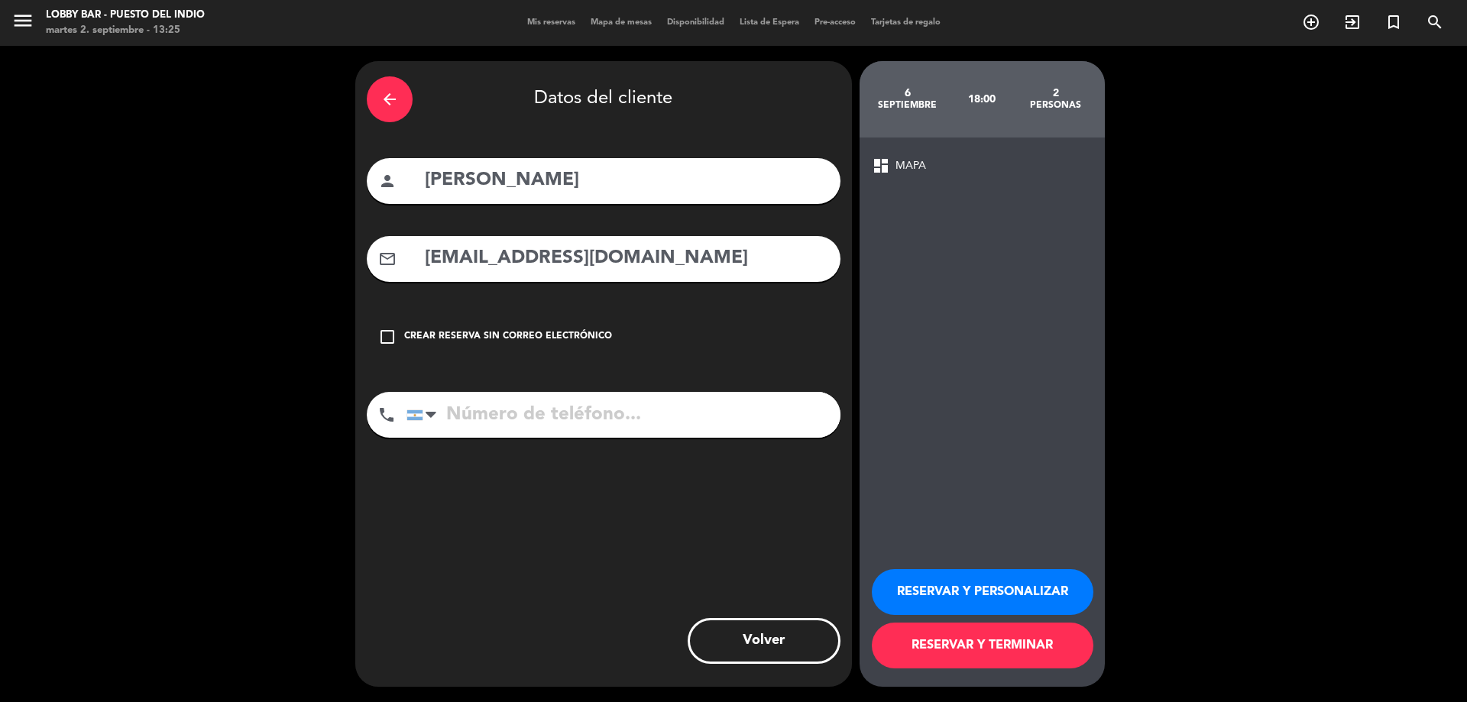
type input "milis_be@hotmail.com"
click at [592, 412] on input "tel" at bounding box center [624, 415] width 434 height 46
paste input "2614 19-7182"
type input "2614 19-7182"
click at [1012, 575] on button "RESERVAR Y PERSONALIZAR" at bounding box center [983, 592] width 222 height 46
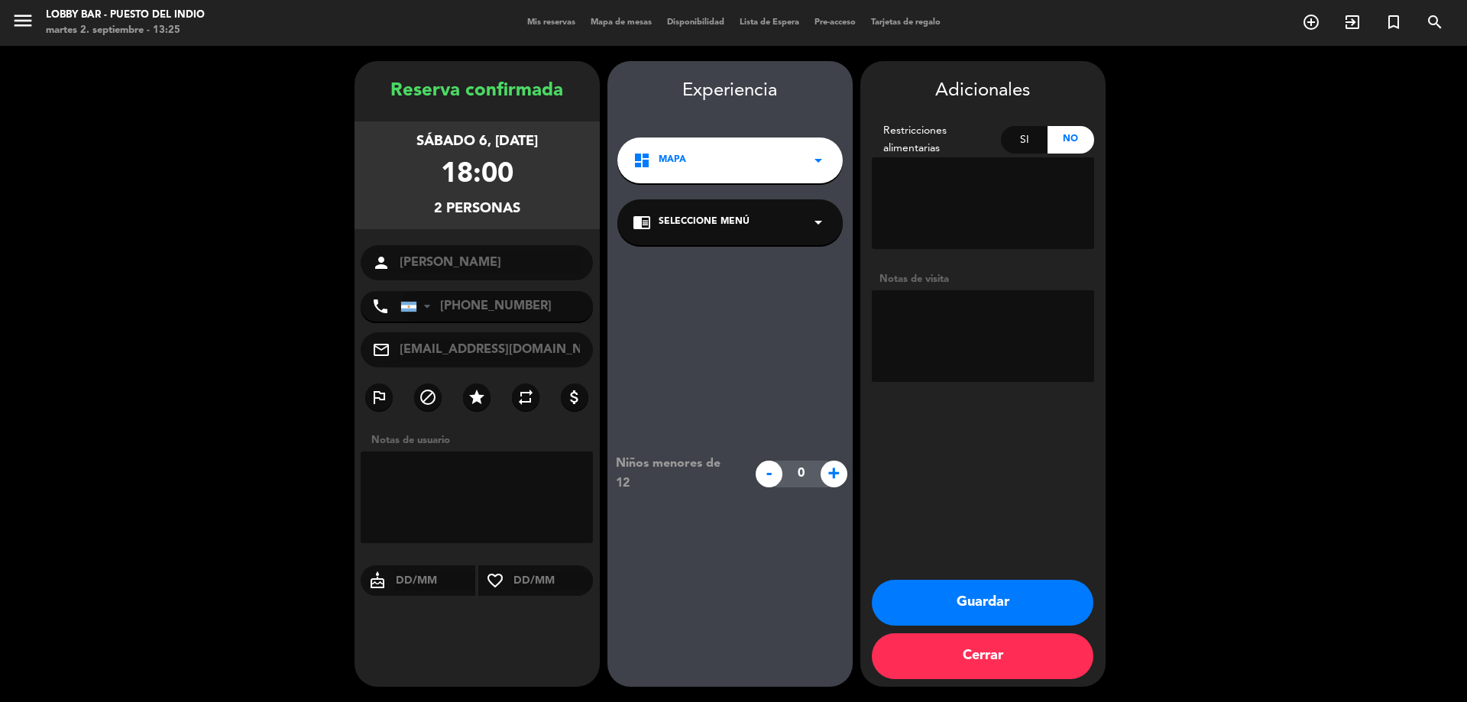
drag, startPoint x: 821, startPoint y: 334, endPoint x: 1003, endPoint y: 316, distance: 182.7
click at [827, 332] on div "Niños menores de 12 - 0 +" at bounding box center [730, 473] width 245 height 457
click at [1012, 314] on textarea at bounding box center [983, 336] width 222 height 92
paste textarea "gift card es la 13011"
type textarea "gift card es la 13011"
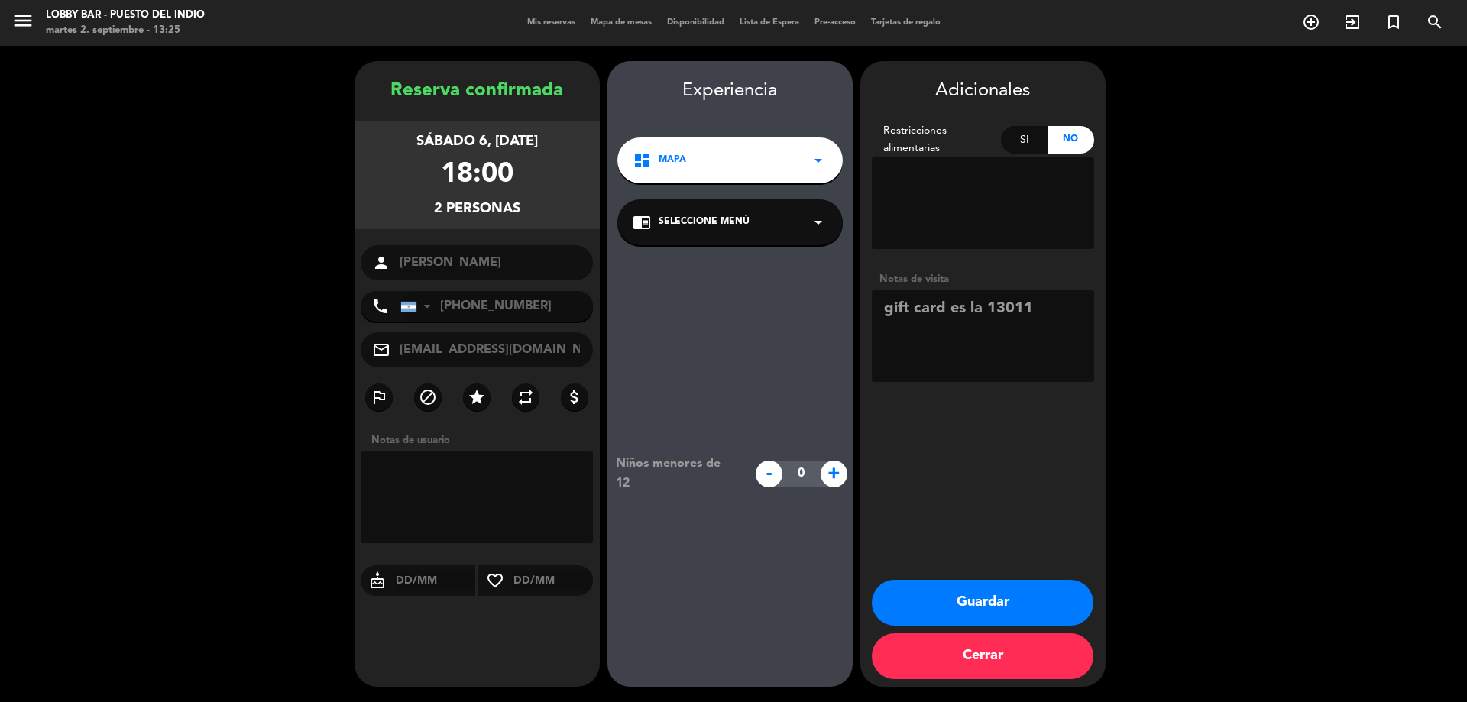
click at [1032, 604] on button "Guardar" at bounding box center [983, 603] width 222 height 46
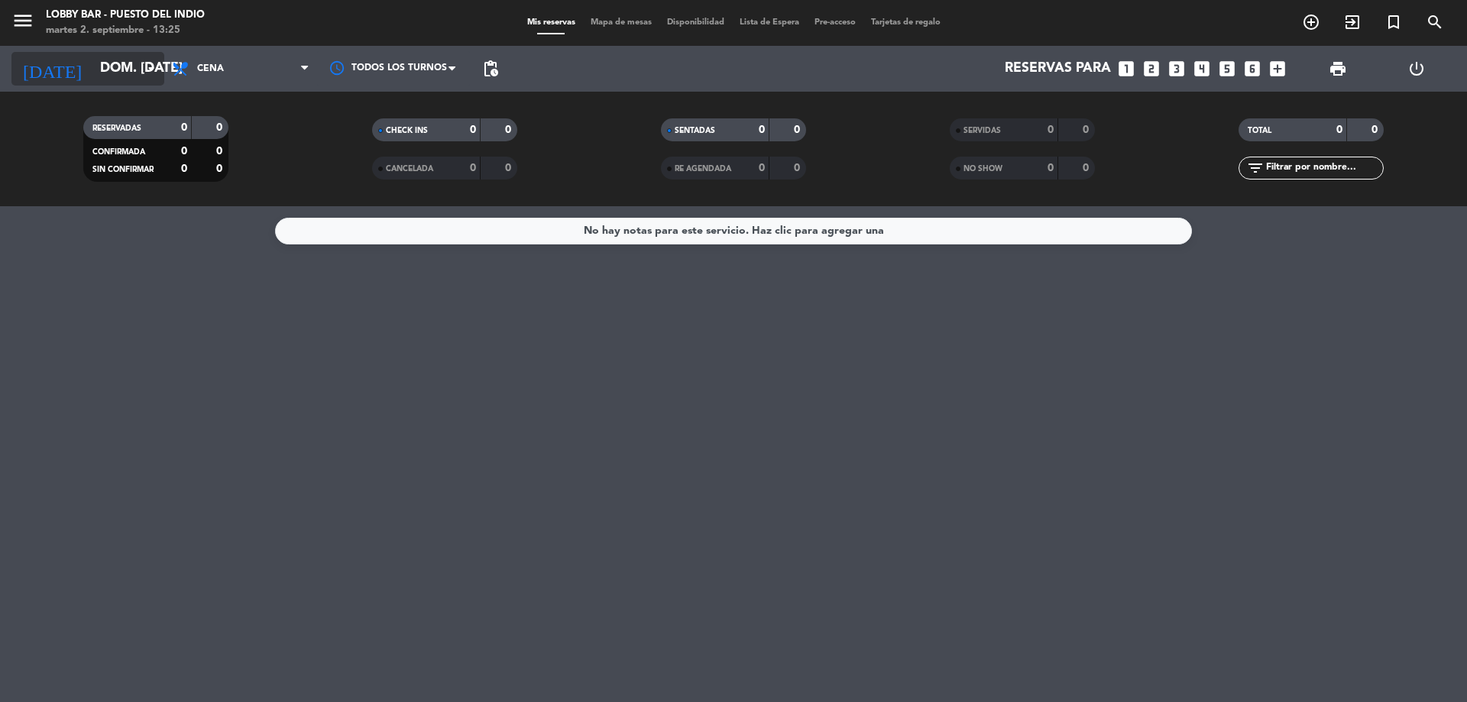
click at [118, 65] on input "dom. 7 sep." at bounding box center [180, 68] width 177 height 31
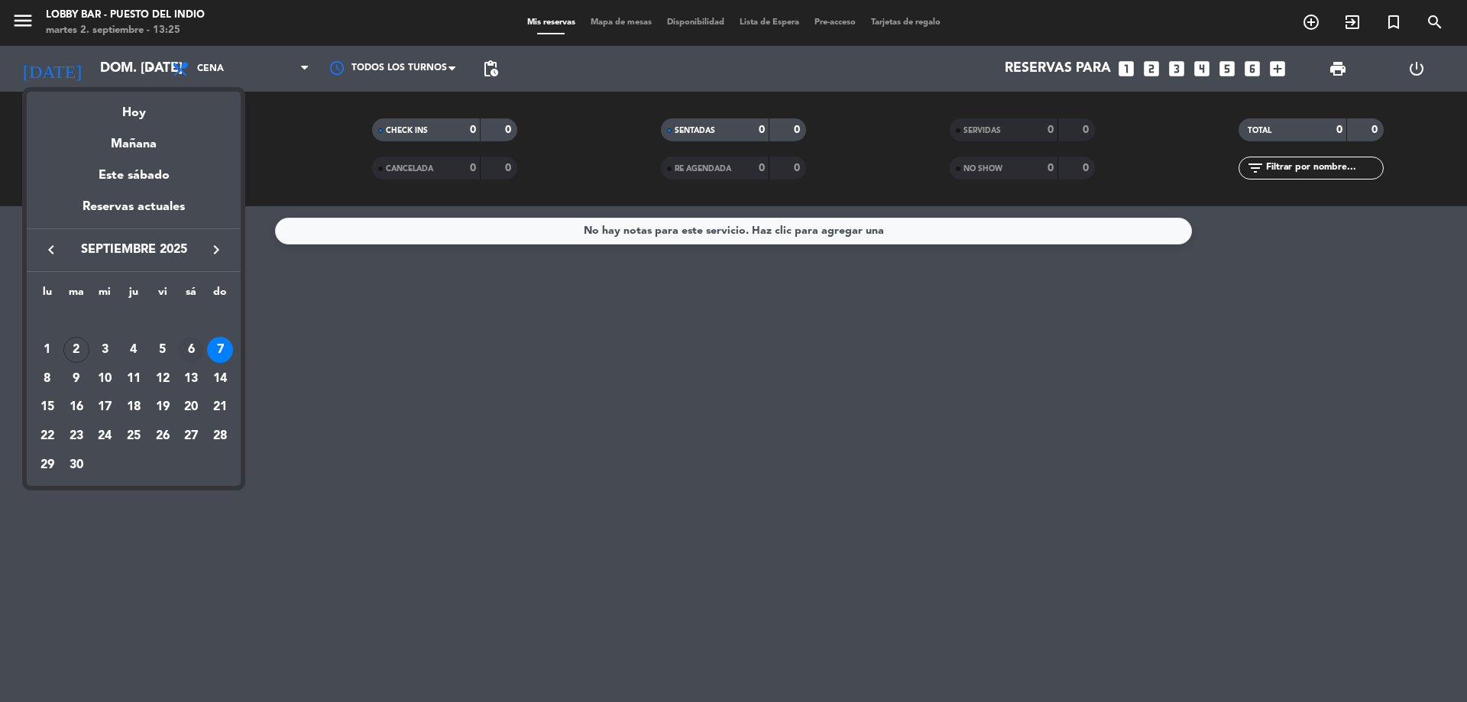
click at [190, 353] on div "6" at bounding box center [191, 350] width 26 height 26
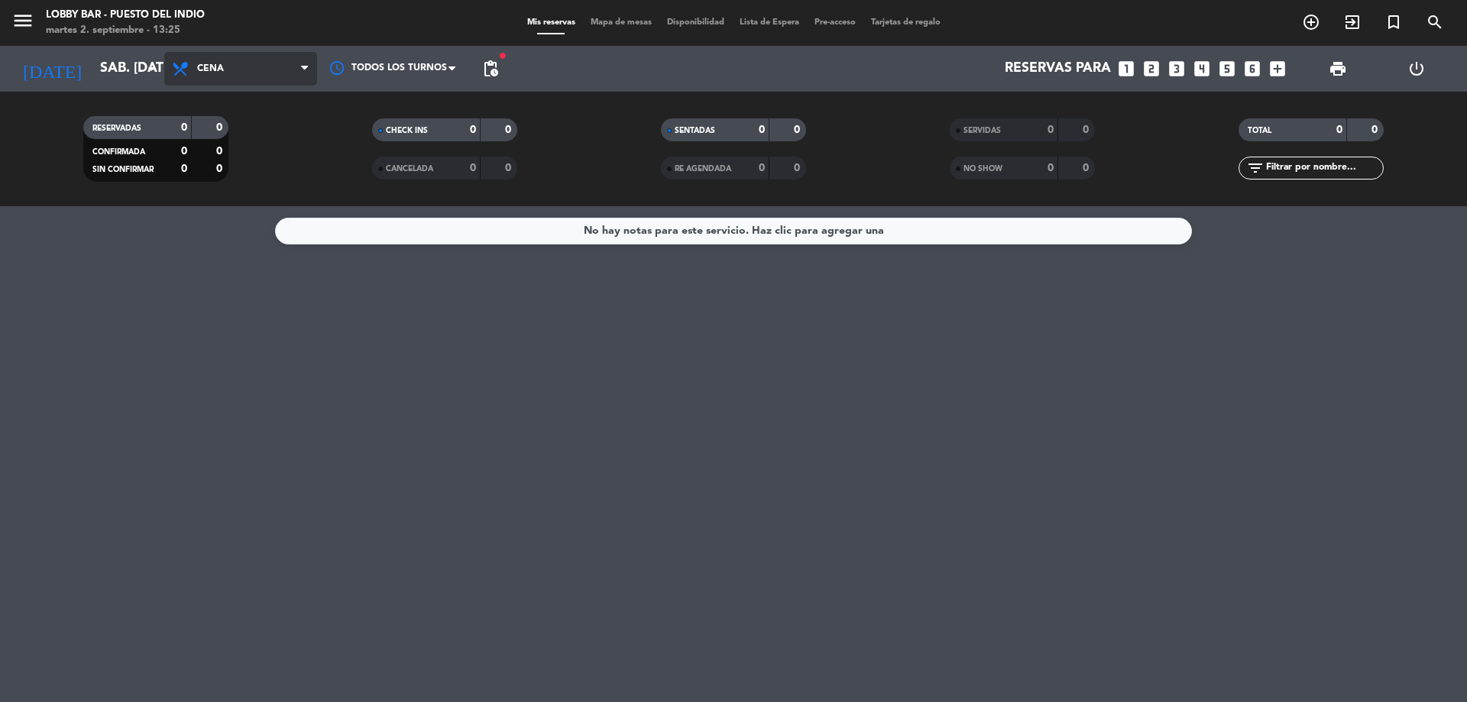
click at [232, 78] on span "Cena" at bounding box center [240, 69] width 153 height 34
click at [230, 163] on div "menu Lobby Bar - Puesto del Indio martes 2. septiembre - 13:25 Mis reservas Map…" at bounding box center [733, 103] width 1467 height 206
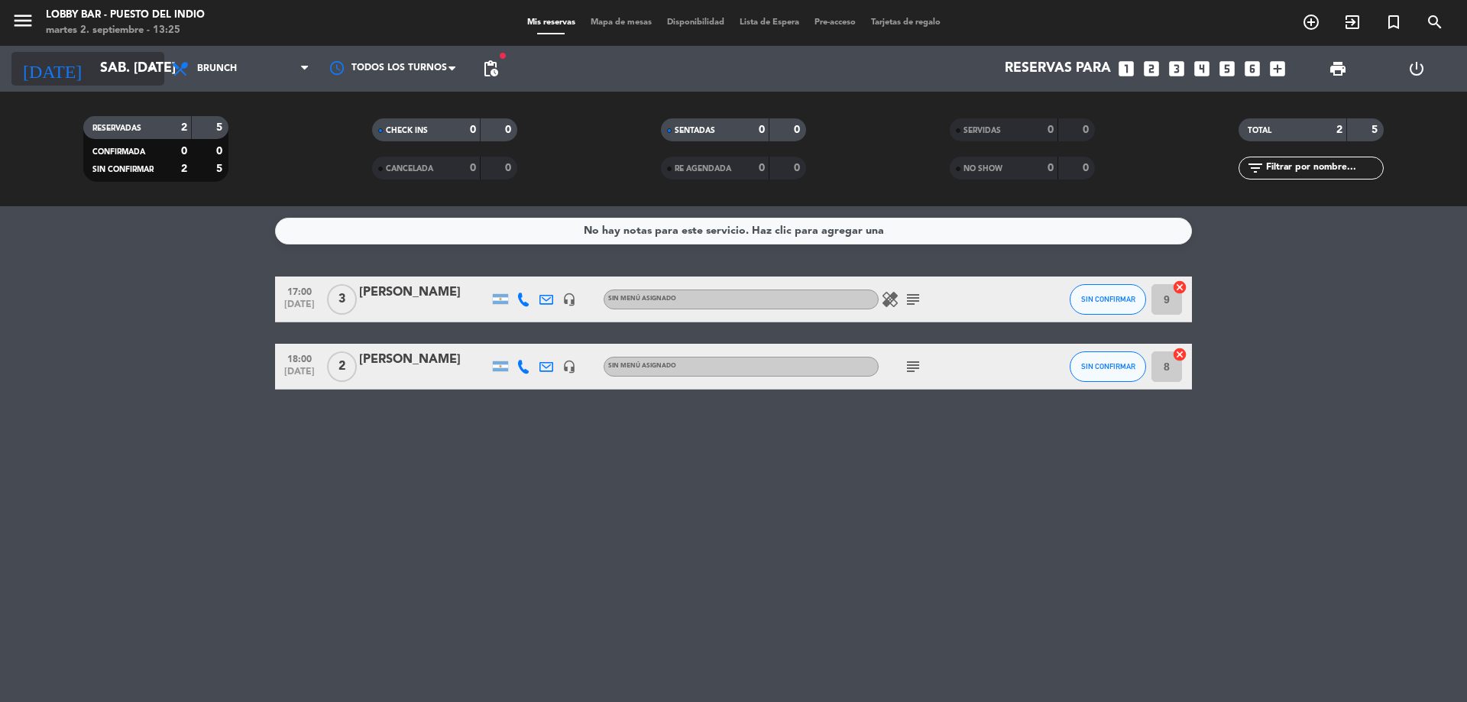
click at [139, 52] on div "today sáb. 6 sep. arrow_drop_down" at bounding box center [87, 69] width 153 height 34
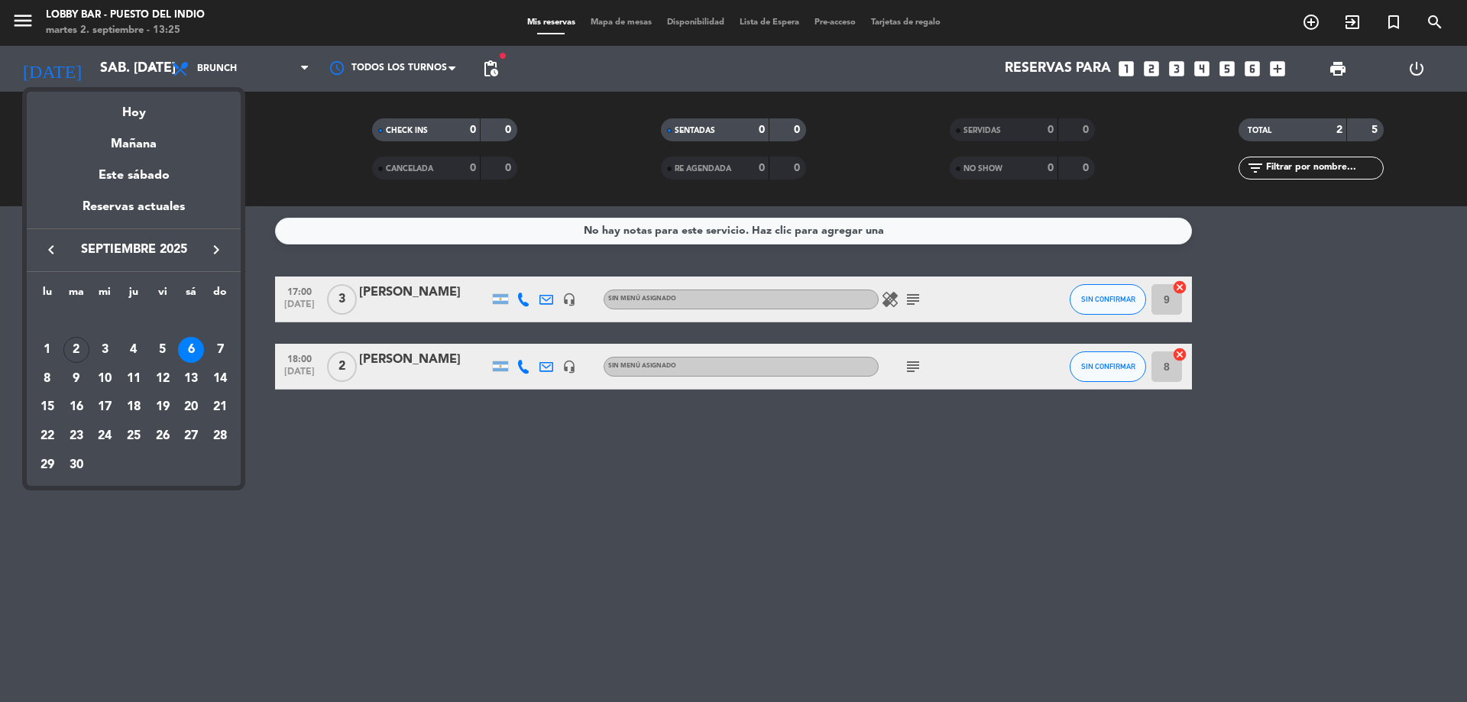
click at [226, 339] on div "7" at bounding box center [220, 350] width 26 height 26
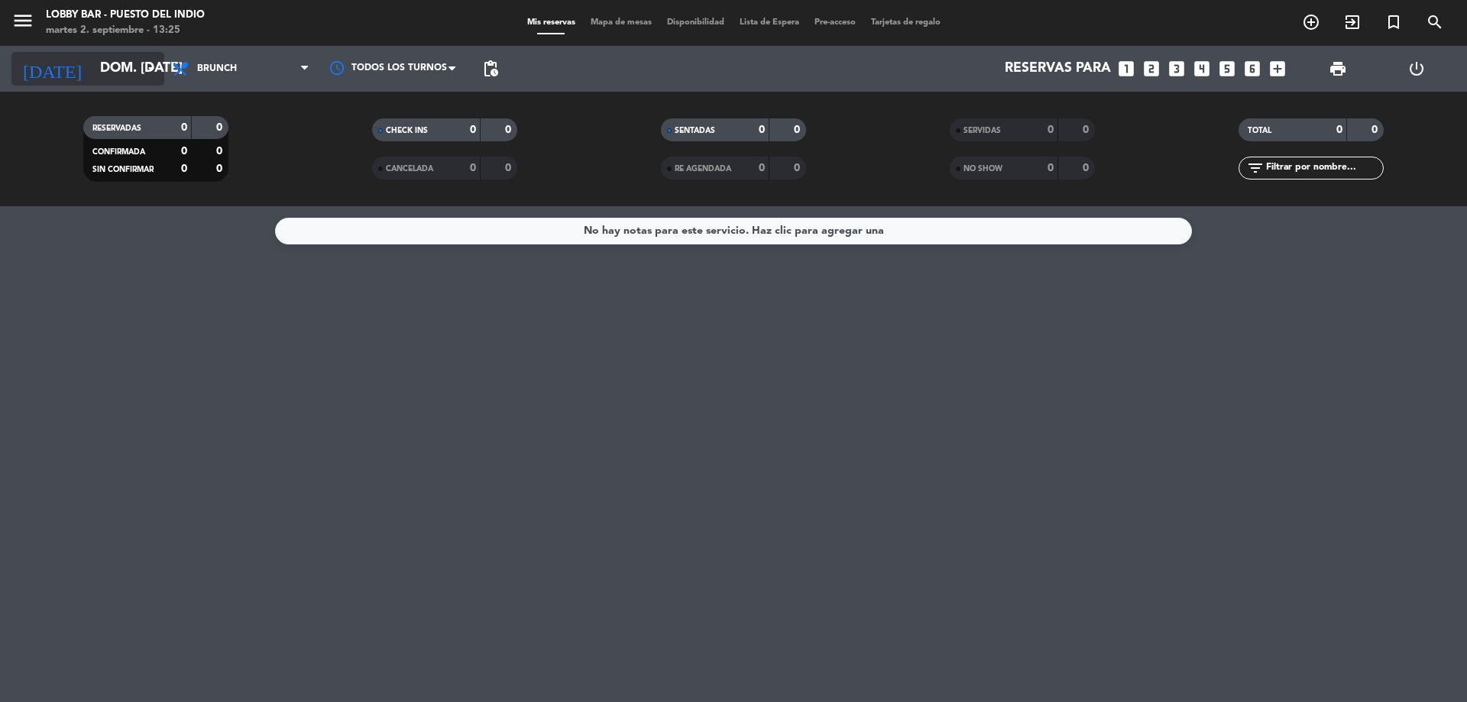
click at [127, 68] on input "dom. 7 sep." at bounding box center [180, 68] width 177 height 31
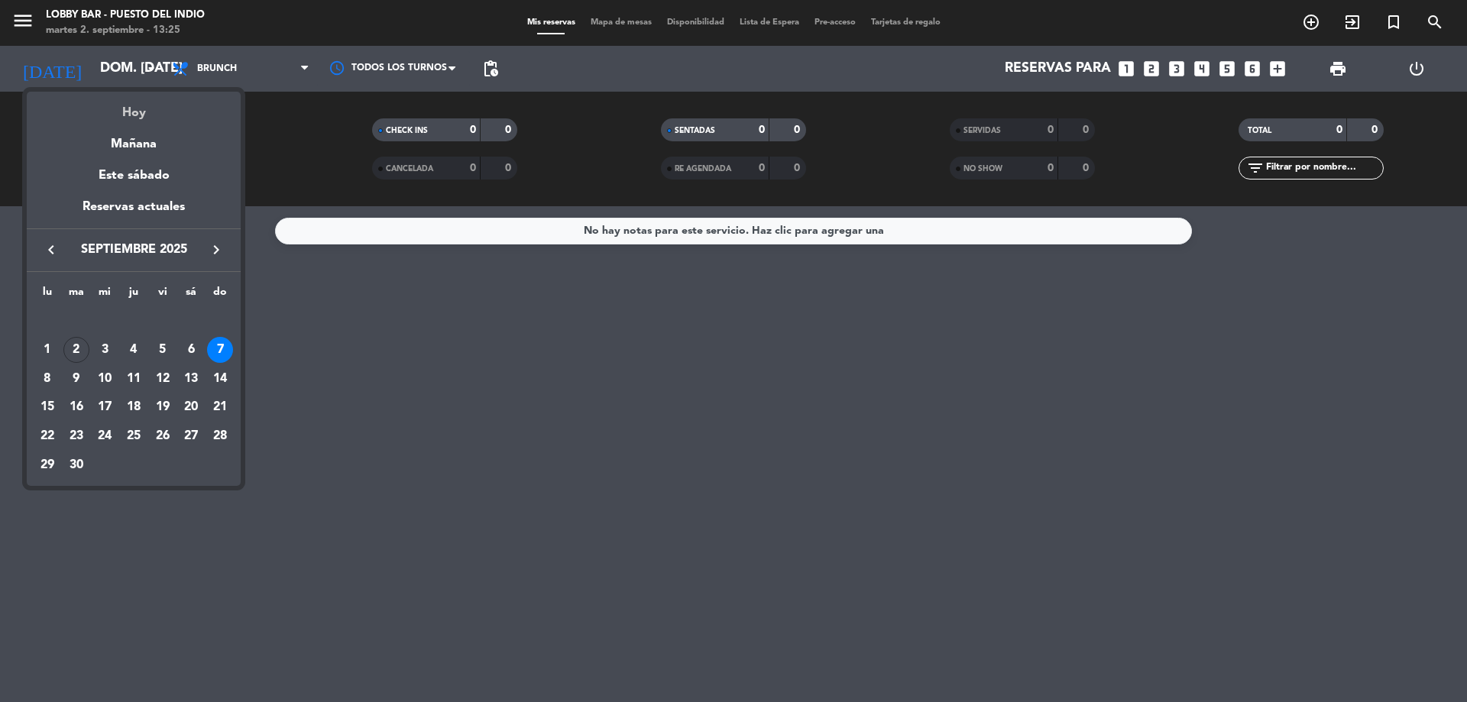
click at [135, 106] on div "Hoy" at bounding box center [134, 107] width 214 height 31
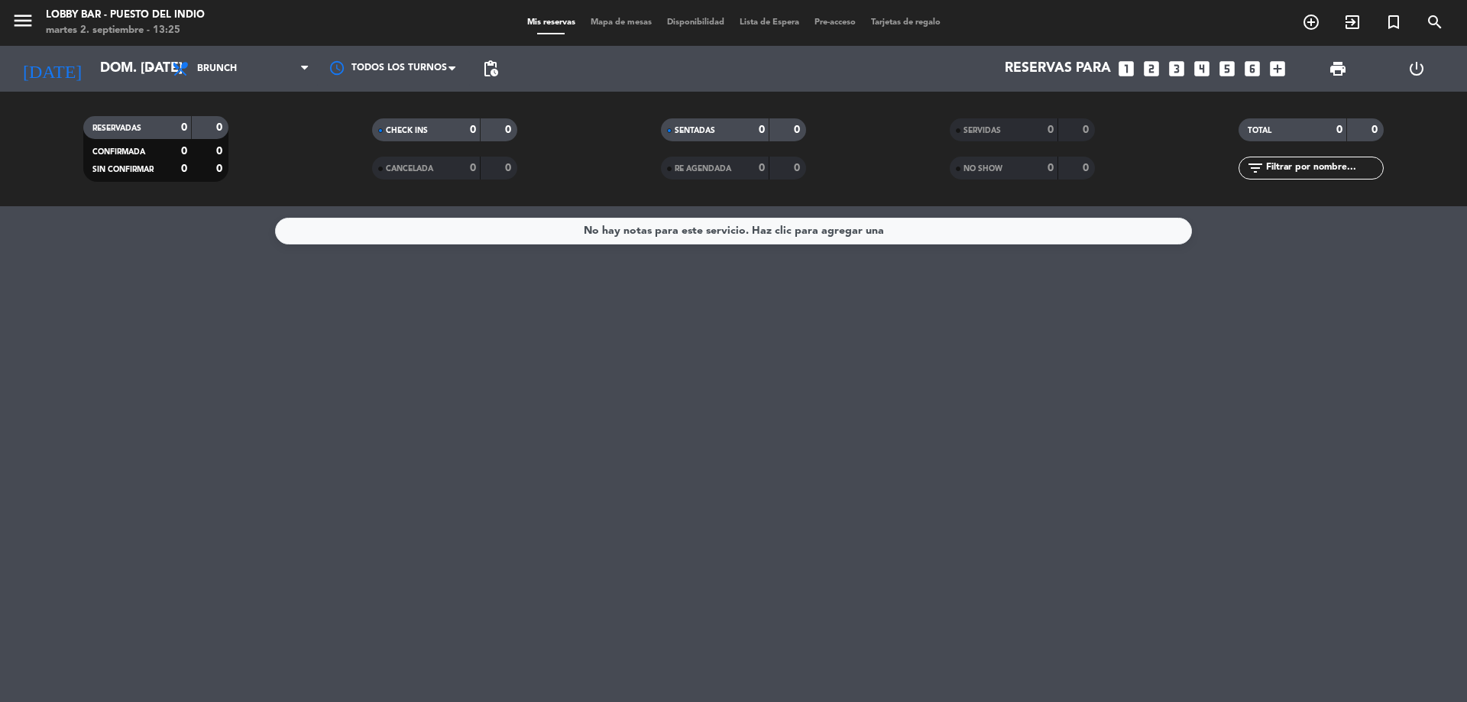
type input "[DATE] sep."
